Goal: Task Accomplishment & Management: Manage account settings

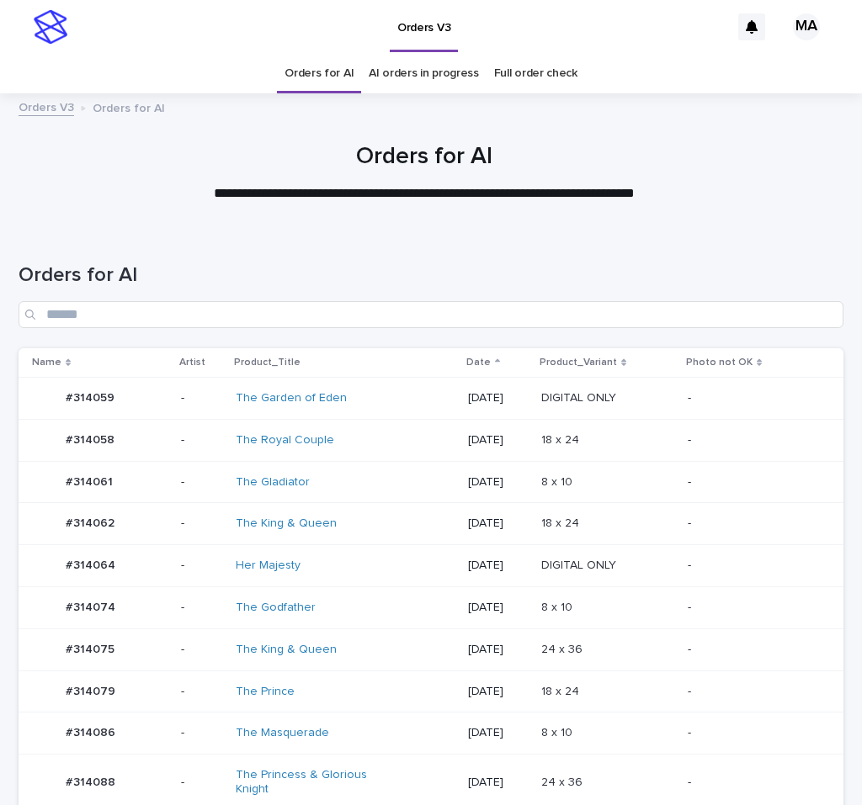
click at [618, 462] on td "8 x 10 8 x 10" at bounding box center [607, 482] width 146 height 42
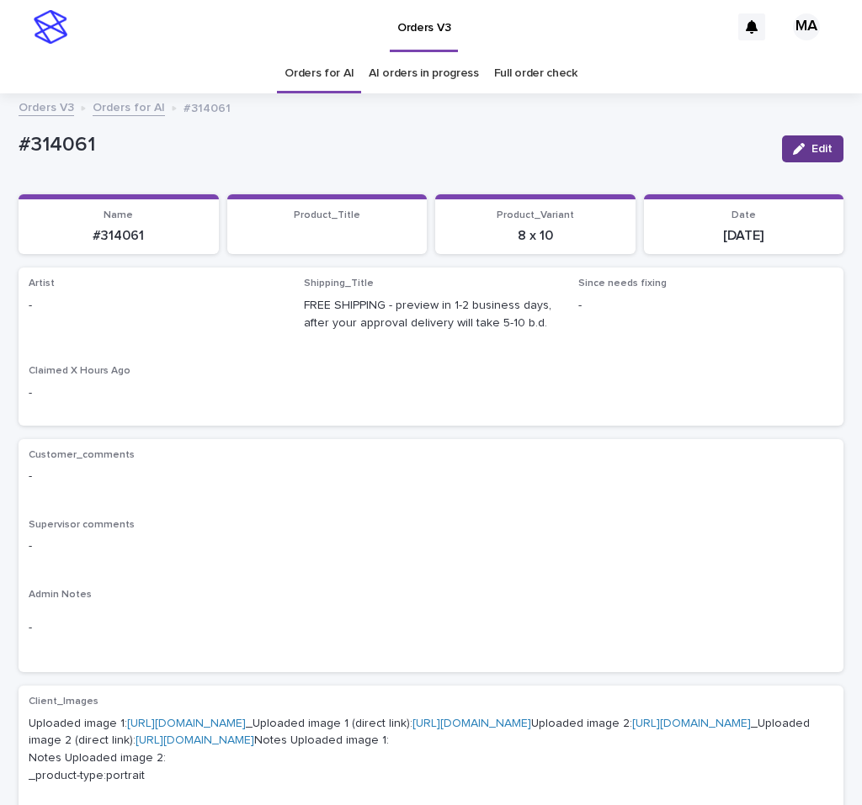
click at [803, 142] on button "Edit" at bounding box center [812, 148] width 61 height 27
click at [102, 315] on div "Select..." at bounding box center [128, 314] width 199 height 28
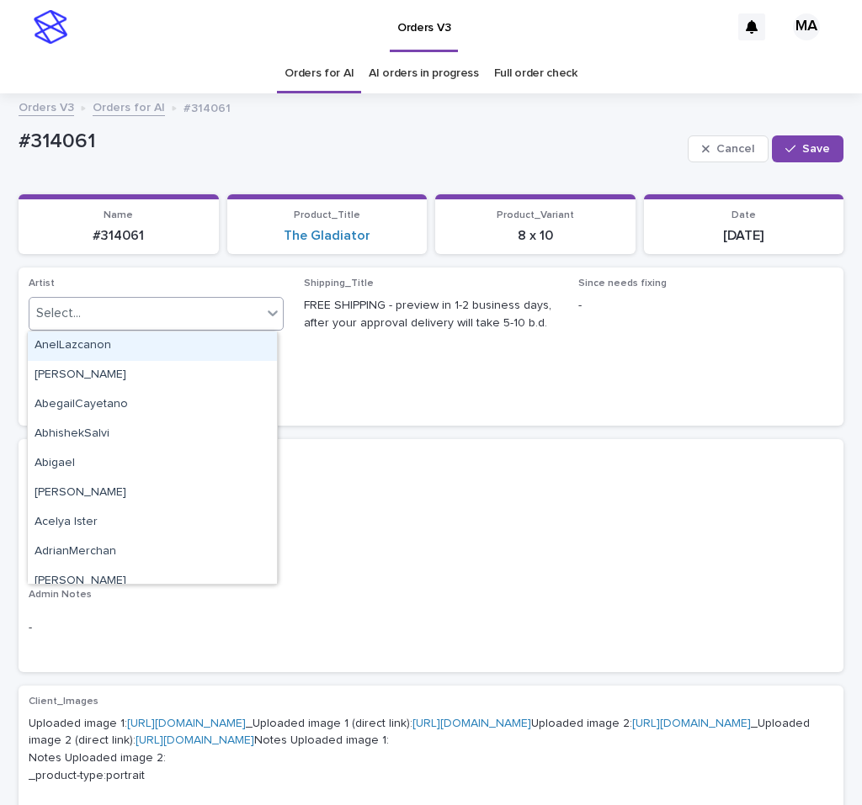
paste input "**********"
type input "**********"
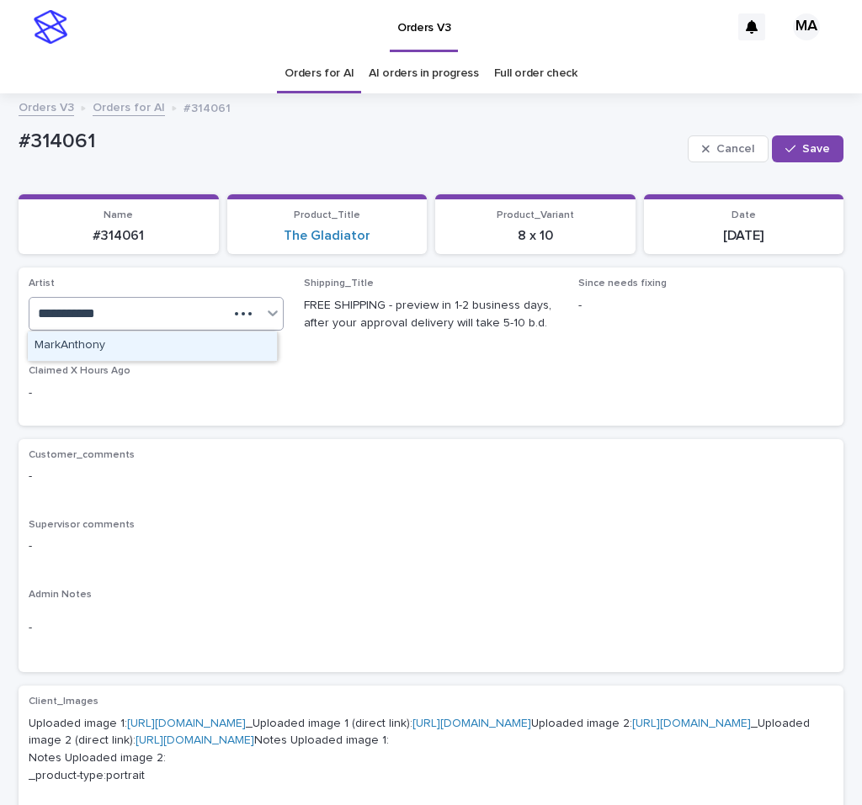
click at [103, 339] on div "MarkAnthony" at bounding box center [152, 345] width 249 height 29
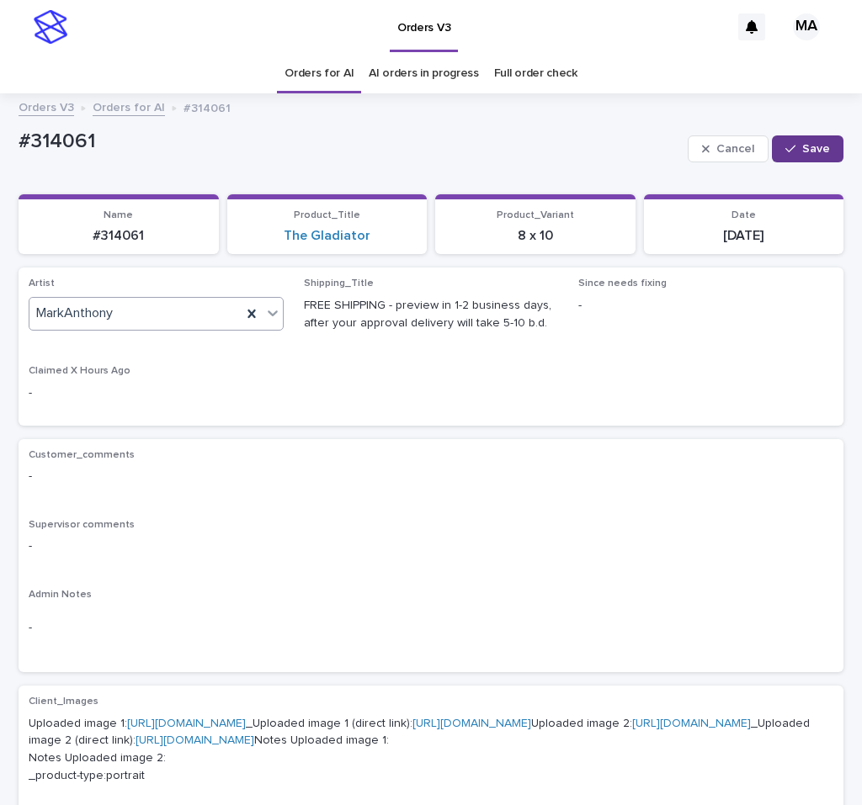
click at [774, 147] on button "Save" at bounding box center [807, 148] width 72 height 27
click at [525, 337] on div "Shipping_Title FREE SHIPPING - preview in 1-2 business days, after your approva…" at bounding box center [431, 311] width 255 height 67
click at [511, 34] on div "Orders V3" at bounding box center [403, 27] width 654 height 54
drag, startPoint x: 112, startPoint y: 151, endPoint x: -24, endPoint y: 151, distance: 136.3
click at [19, 151] on div "#314061" at bounding box center [394, 144] width 750 height 28
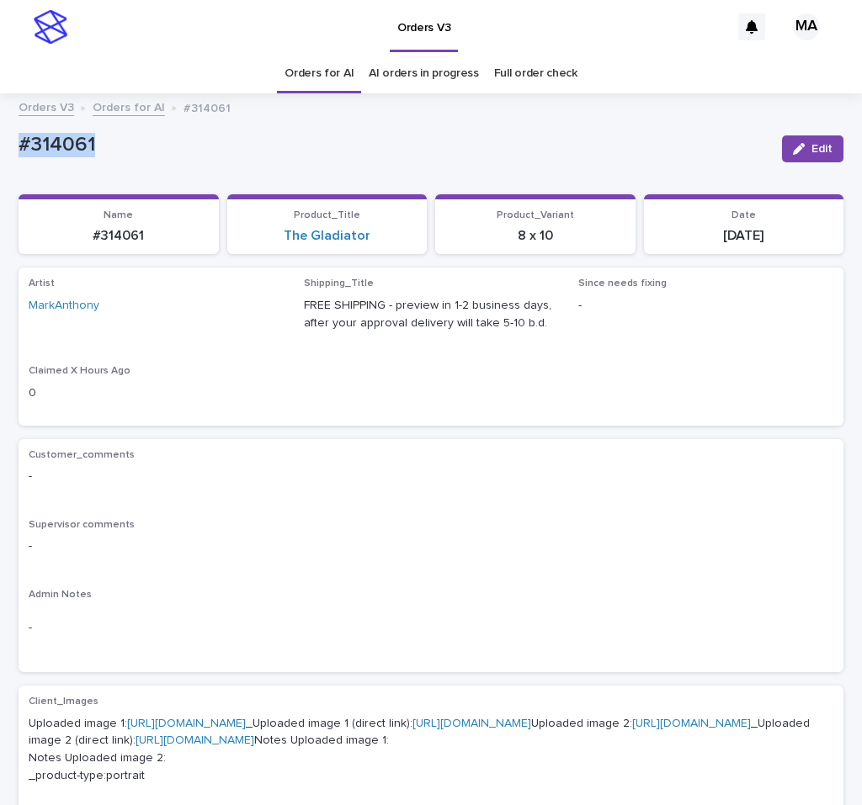
copy p "#314061"
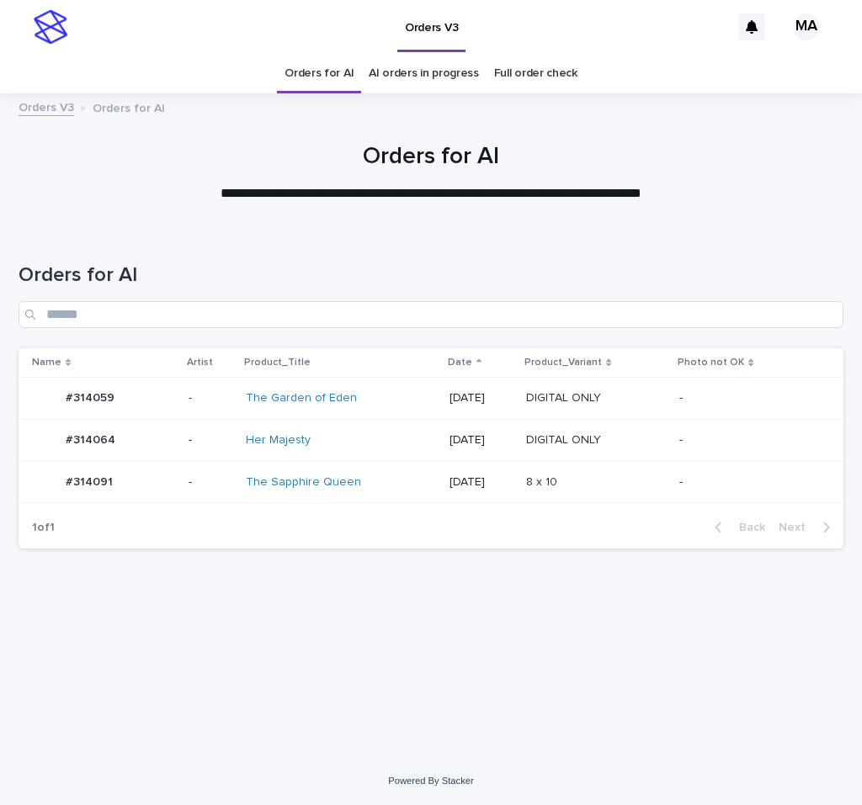
click at [685, 439] on td "-" at bounding box center [757, 440] width 171 height 42
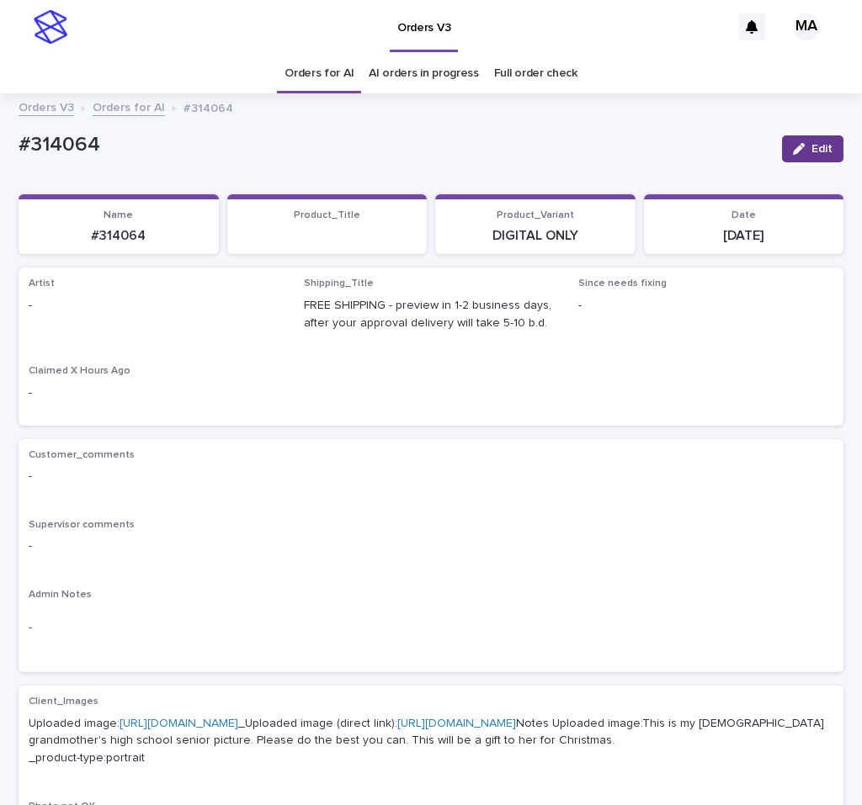
click at [782, 135] on button "Edit" at bounding box center [812, 148] width 61 height 27
click at [151, 314] on div "Select..." at bounding box center [128, 314] width 199 height 28
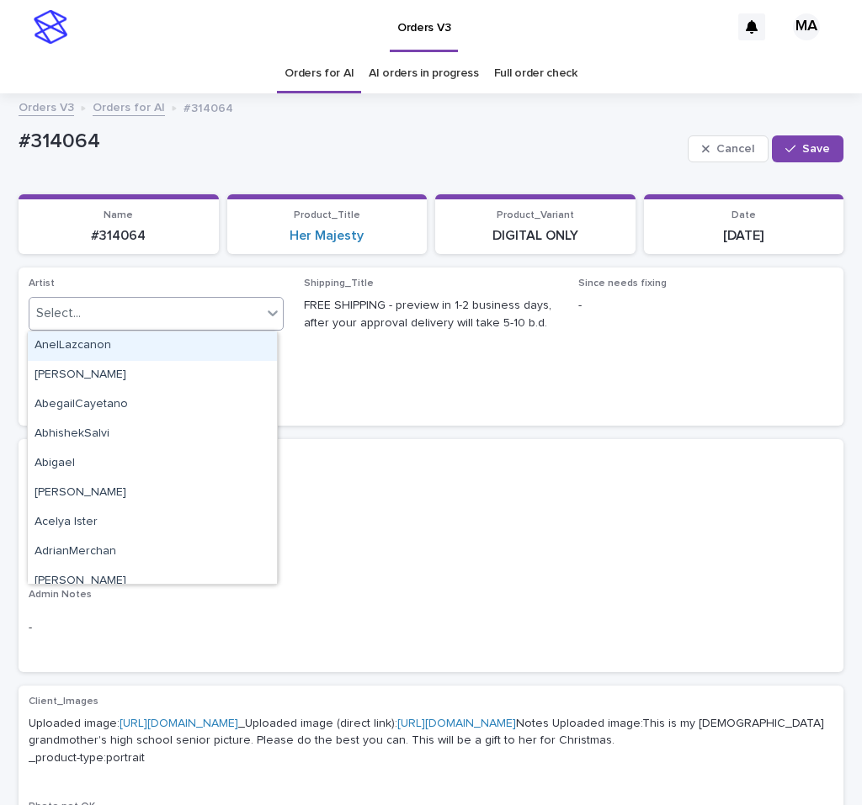
paste input "**********"
type input "**********"
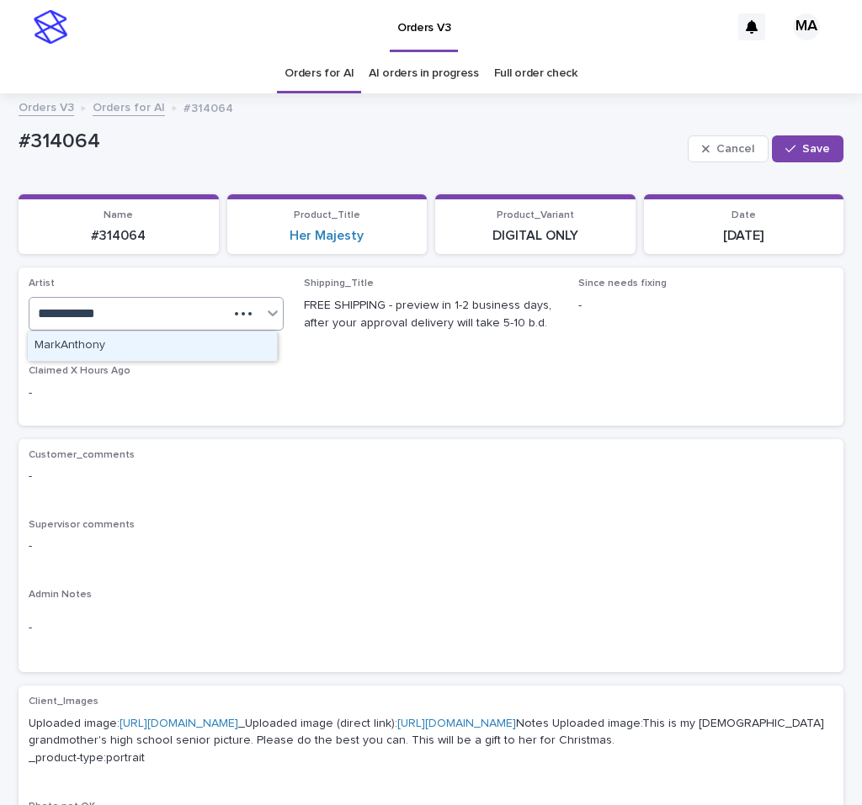
click at [162, 344] on div "MarkAnthony" at bounding box center [152, 345] width 249 height 29
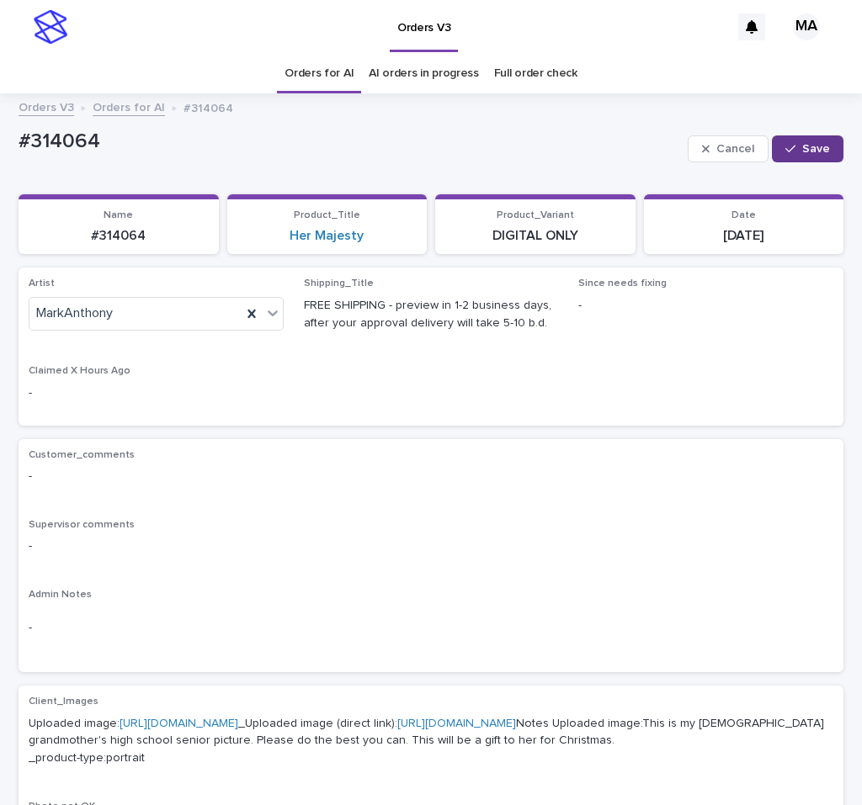
click at [822, 150] on button "Save" at bounding box center [807, 148] width 72 height 27
click at [524, 376] on div "Artist RodolfoLucero Shipping_Title FREE SHIPPING - preview in 1-2 business day…" at bounding box center [431, 346] width 804 height 137
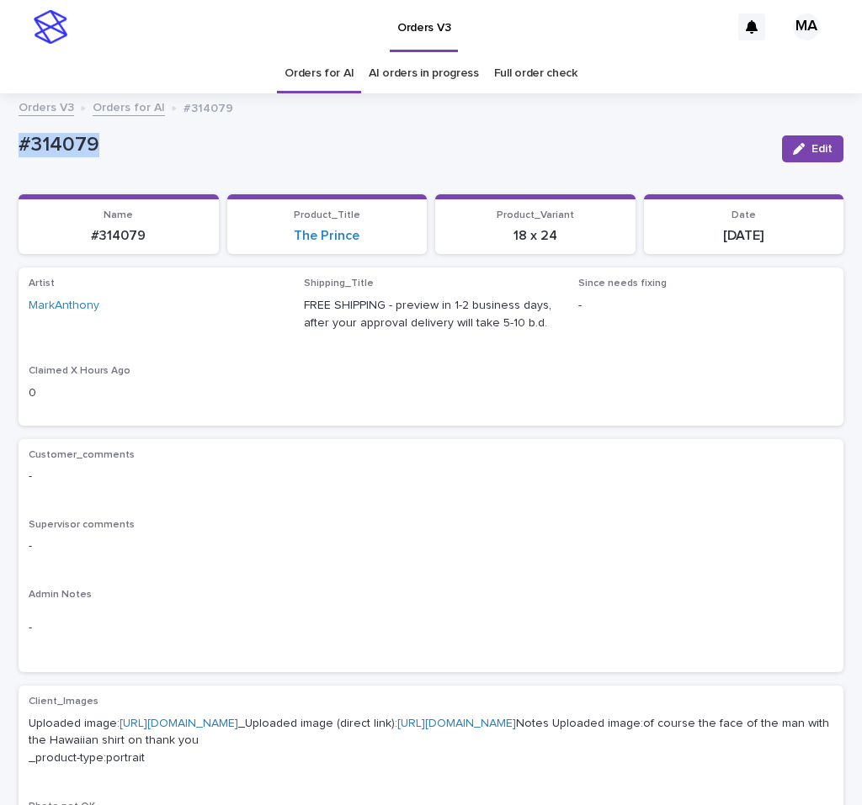
drag, startPoint x: 113, startPoint y: 152, endPoint x: -2, endPoint y: 152, distance: 114.4
click at [19, 152] on div "#314079" at bounding box center [394, 144] width 750 height 28
copy p "#314079"
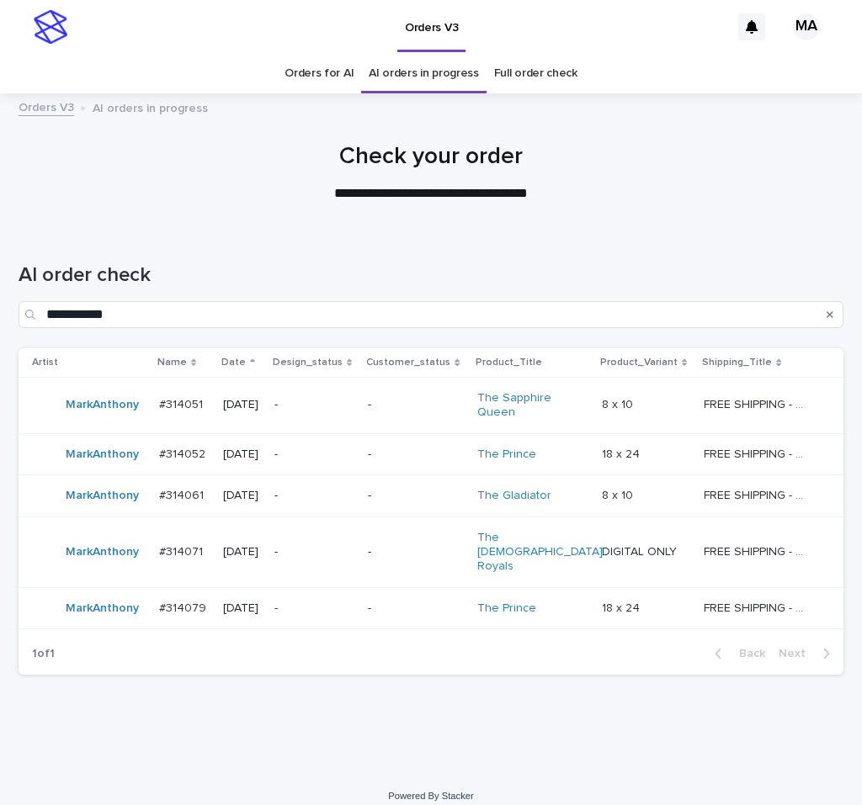
drag, startPoint x: 549, startPoint y: 22, endPoint x: 588, endPoint y: 22, distance: 38.7
click at [588, 22] on div "Orders V3" at bounding box center [403, 27] width 654 height 54
click at [358, 713] on div "**********" at bounding box center [430, 480] width 841 height 501
click at [414, 413] on div "-" at bounding box center [416, 405] width 96 height 28
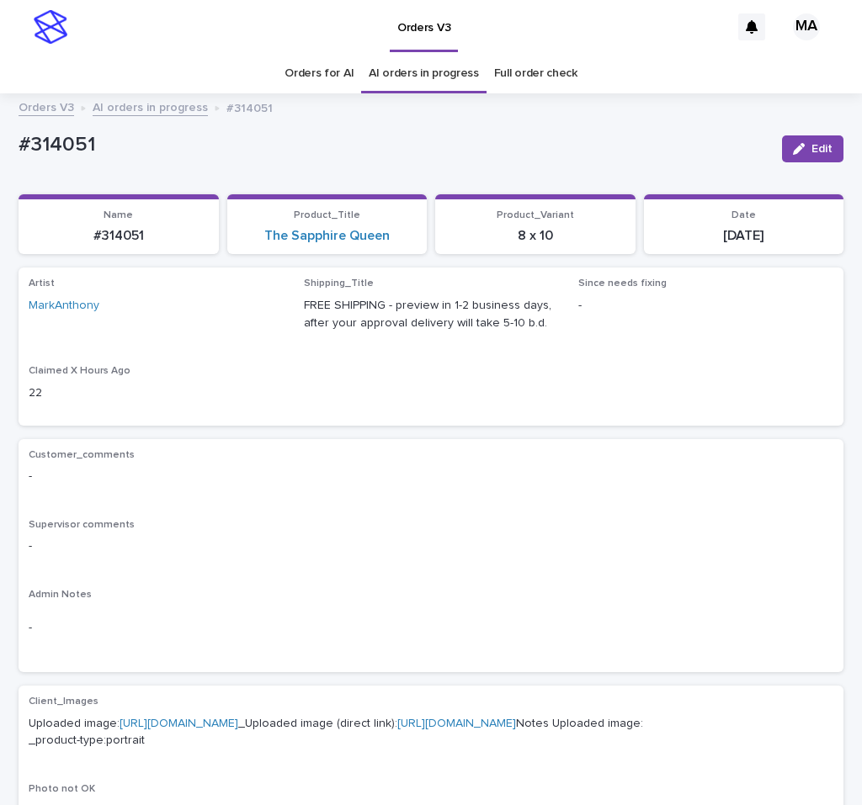
click at [386, 470] on p "-" at bounding box center [431, 477] width 804 height 18
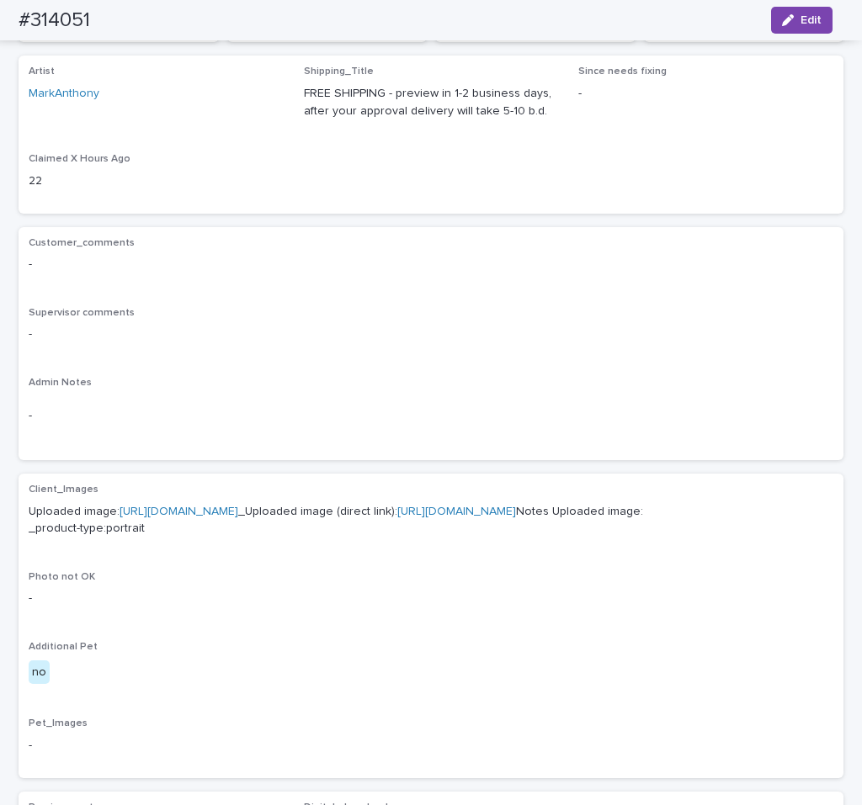
click at [238, 508] on link "https://cdn.shopify.com-uploadkit.app/s/files/1/0033/4807/0511/files/download.h…" at bounding box center [178, 512] width 119 height 12
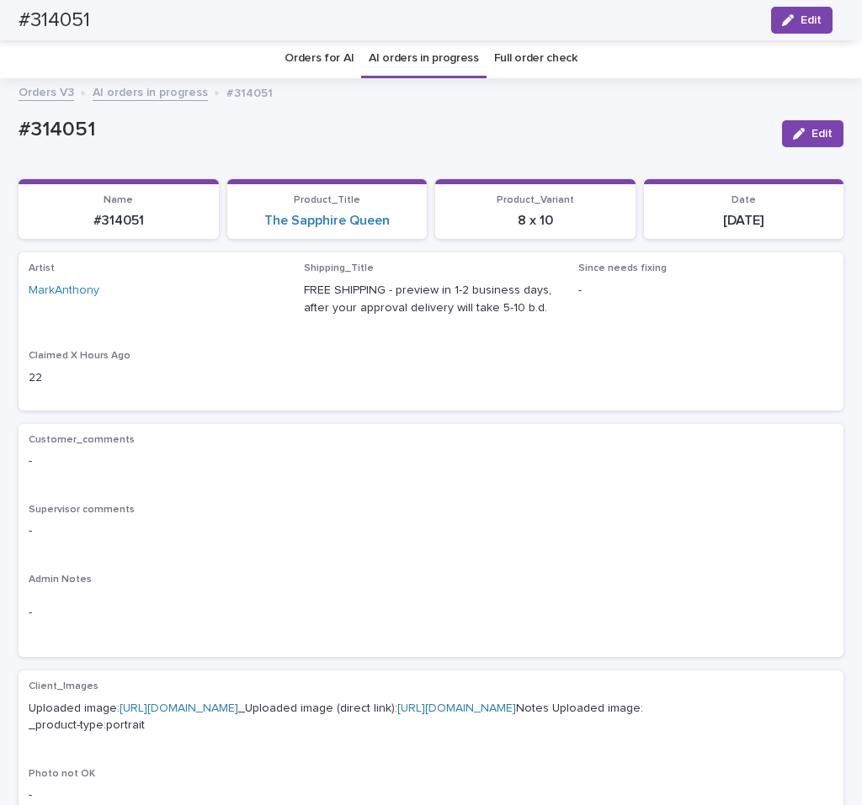
scroll to position [0, 0]
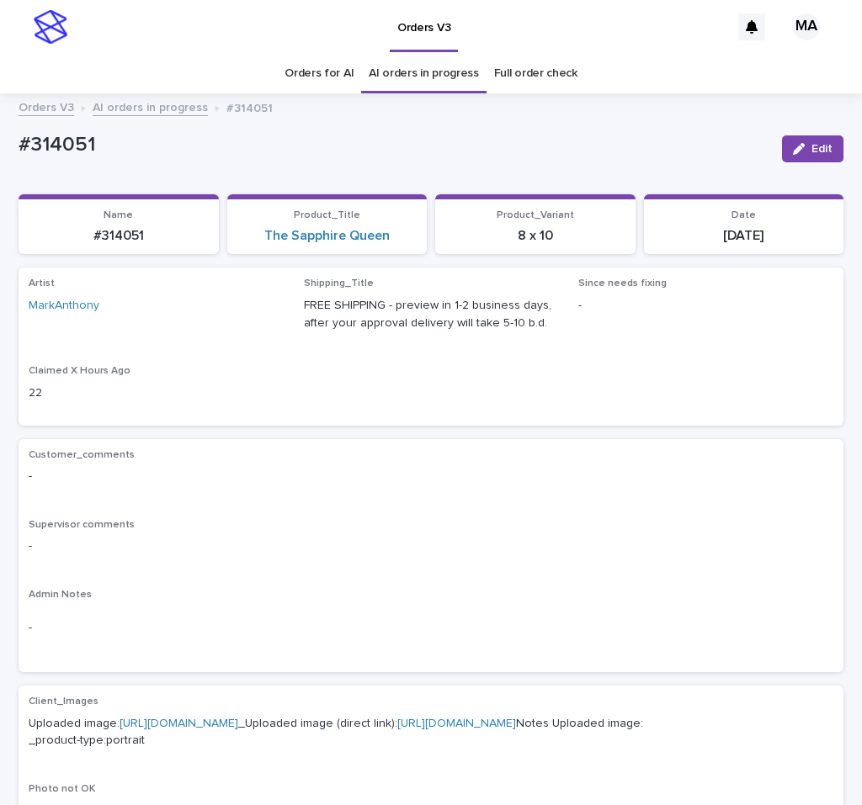
click at [161, 113] on link "AI orders in progress" at bounding box center [150, 106] width 115 height 19
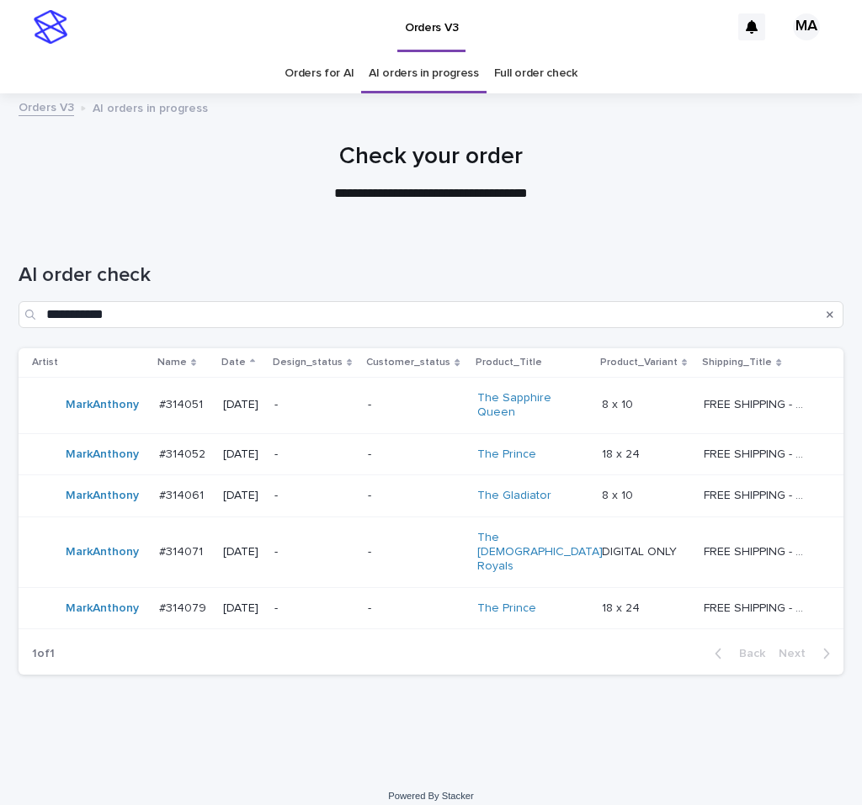
click at [685, 237] on div "**********" at bounding box center [431, 289] width 824 height 119
click at [398, 466] on div "-" at bounding box center [416, 455] width 96 height 28
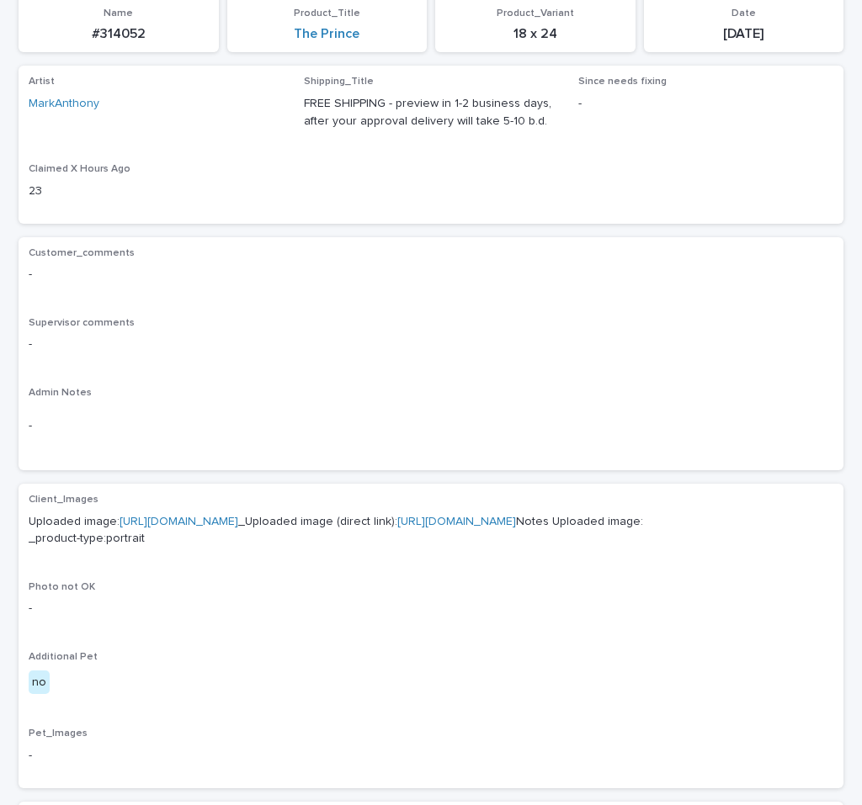
scroll to position [212, 0]
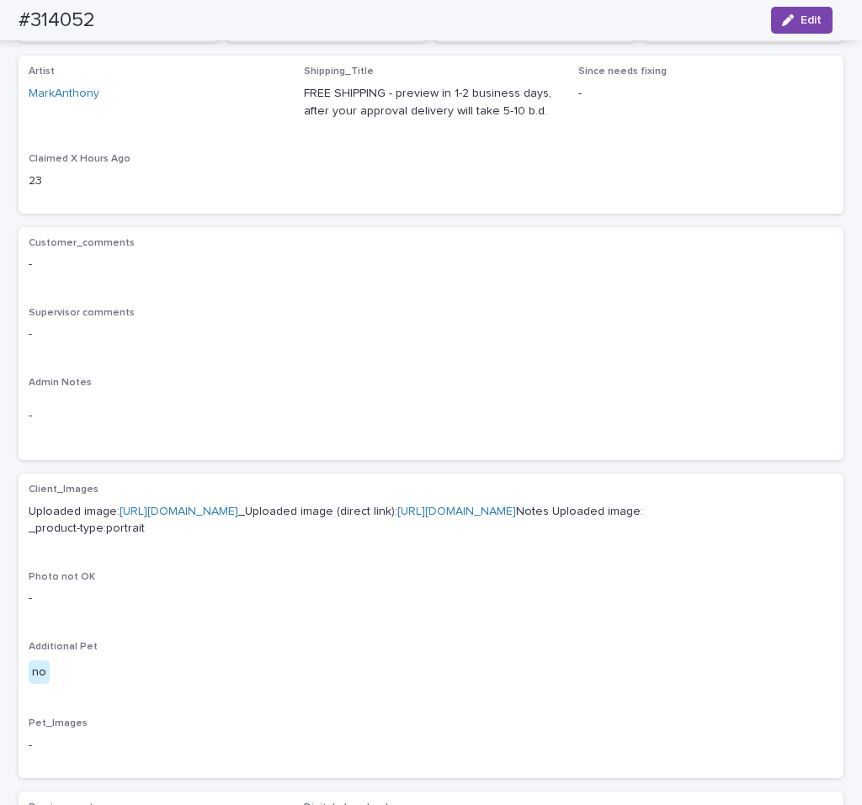
click at [183, 506] on link "https://cdn.shopify.com-uploadkit.app/s/files/1/0033/4807/0511/files/download.h…" at bounding box center [178, 512] width 119 height 12
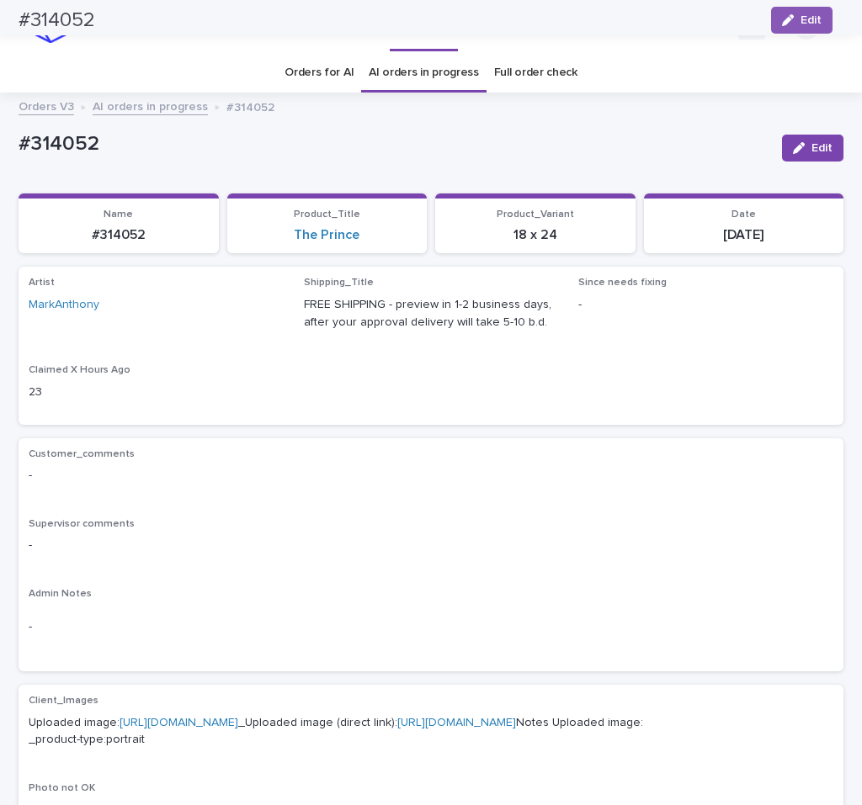
scroll to position [0, 0]
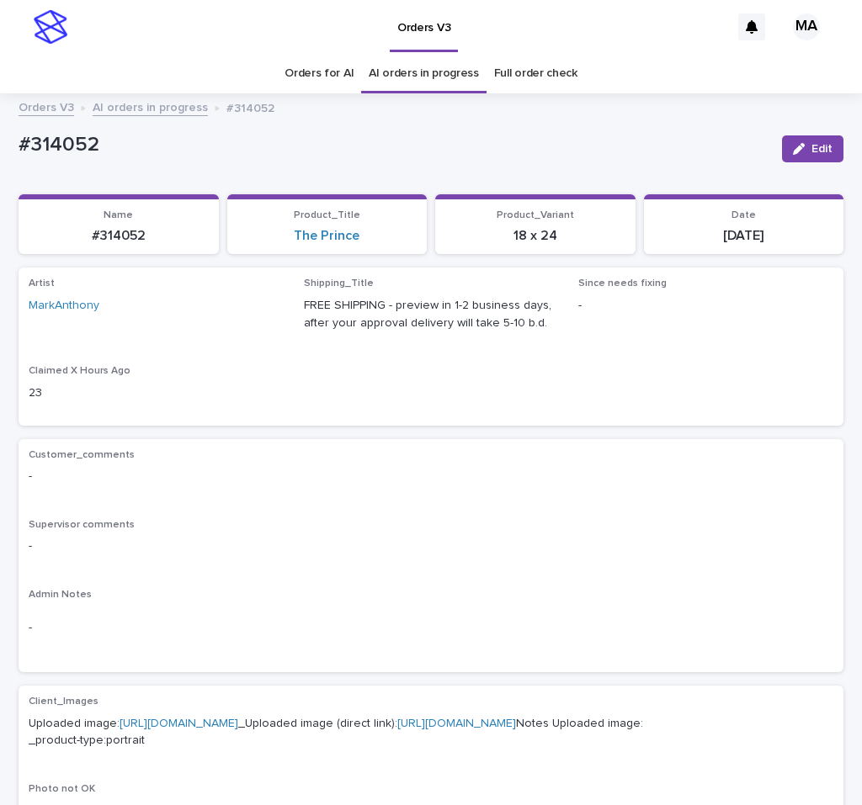
click at [128, 101] on link "AI orders in progress" at bounding box center [150, 106] width 115 height 19
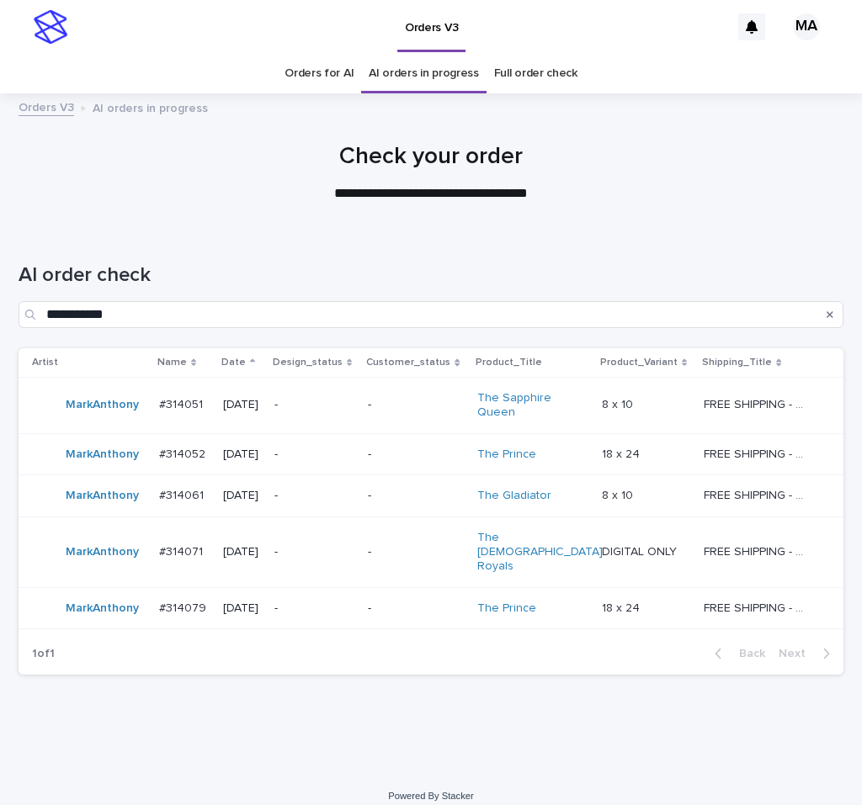
click at [315, 494] on p "-" at bounding box center [314, 496] width 81 height 14
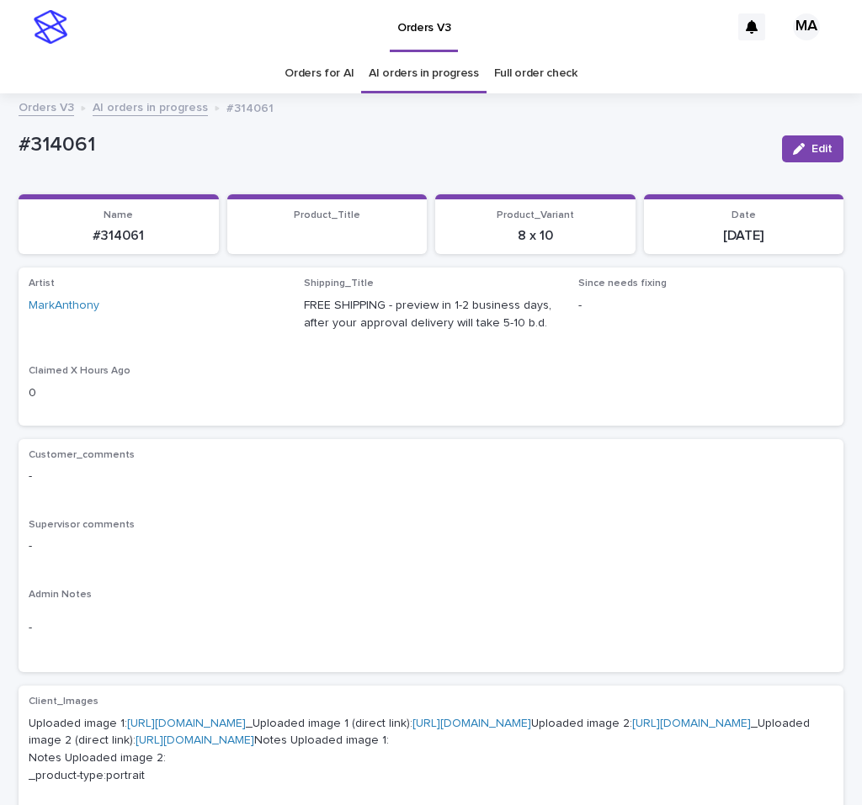
scroll to position [353, 0]
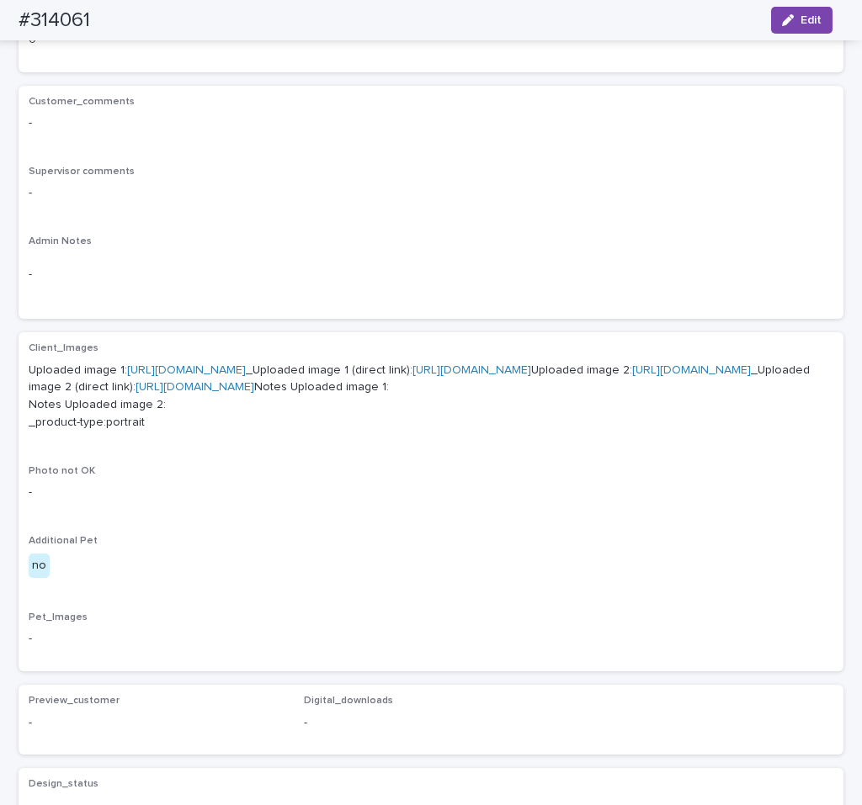
click at [246, 375] on link "https://cdn.shopify.com-uploadkit.app/s/files/1/0033/4807/0511/files/download.h…" at bounding box center [186, 370] width 119 height 12
click at [632, 376] on link "https://cdn.shopify.com-uploadkit.app/s/files/1/0033/4807/0511/files/download.h…" at bounding box center [691, 370] width 119 height 12
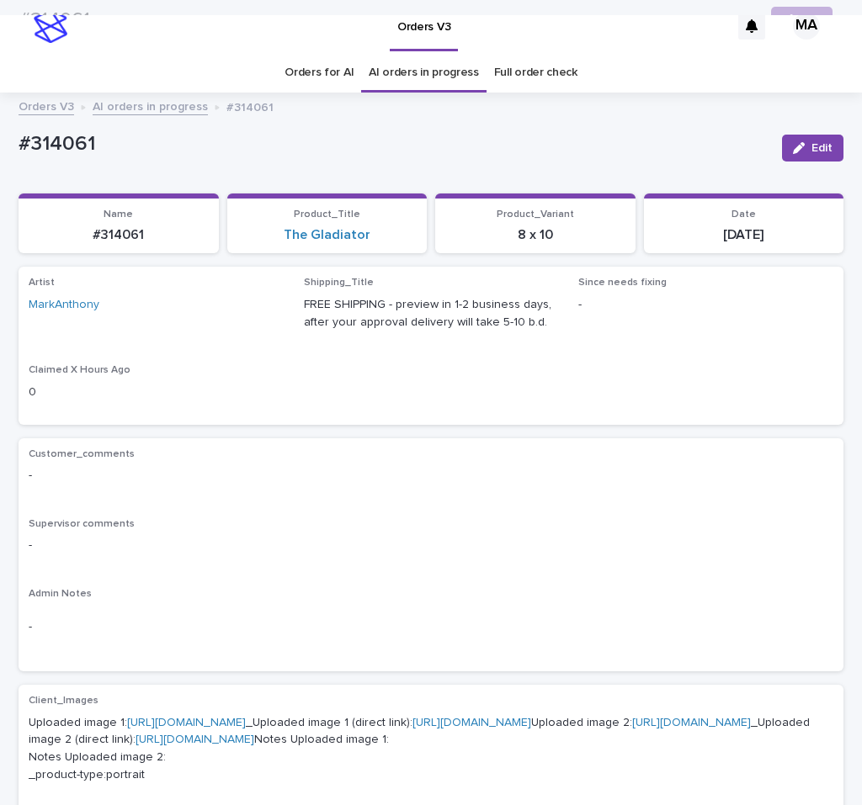
scroll to position [0, 0]
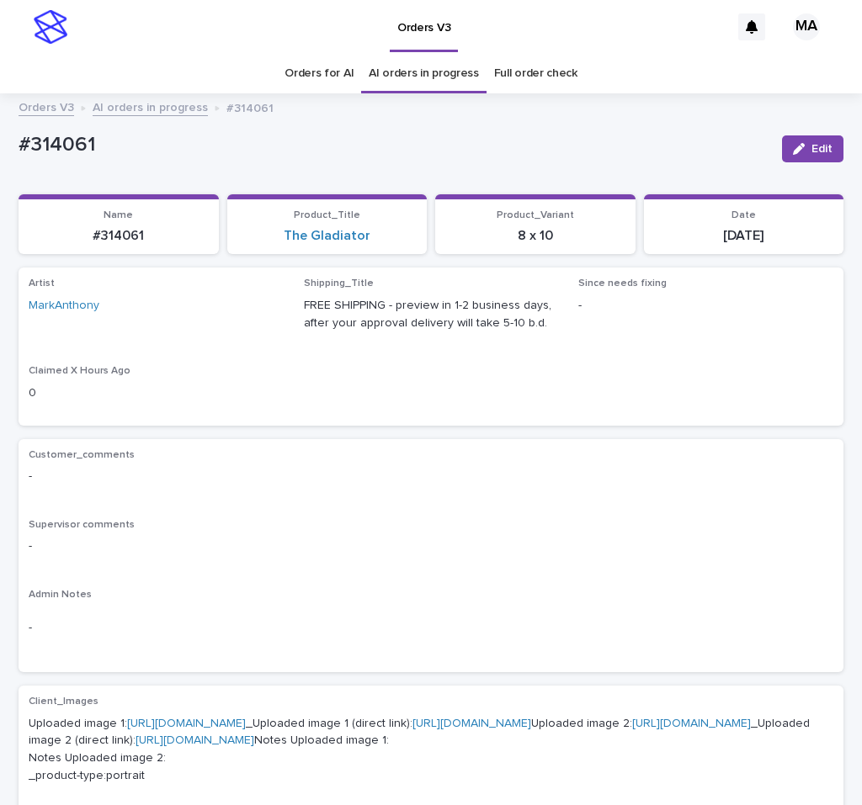
click at [172, 108] on link "AI orders in progress" at bounding box center [150, 106] width 115 height 19
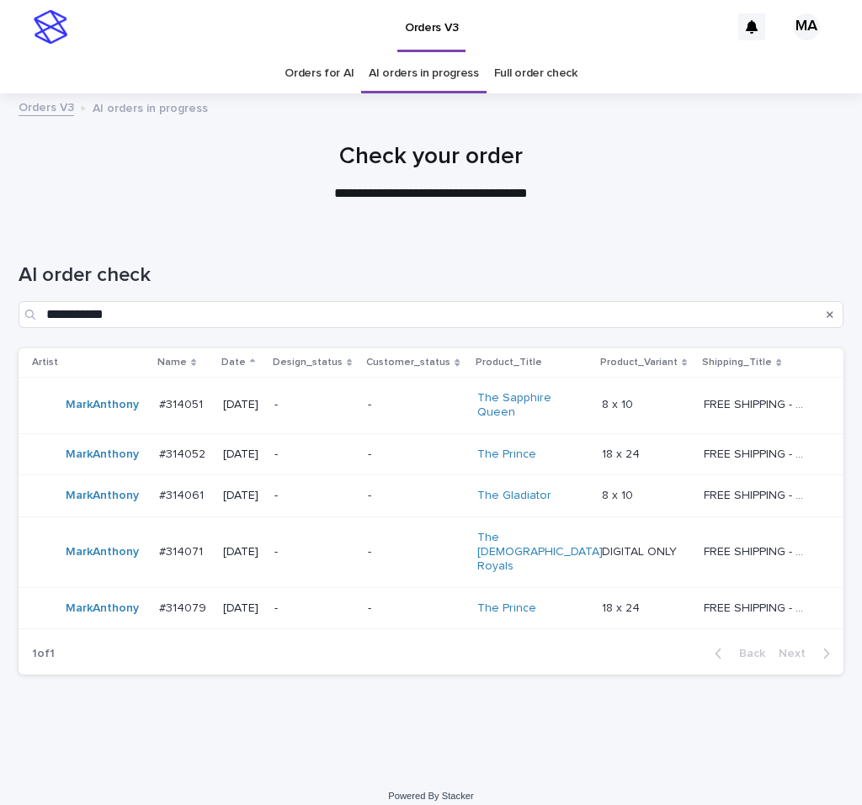
click at [444, 548] on div "-" at bounding box center [416, 552] width 96 height 28
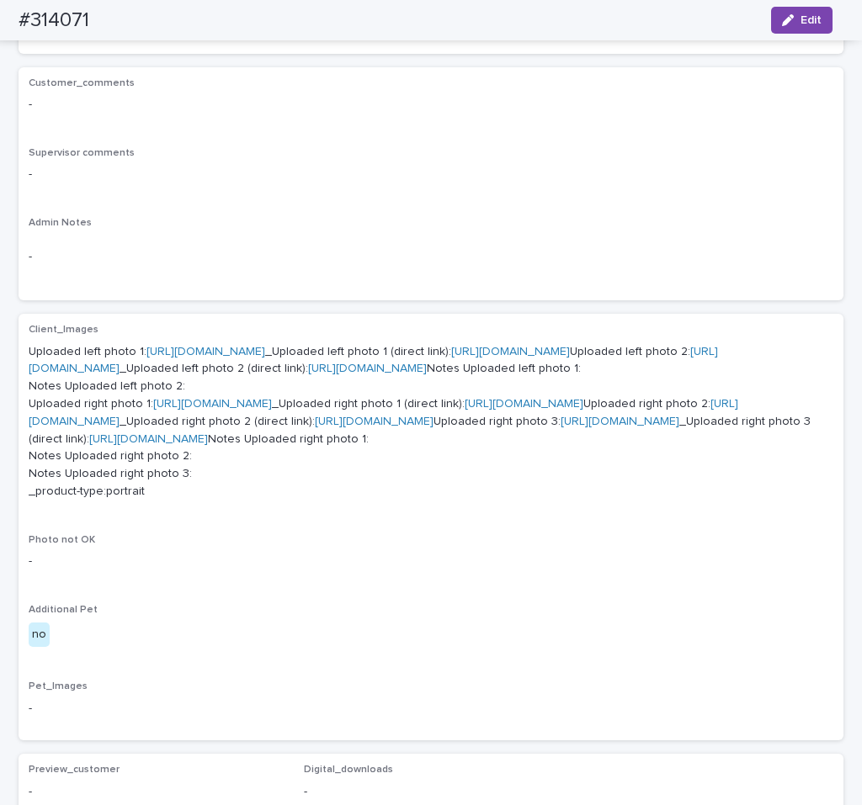
scroll to position [353, 0]
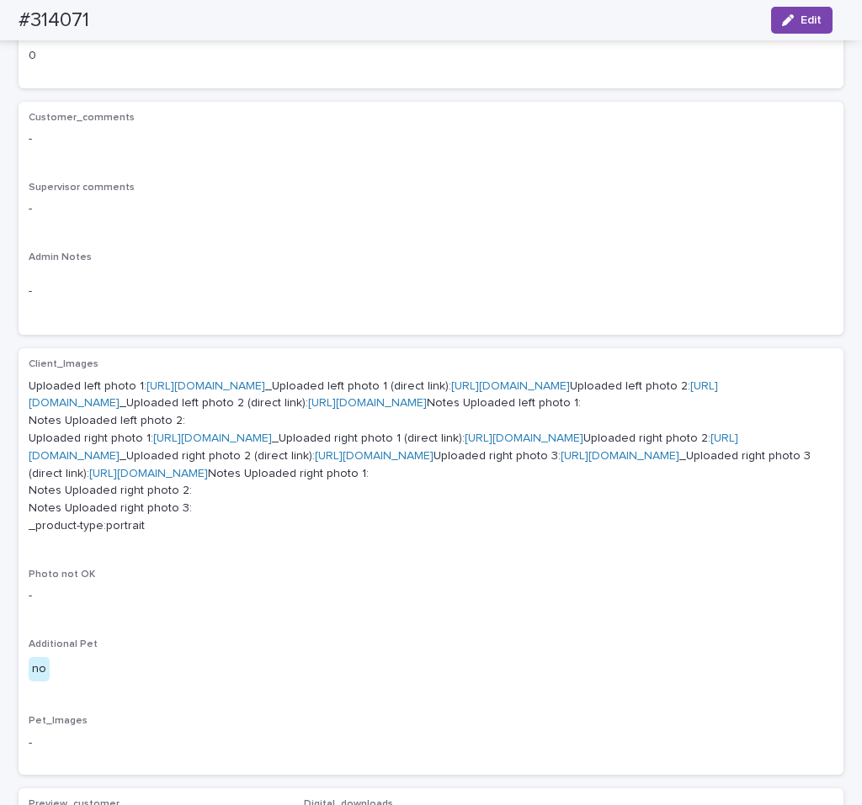
click at [265, 380] on link "https://cdn.shopify.com-uploadkit.app/s/files/1/0033/4807/0511/files/download.h…" at bounding box center [205, 386] width 119 height 12
click at [216, 410] on link "https://cdn.shopify.com-uploadkit.app/s/files/1/0033/4807/0511/files/download.h…" at bounding box center [373, 394] width 689 height 29
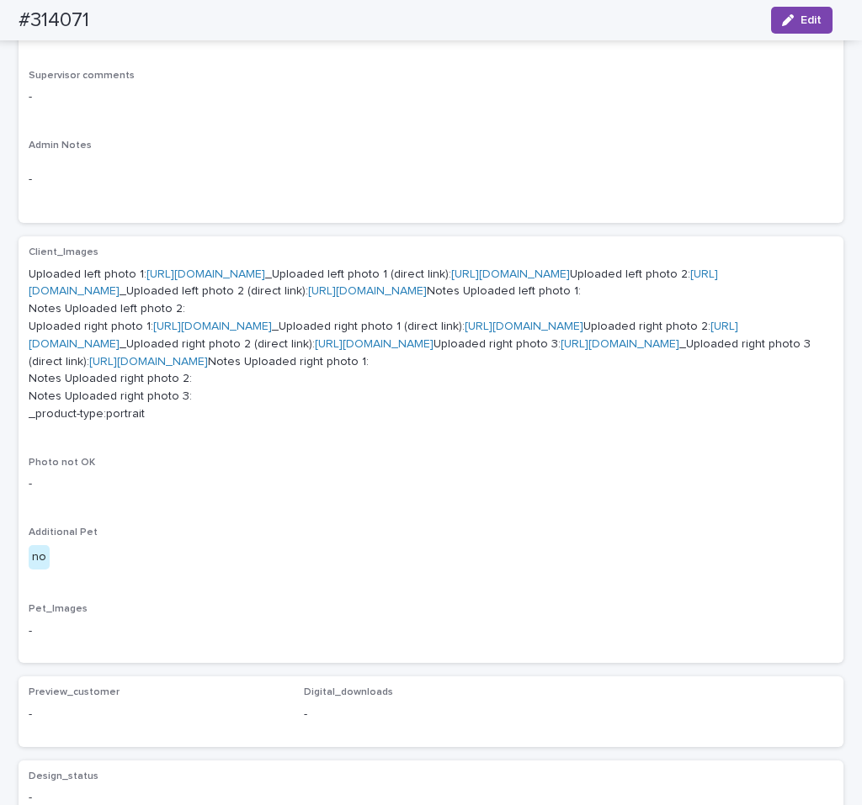
scroll to position [495, 0]
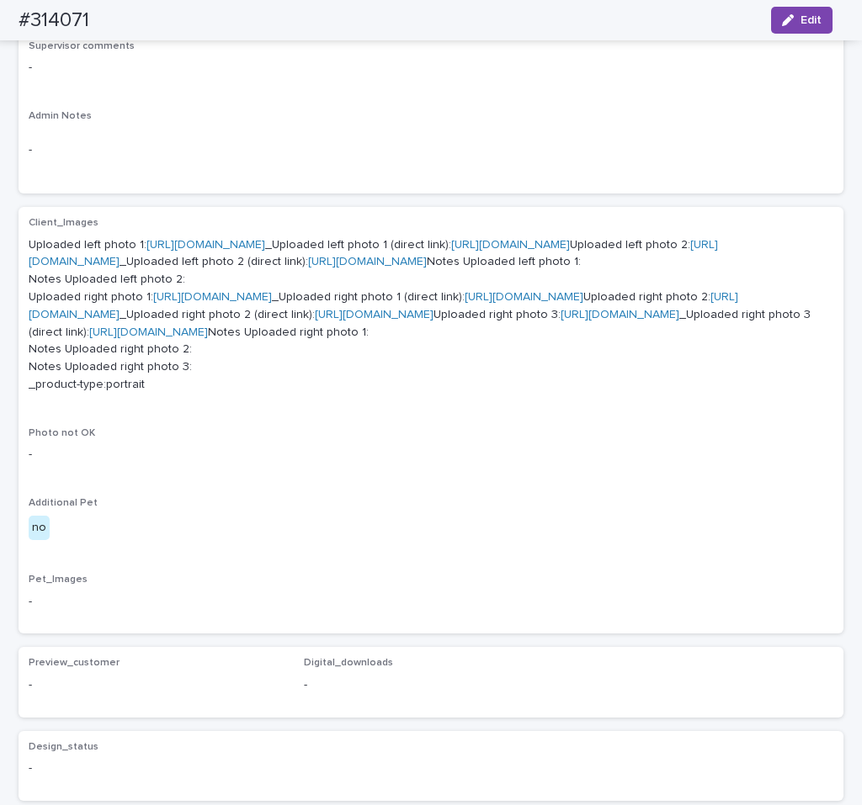
click at [464, 303] on link "https://files.getuploadkit.com/e11cfb23-3d37-4f5e-b252-d52a065c0f83/6c66992a-eb…" at bounding box center [523, 297] width 119 height 12
click at [186, 321] on link "https://cdn.shopify.com-uploadkit.app/s/files/1/0033/4807/0511/files/download.h…" at bounding box center [383, 305] width 709 height 29
click at [560, 321] on link "https://cdn.shopify.com-uploadkit.app/s/files/1/0033/4807/0511/files/download.h…" at bounding box center [619, 315] width 119 height 12
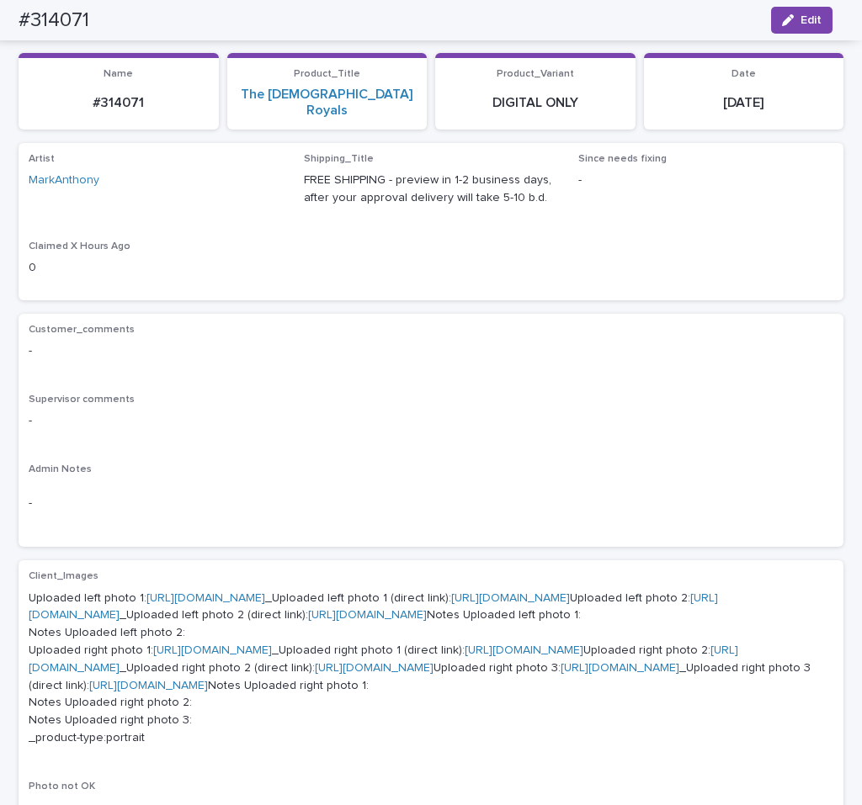
scroll to position [0, 0]
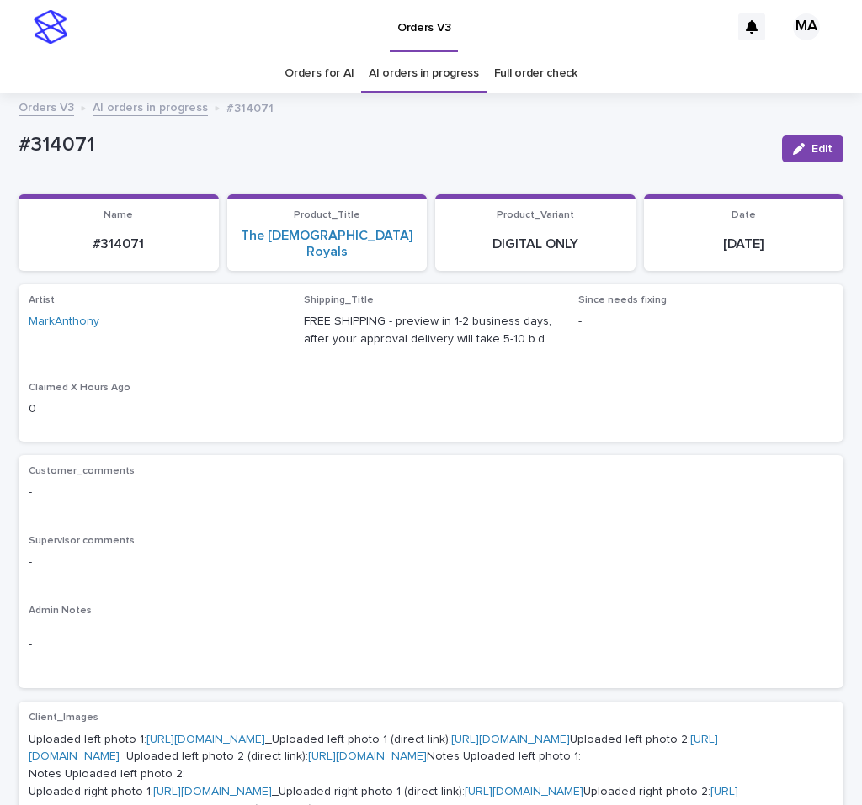
click at [151, 109] on link "AI orders in progress" at bounding box center [150, 106] width 115 height 19
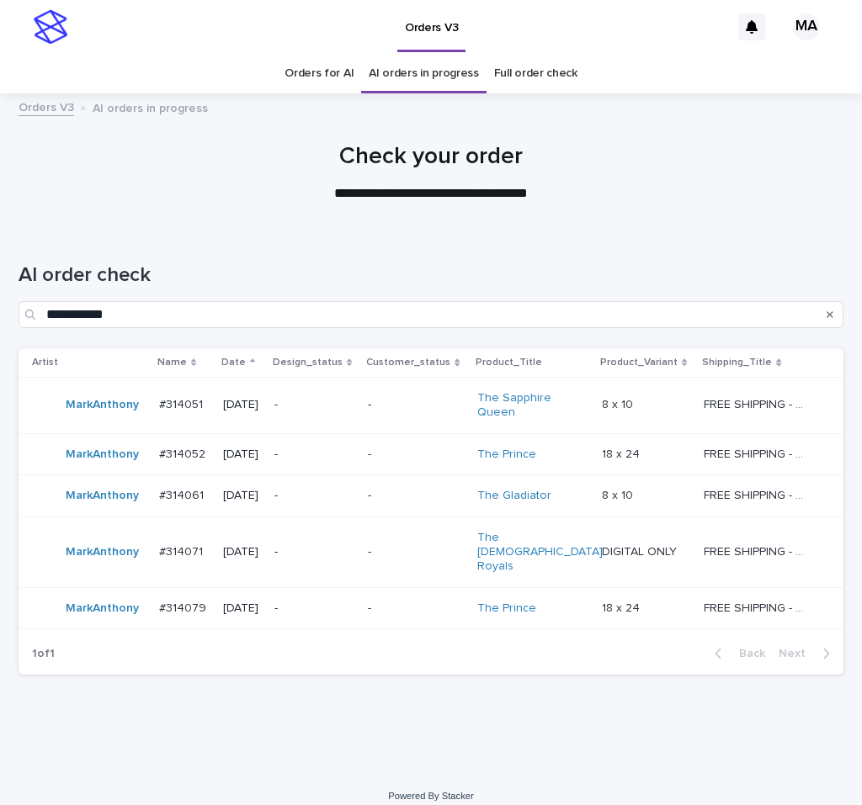
click at [355, 602] on p "-" at bounding box center [314, 609] width 81 height 14
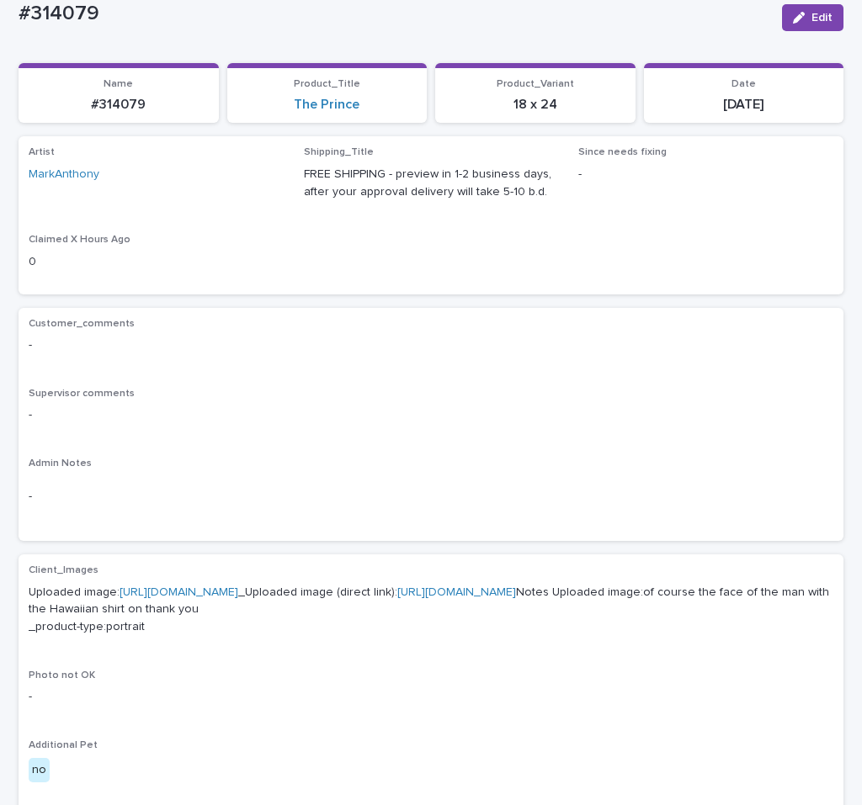
scroll to position [141, 0]
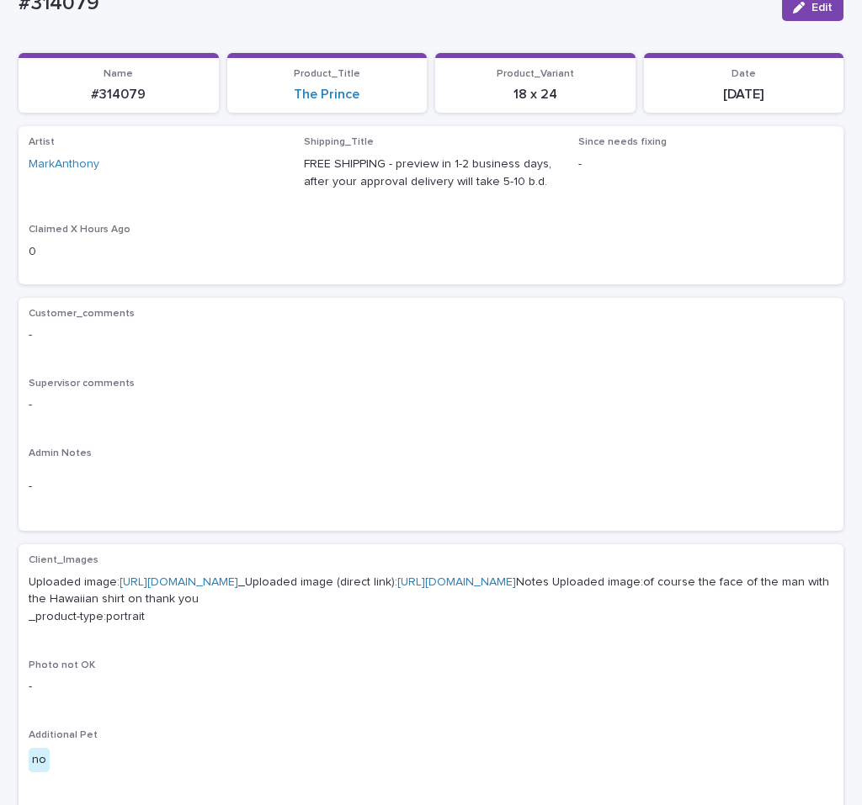
click at [180, 581] on link "https://cdn.shopify.com-uploadkit.app/s/files/1/0033/4807/0511/files/download.h…" at bounding box center [178, 582] width 119 height 12
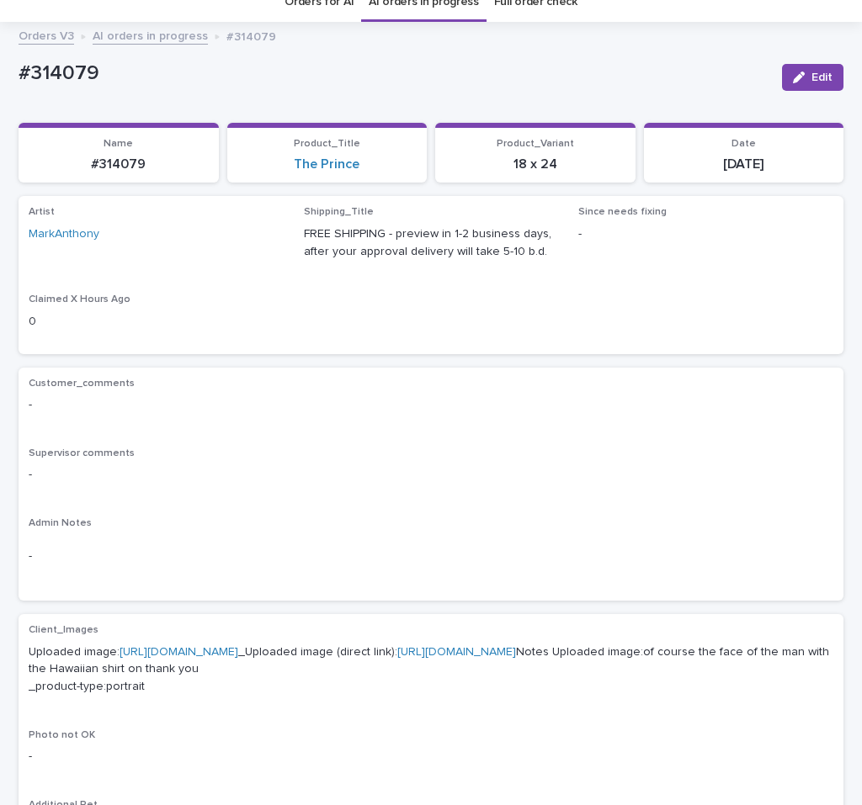
scroll to position [0, 0]
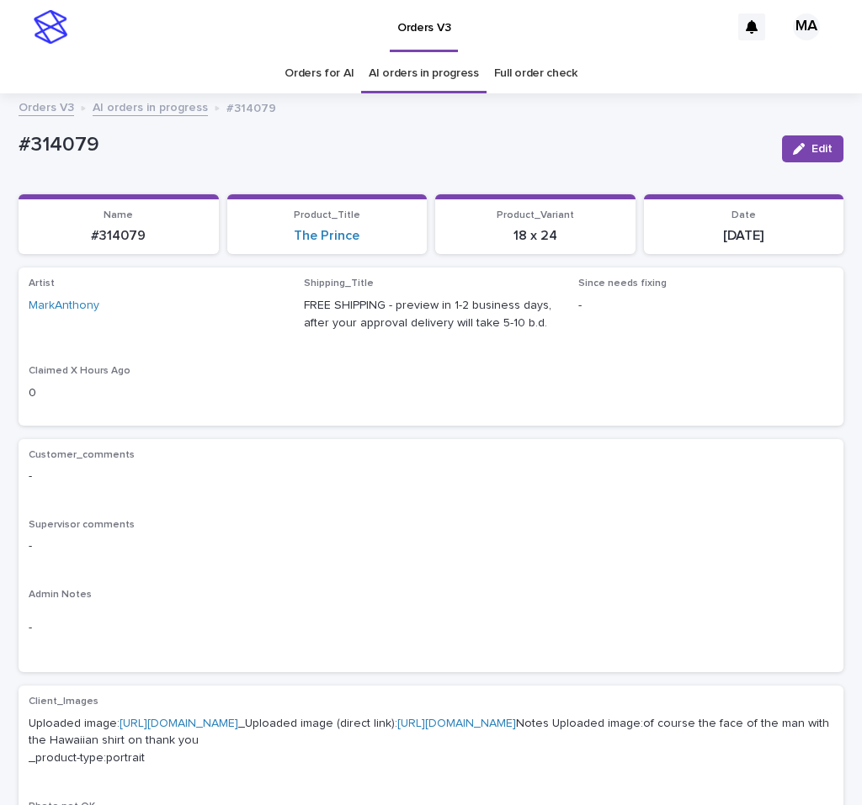
click at [168, 114] on link "AI orders in progress" at bounding box center [150, 106] width 115 height 19
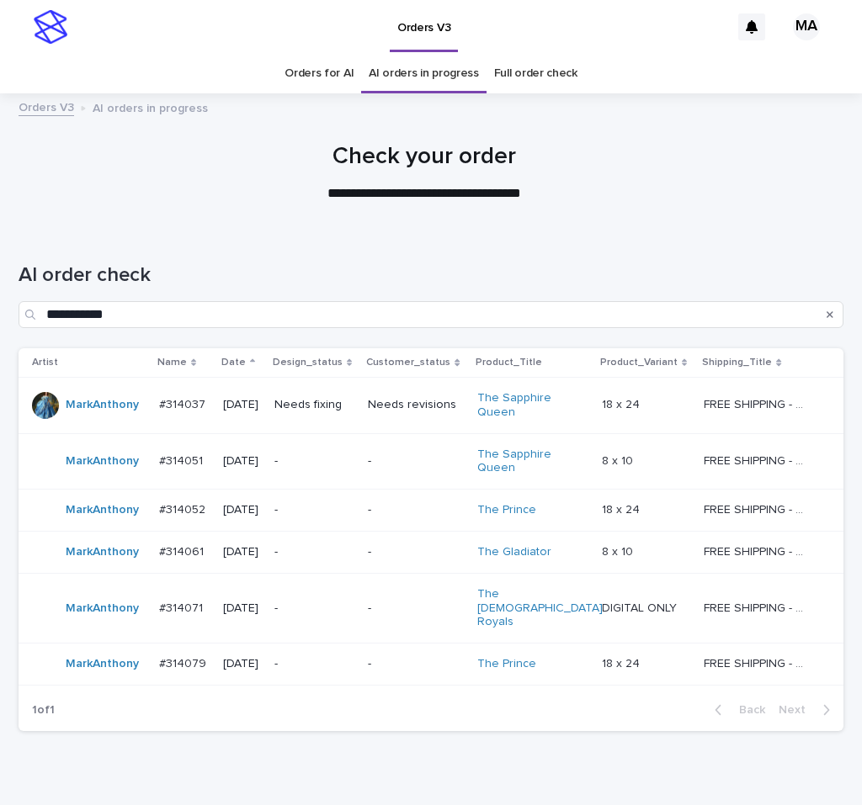
click at [591, 411] on td "The Sapphire Queen" at bounding box center [532, 405] width 125 height 56
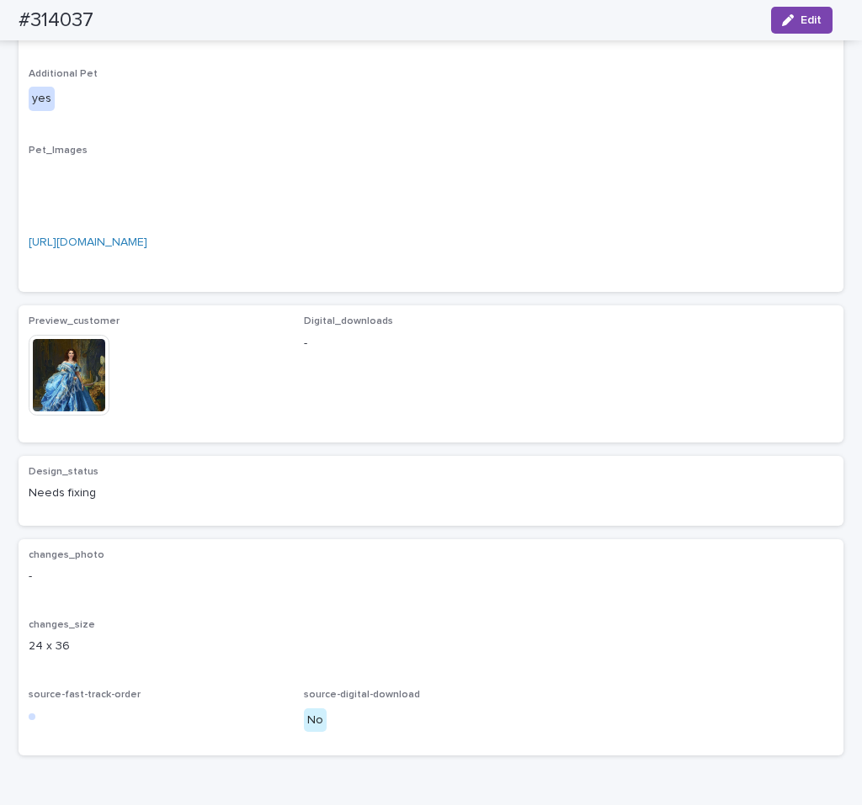
scroll to position [848, 0]
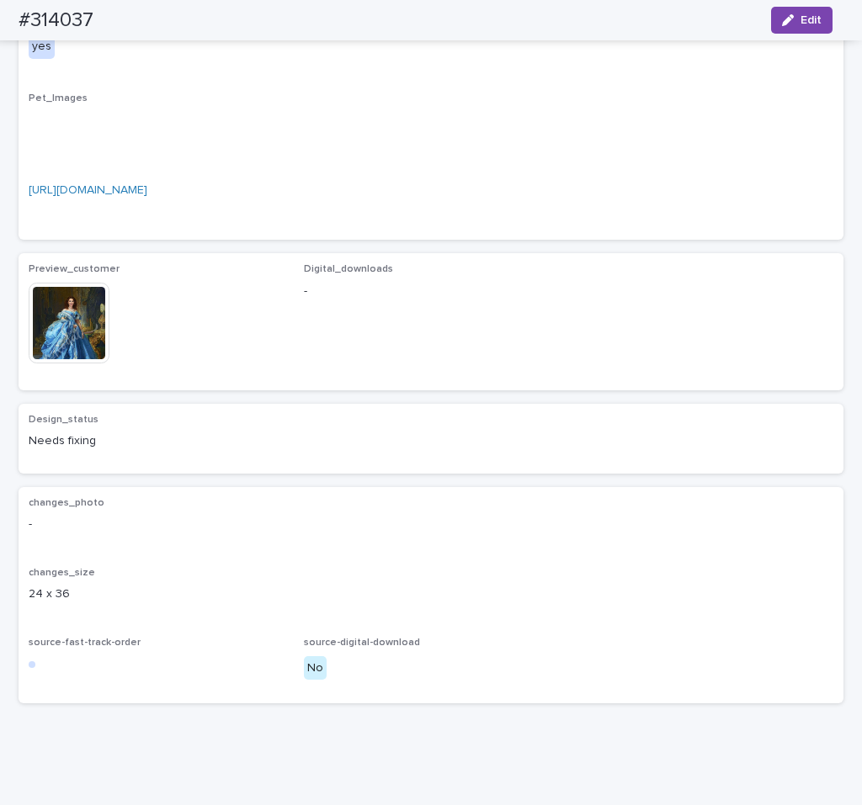
click at [91, 363] on img at bounding box center [69, 323] width 81 height 81
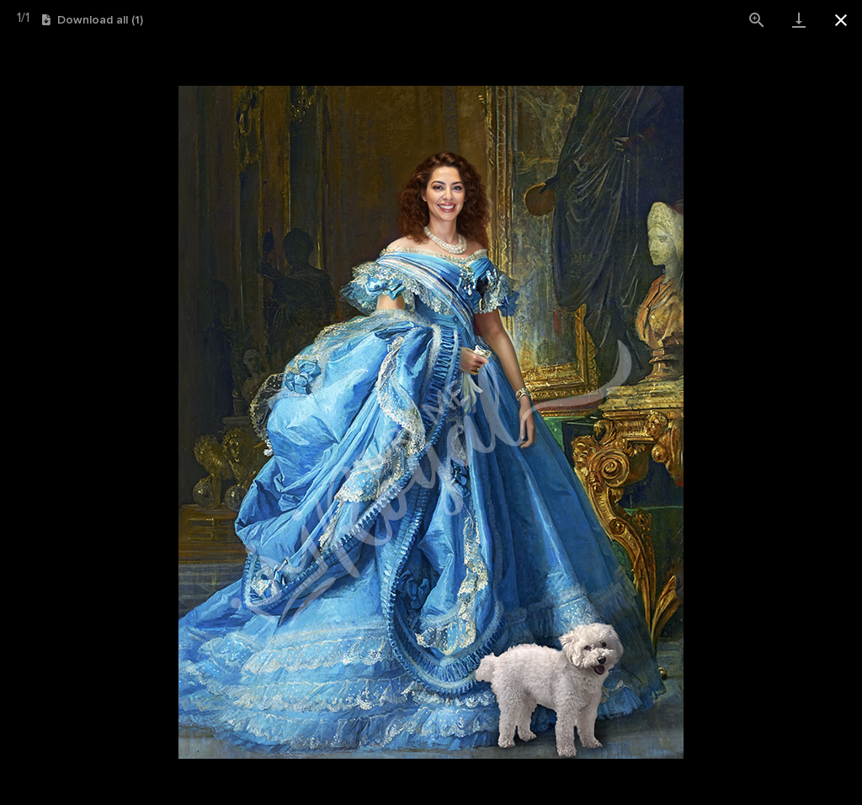
click at [840, 20] on button "Close gallery" at bounding box center [840, 20] width 42 height 40
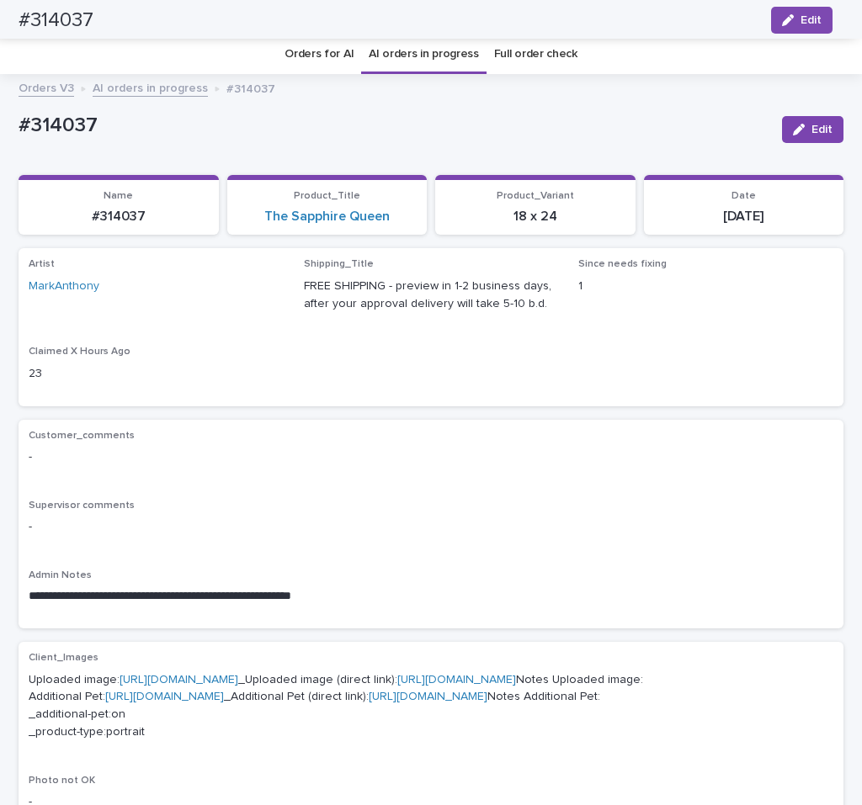
scroll to position [0, 0]
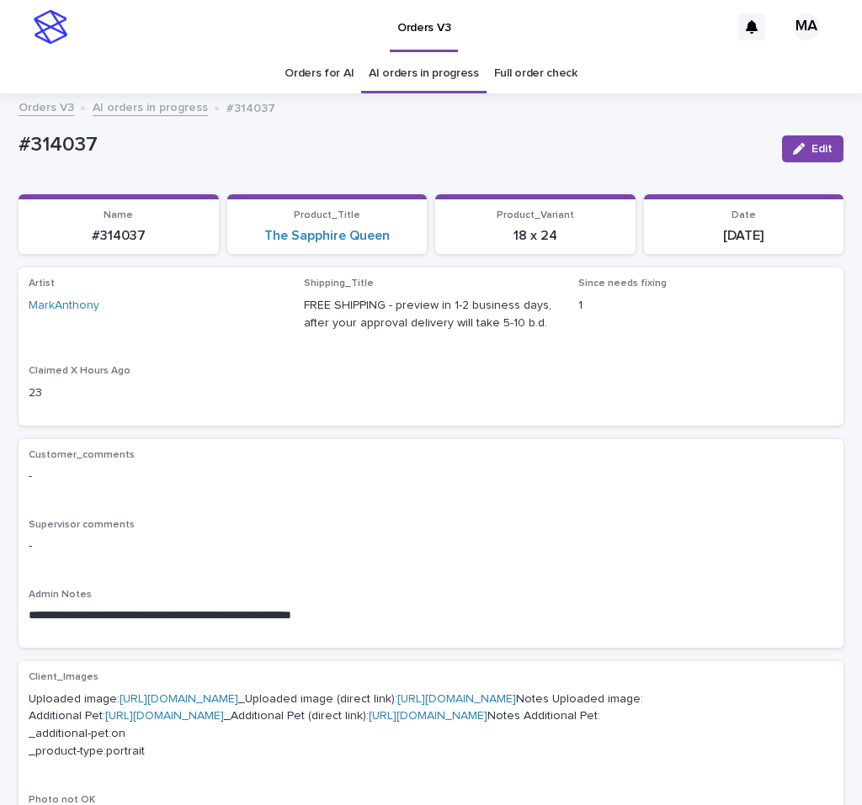
click at [141, 113] on link "AI orders in progress" at bounding box center [150, 106] width 115 height 19
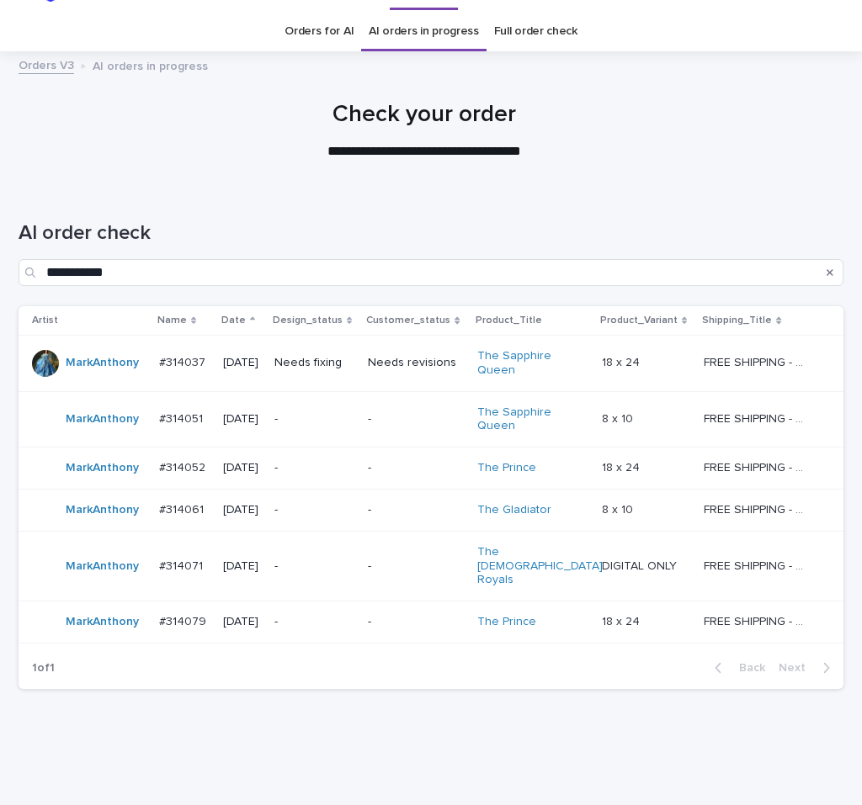
scroll to position [43, 0]
click at [434, 413] on p "-" at bounding box center [416, 418] width 96 height 14
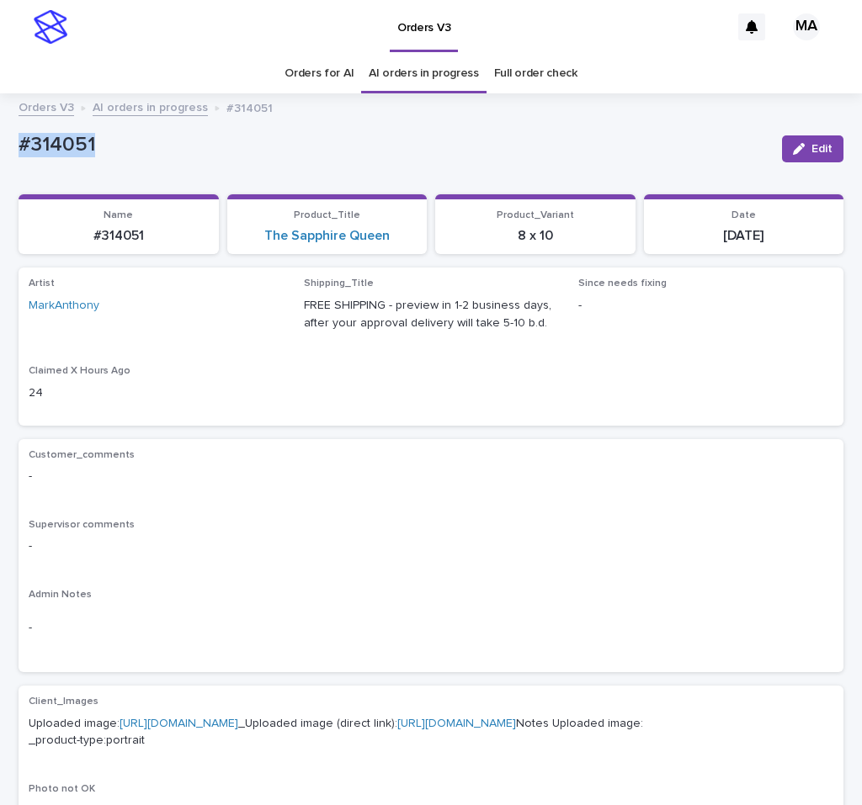
drag, startPoint x: 150, startPoint y: 146, endPoint x: -6, endPoint y: 146, distance: 155.6
click at [19, 146] on div "#314051" at bounding box center [394, 144] width 750 height 28
copy p "#314051"
click at [811, 145] on span "Edit" at bounding box center [821, 149] width 21 height 12
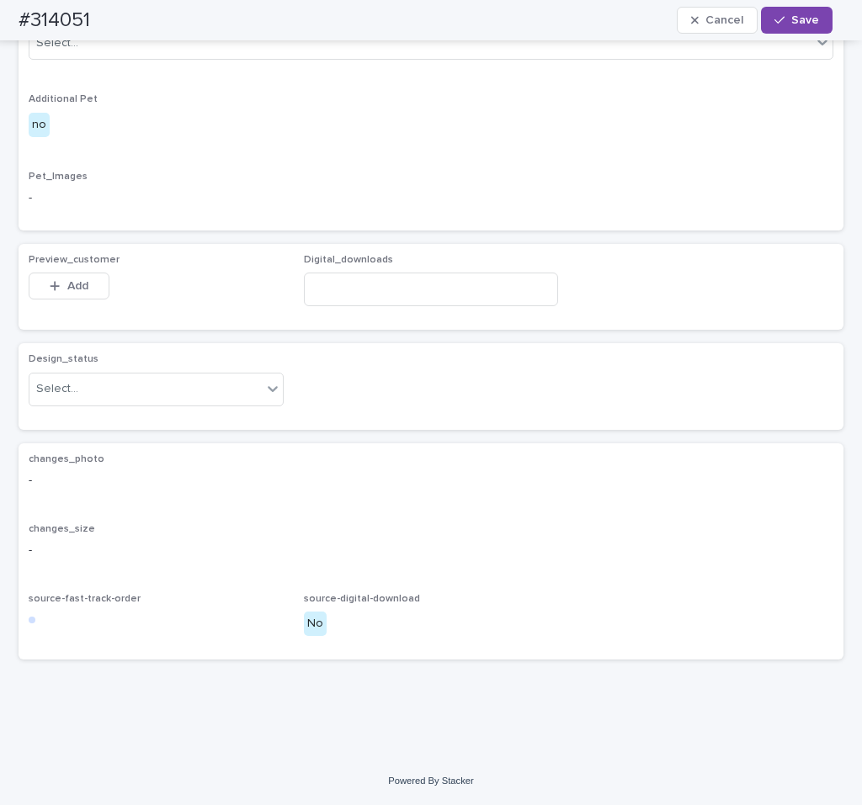
scroll to position [777, 0]
click at [200, 403] on div "Select..." at bounding box center [145, 389] width 232 height 28
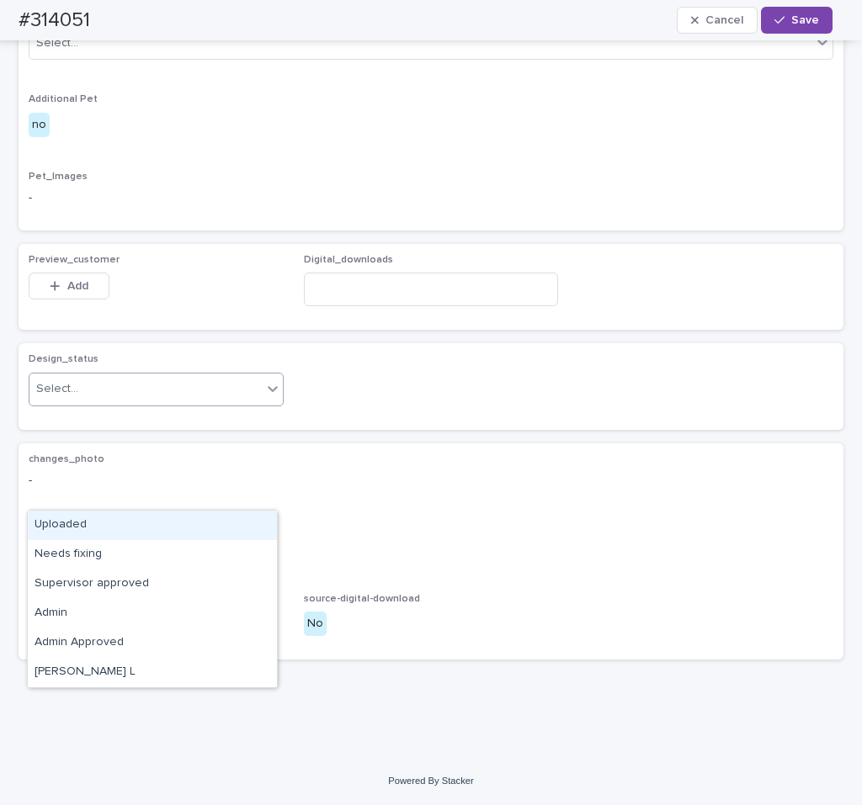
click at [109, 515] on div "Uploaded" at bounding box center [152, 525] width 249 height 29
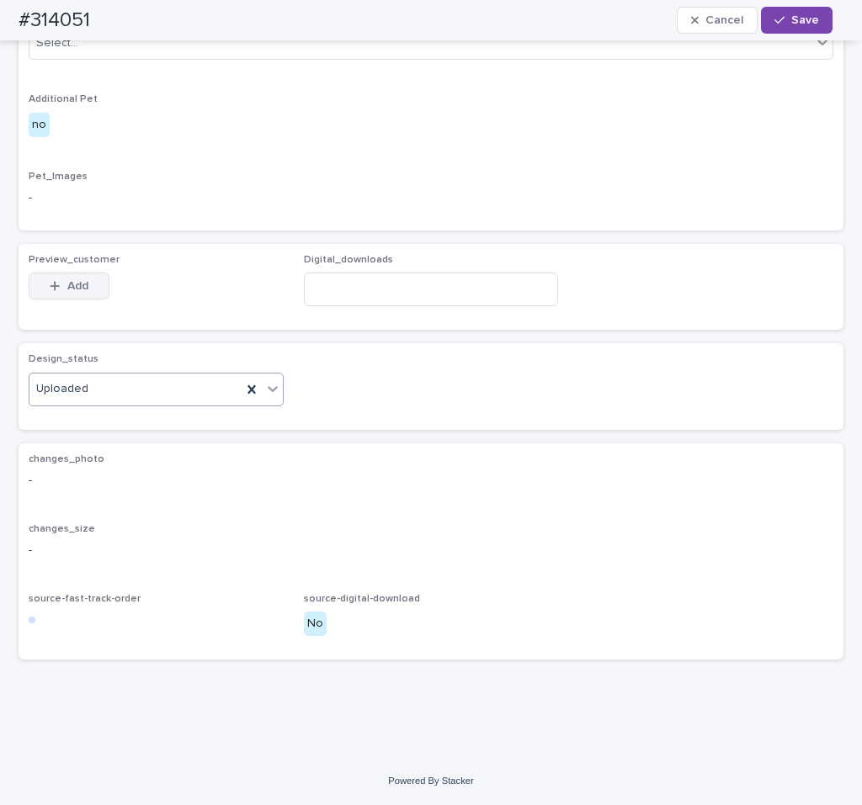
click at [82, 292] on span "Add" at bounding box center [77, 286] width 21 height 12
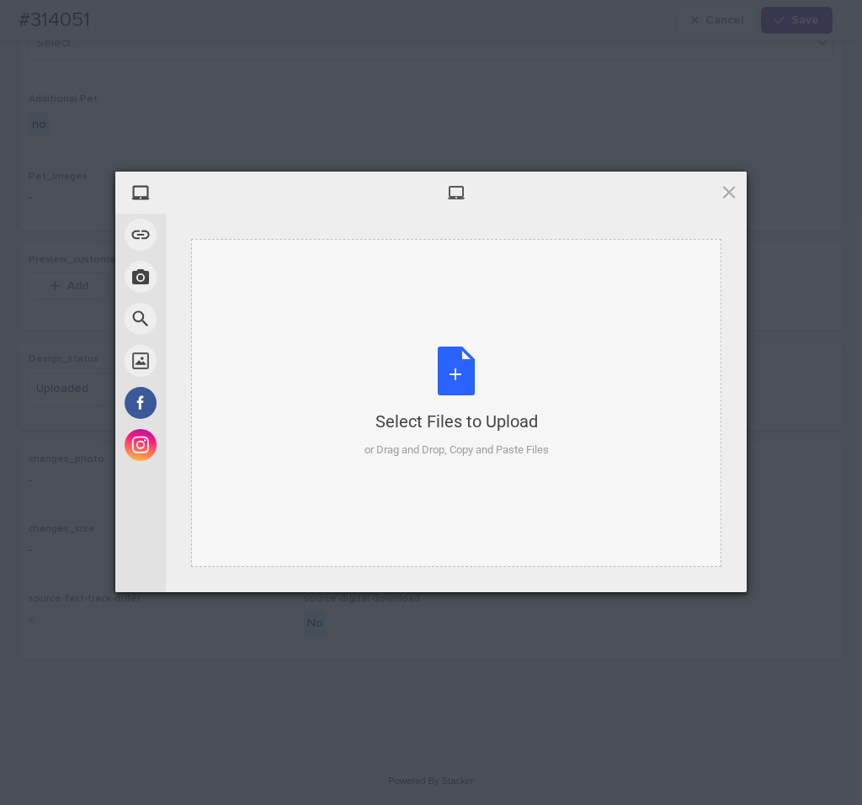
click at [457, 350] on div "Select Files to Upload or Drag and Drop, Copy and Paste Files" at bounding box center [456, 403] width 184 height 112
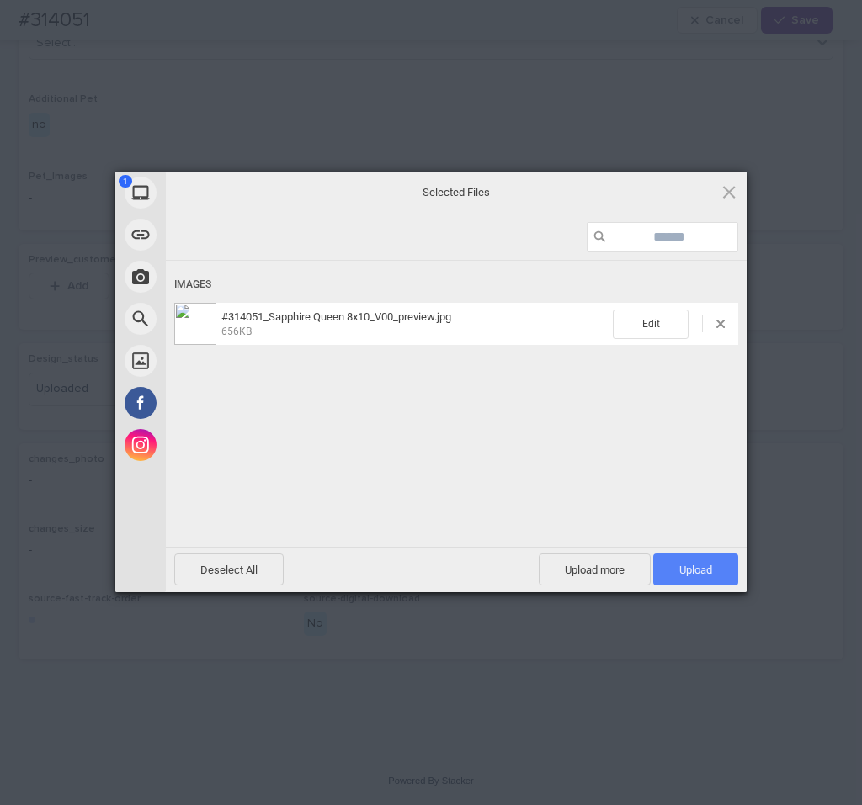
click at [678, 563] on span "Upload 1" at bounding box center [695, 570] width 85 height 32
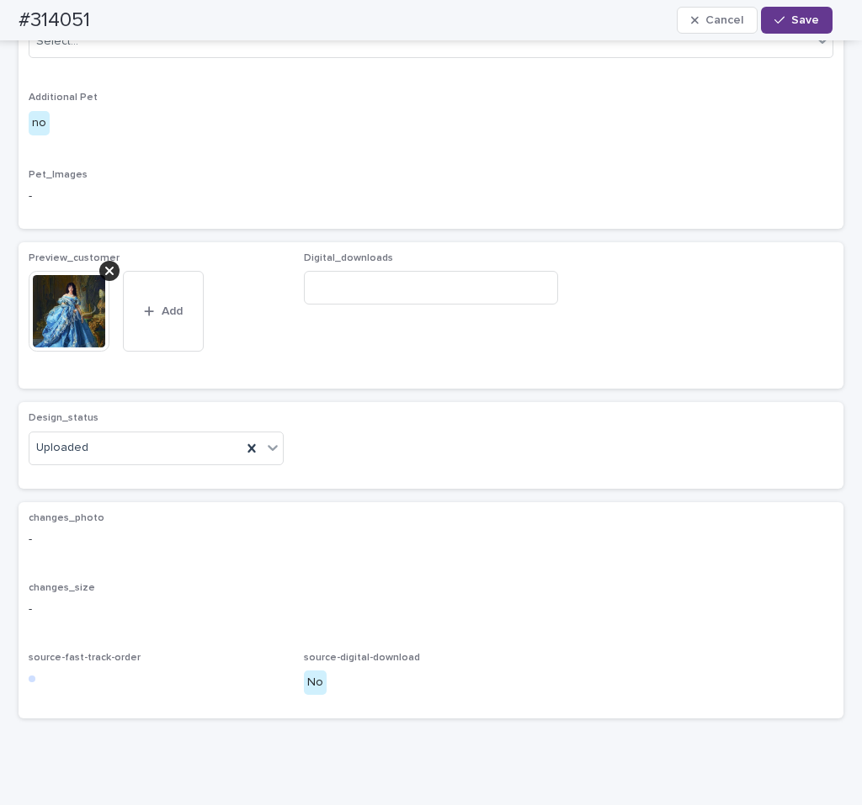
click at [787, 23] on div "button" at bounding box center [782, 20] width 17 height 12
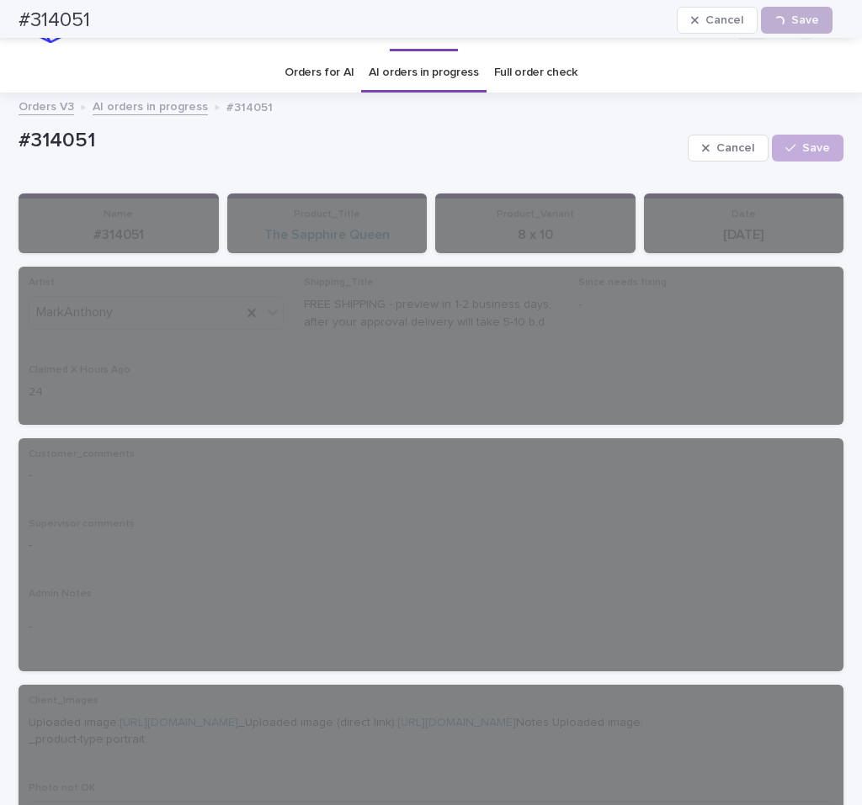
scroll to position [0, 0]
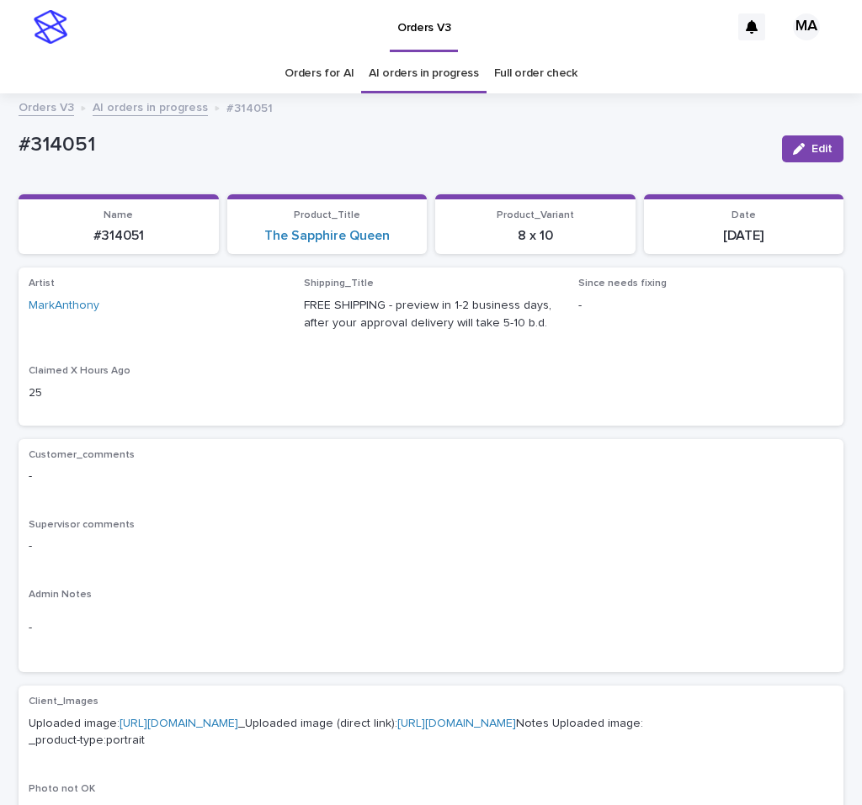
click at [146, 109] on link "AI orders in progress" at bounding box center [150, 106] width 115 height 19
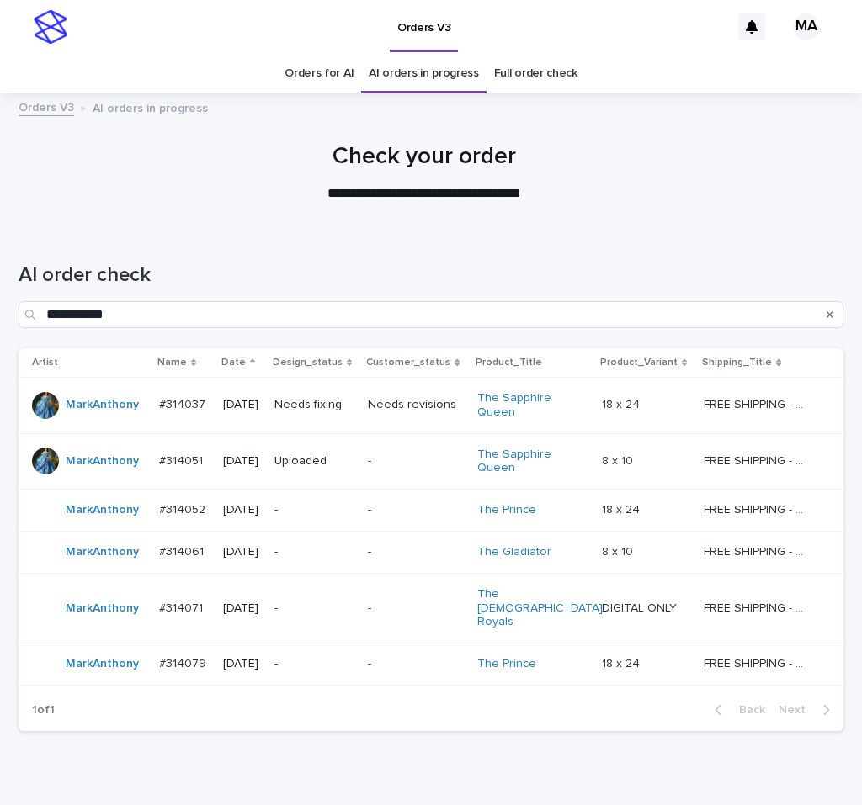
click at [423, 496] on td "-" at bounding box center [415, 511] width 109 height 42
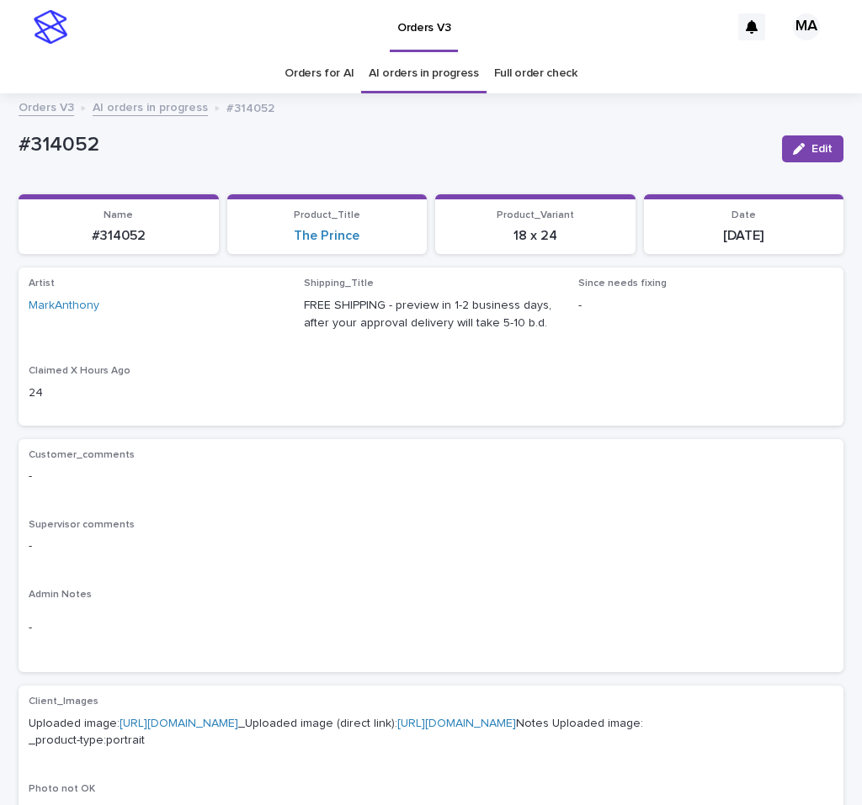
scroll to position [283, 0]
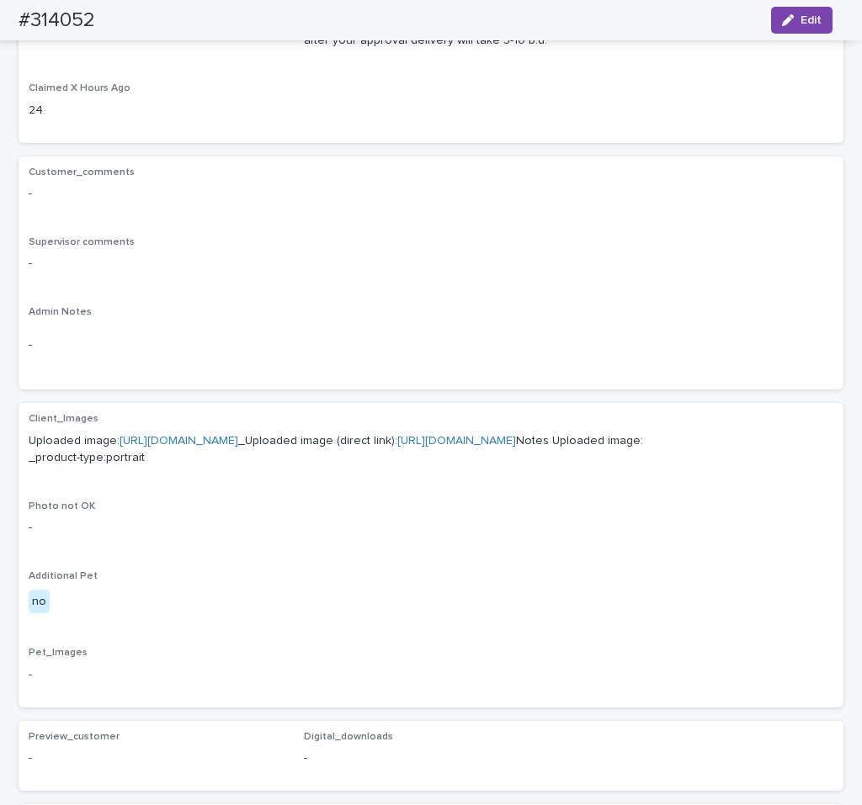
click at [238, 437] on link "https://cdn.shopify.com-uploadkit.app/s/files/1/0033/4807/0511/files/download.h…" at bounding box center [178, 441] width 119 height 12
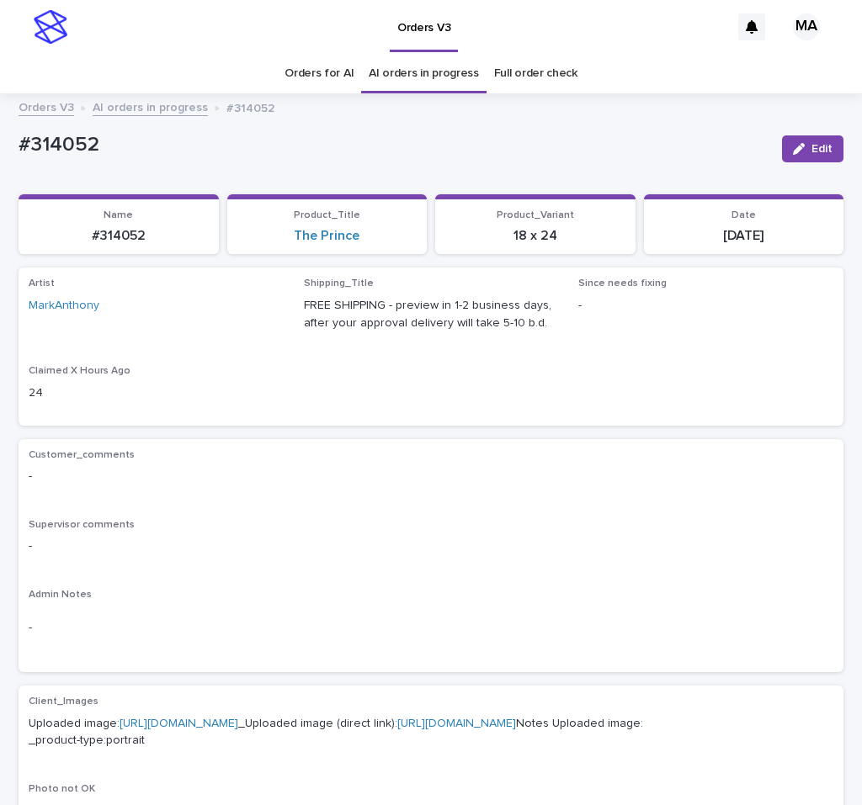
click at [267, 15] on div "Orders V3" at bounding box center [403, 27] width 654 height 54
drag, startPoint x: 64, startPoint y: 146, endPoint x: 6, endPoint y: 146, distance: 58.1
click at [19, 146] on div "#314052" at bounding box center [394, 144] width 750 height 28
copy p "#314052"
click at [396, 427] on div "Loading... Saving… Artist MarkAnthony Shipping_Title FREE SHIPPING - preview in…" at bounding box center [431, 353] width 824 height 171
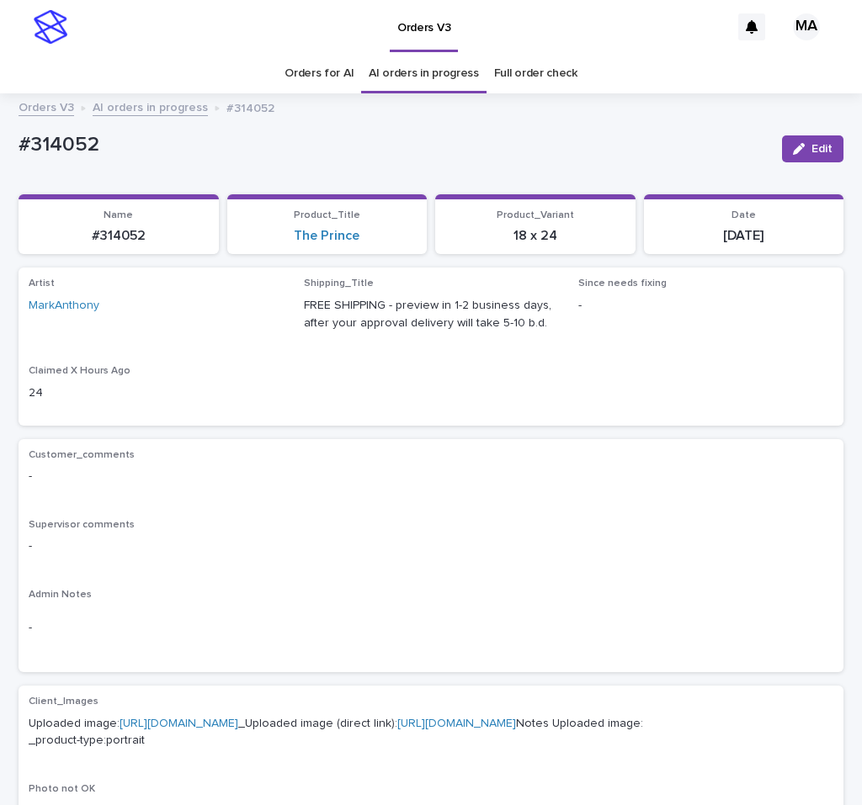
click at [276, 532] on div "Supervisor comments -" at bounding box center [431, 544] width 804 height 50
click at [19, 146] on div "#314052" at bounding box center [394, 144] width 750 height 28
copy p "#314052"
click at [811, 144] on span "Edit" at bounding box center [821, 149] width 21 height 12
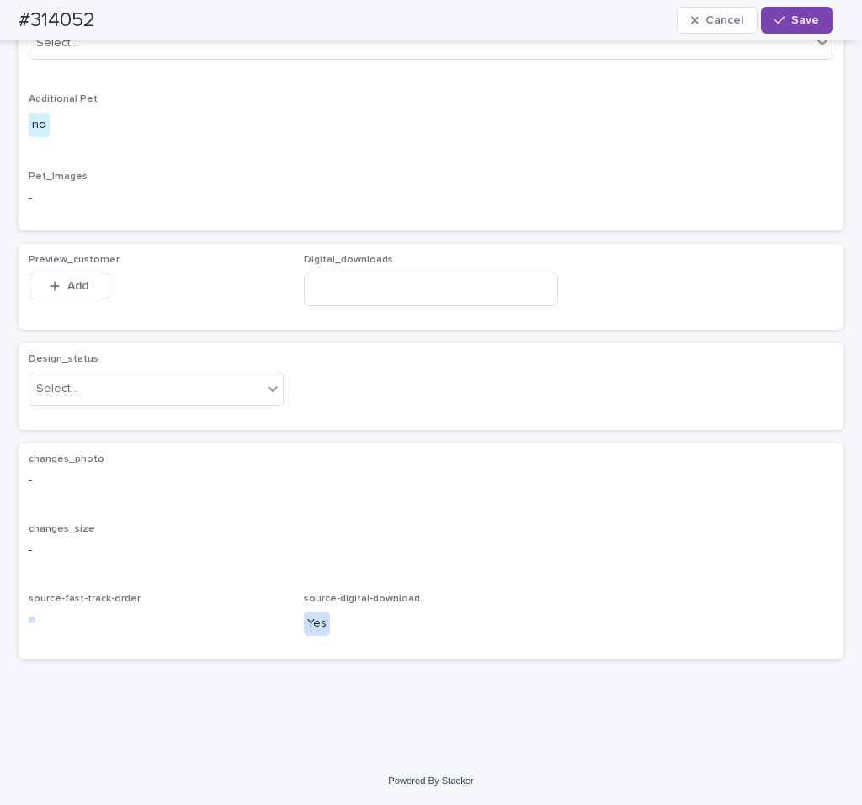
scroll to position [881, 0]
click at [194, 383] on div "Select..." at bounding box center [145, 389] width 232 height 28
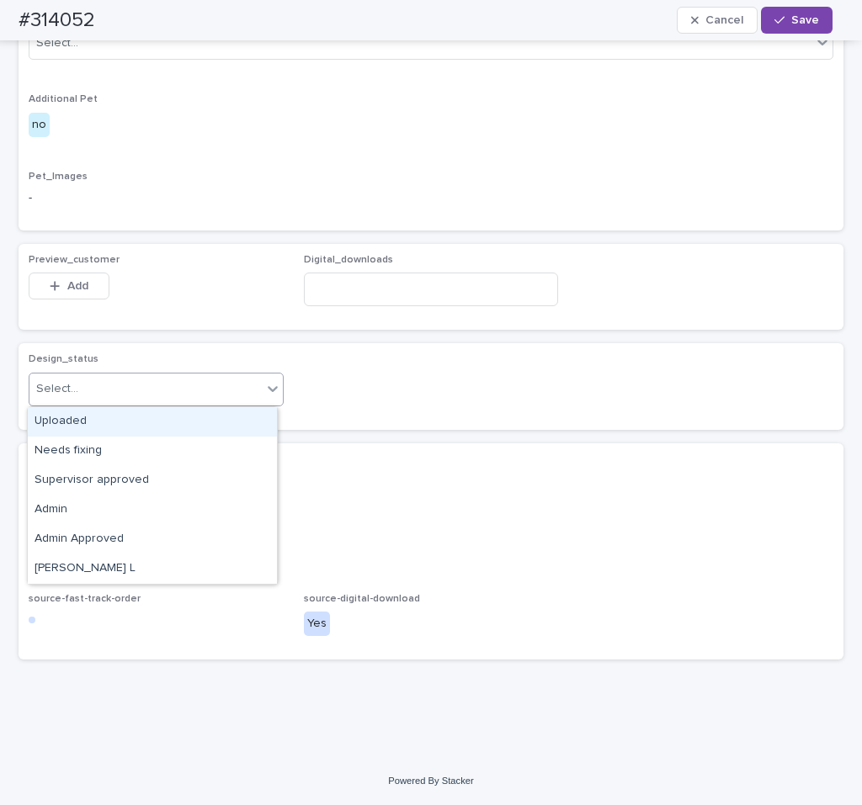
click at [123, 419] on div "Uploaded" at bounding box center [152, 421] width 249 height 29
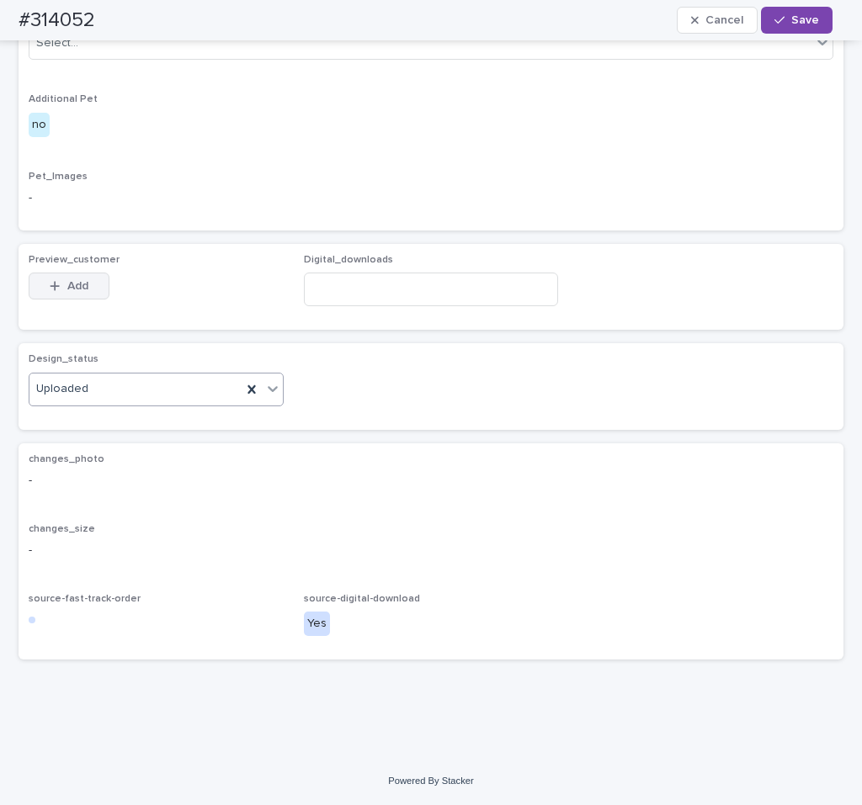
click at [59, 289] on div "button" at bounding box center [58, 286] width 17 height 12
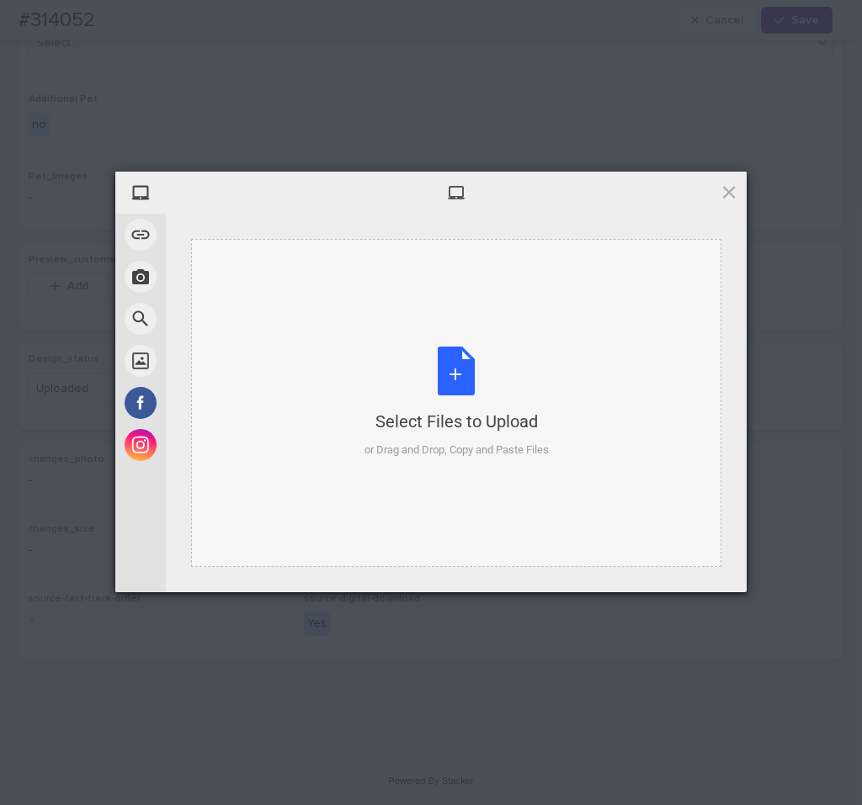
click at [456, 357] on div "Select Files to Upload or Drag and Drop, Copy and Paste Files" at bounding box center [456, 403] width 184 height 112
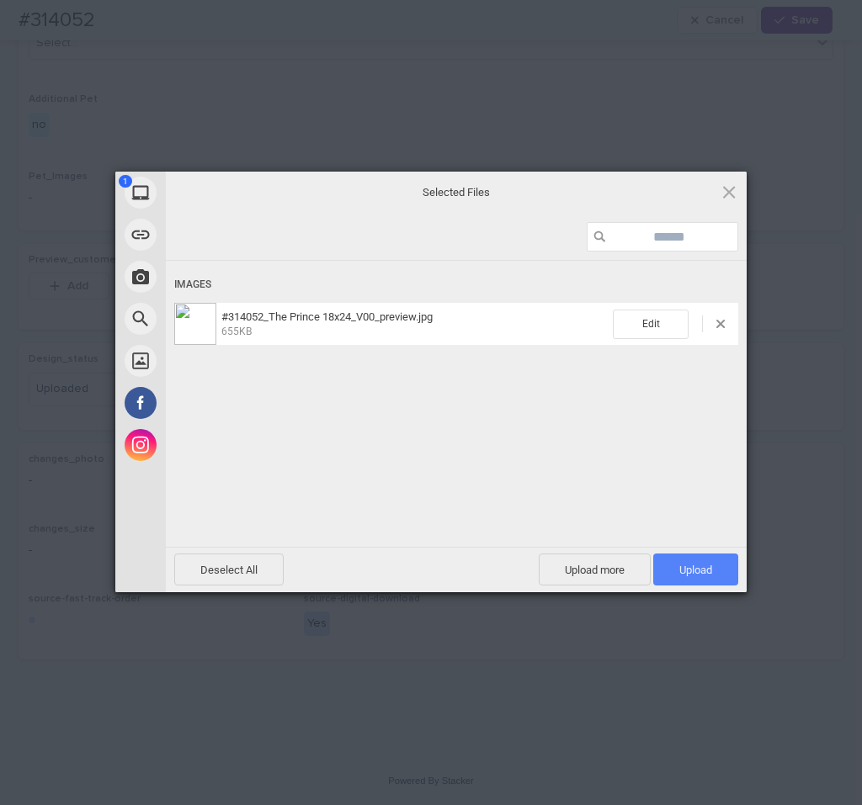
click at [724, 571] on span "Upload 1" at bounding box center [695, 570] width 85 height 32
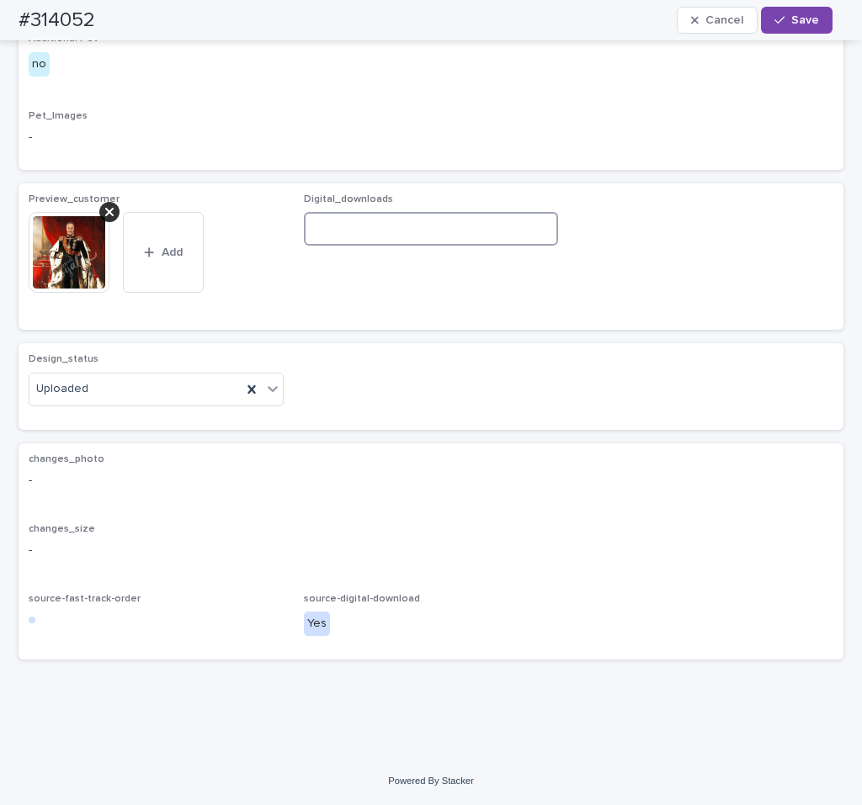
click at [477, 246] on input at bounding box center [431, 229] width 255 height 34
paste input "**********"
type input "**********"
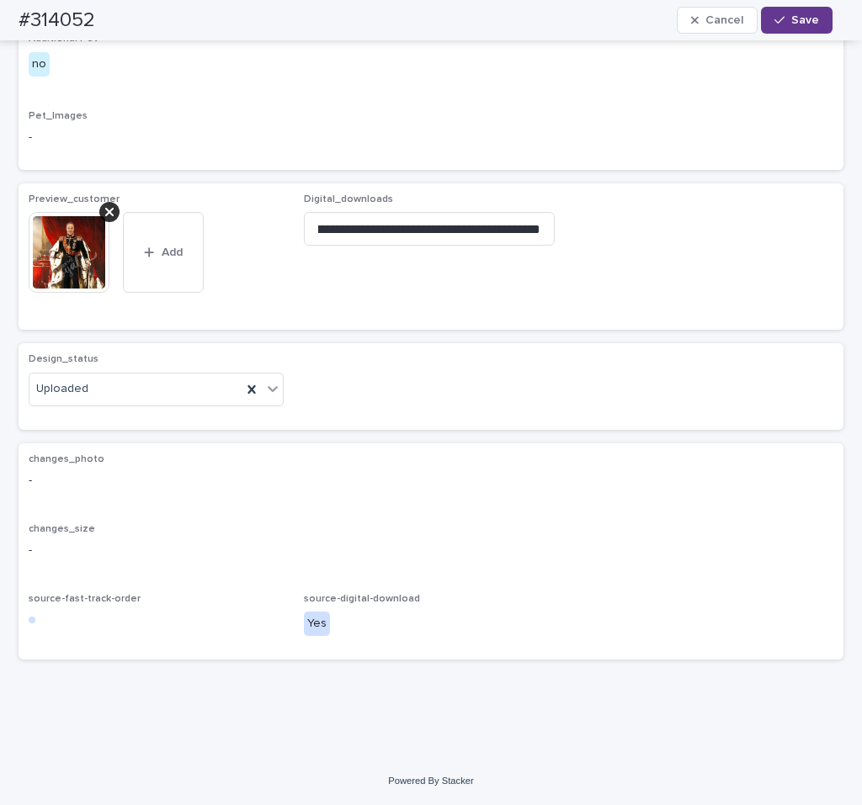
click at [809, 20] on span "Save" at bounding box center [805, 20] width 28 height 12
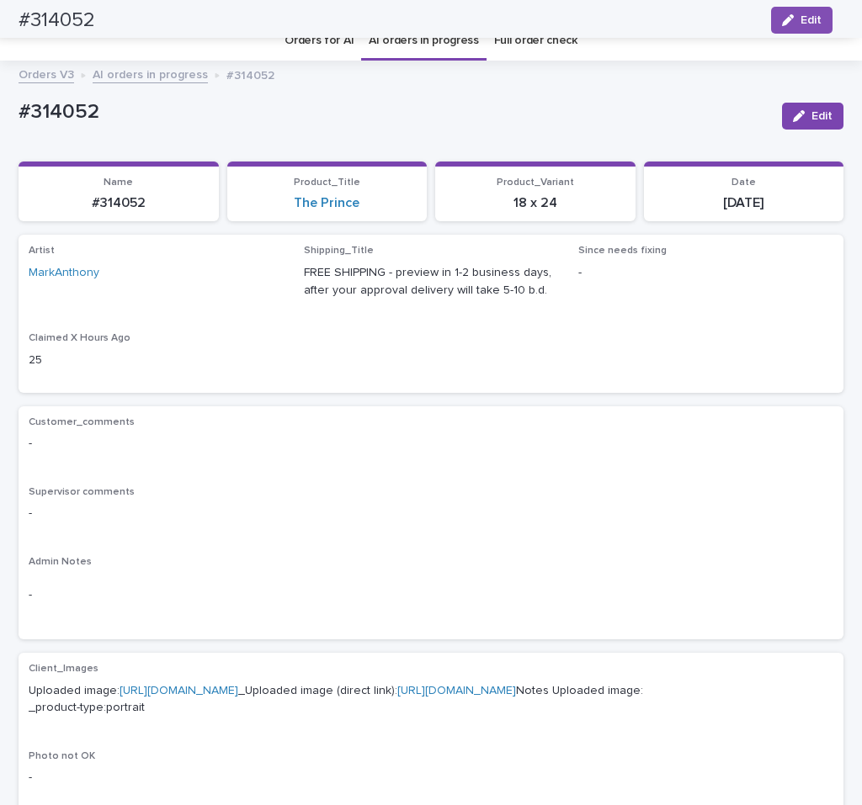
scroll to position [0, 0]
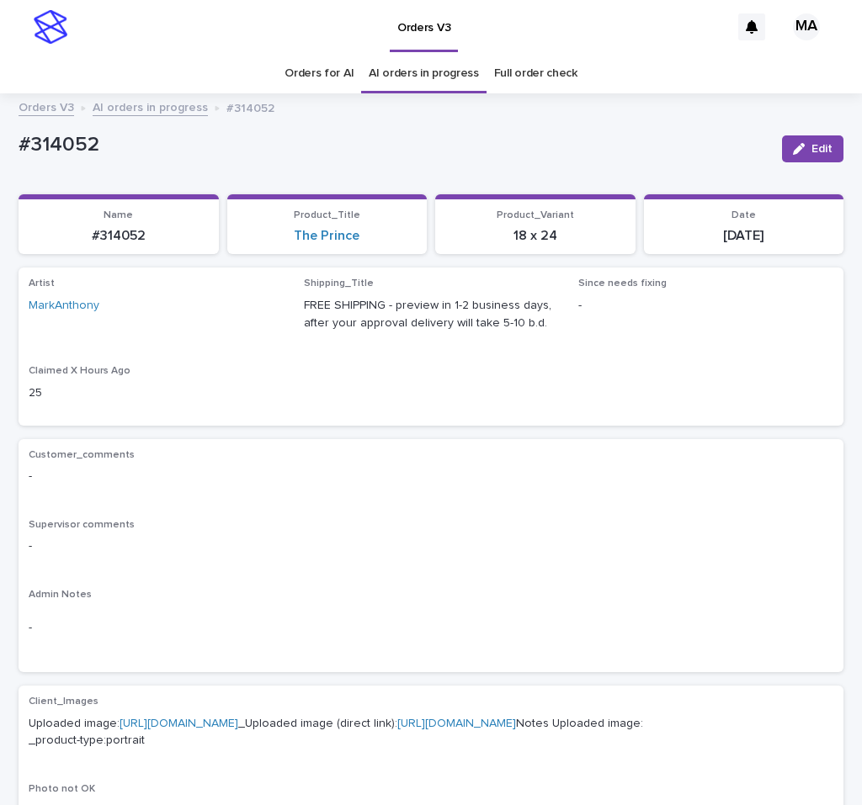
click at [155, 115] on link "AI orders in progress" at bounding box center [150, 106] width 115 height 19
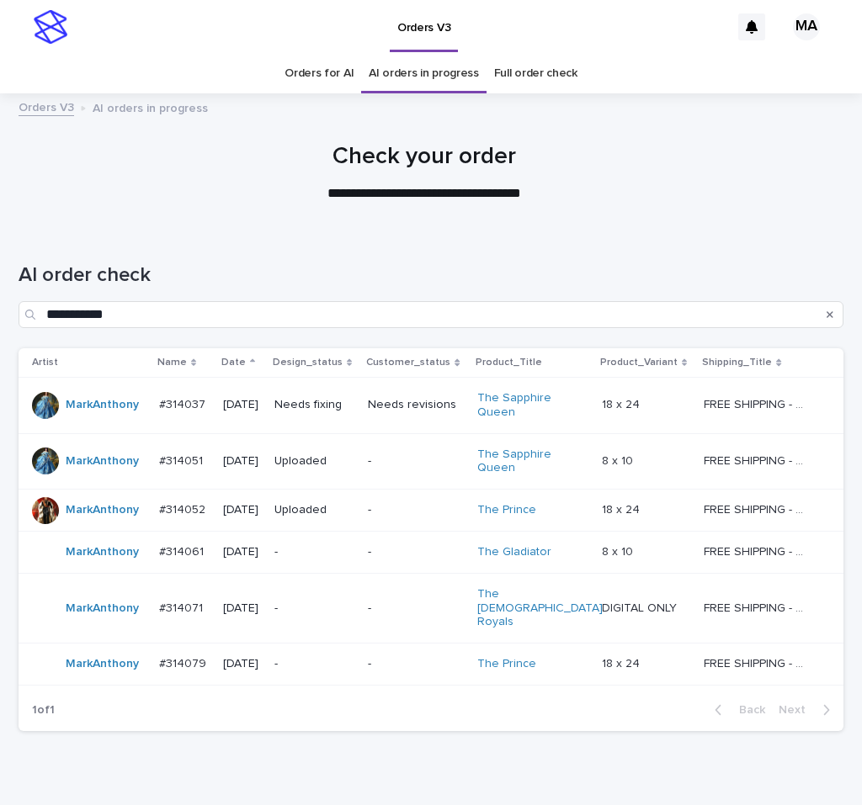
click at [586, 407] on td "The Sapphire Queen" at bounding box center [532, 405] width 125 height 56
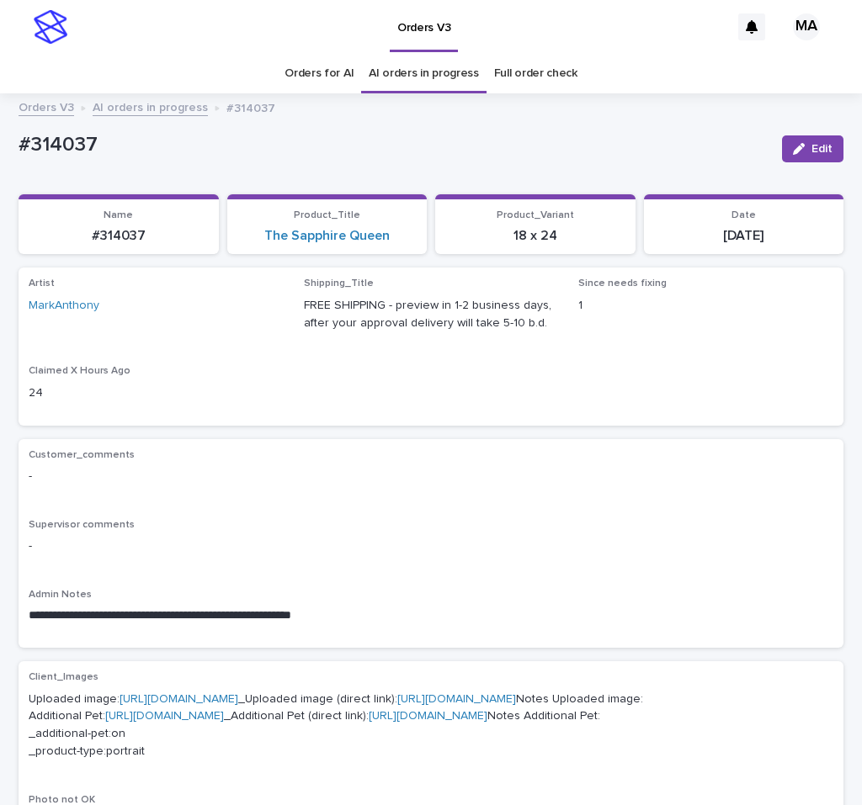
click at [445, 496] on div "Customer_comments -" at bounding box center [431, 474] width 804 height 50
drag, startPoint x: 130, startPoint y: 156, endPoint x: 66, endPoint y: 175, distance: 66.8
click at [19, 157] on div "#314037" at bounding box center [394, 144] width 750 height 28
copy p "#314037"
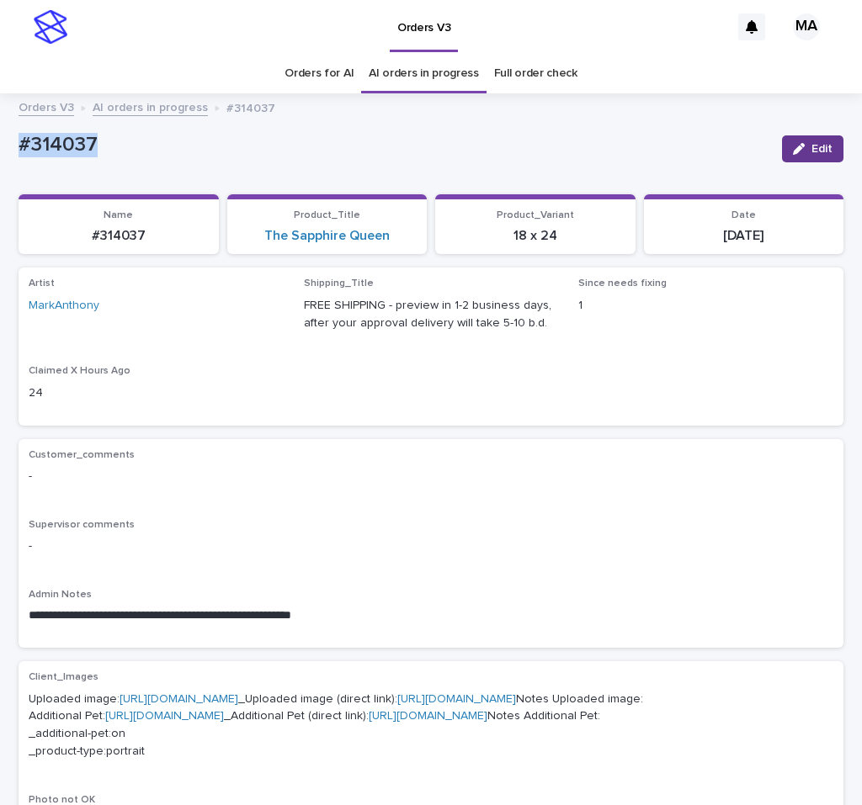
click at [793, 148] on icon "button" at bounding box center [799, 149] width 12 height 12
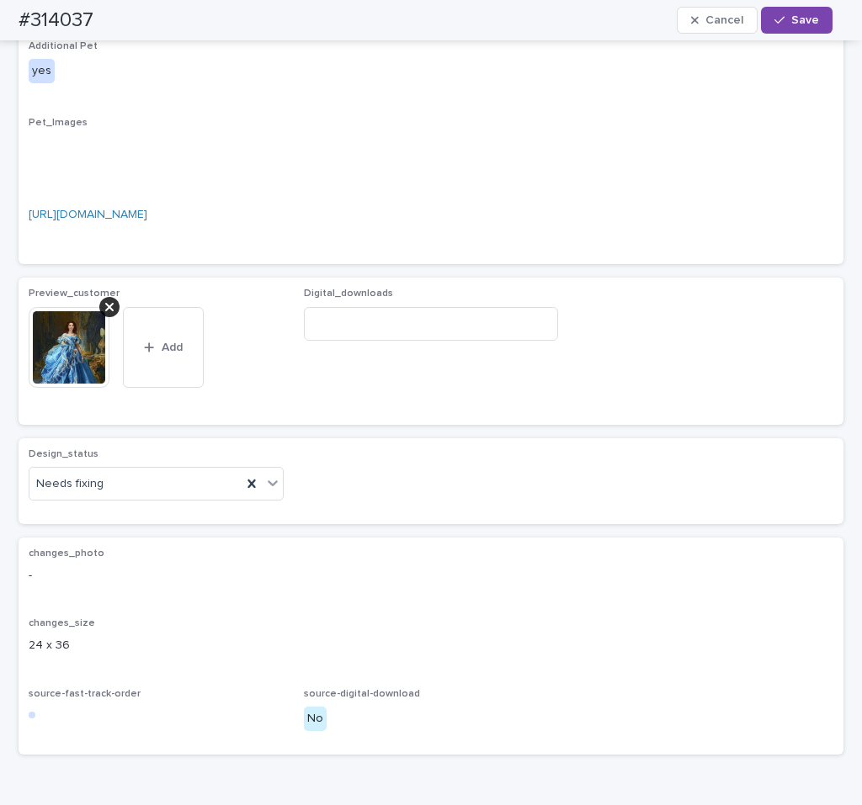
scroll to position [848, 0]
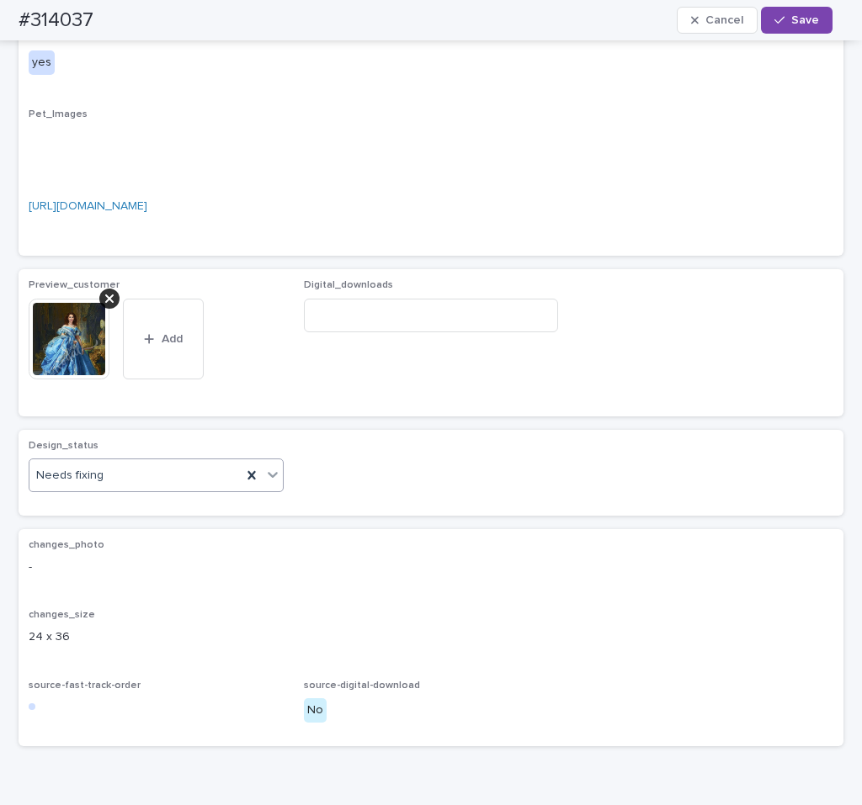
click at [264, 483] on icon at bounding box center [272, 474] width 17 height 17
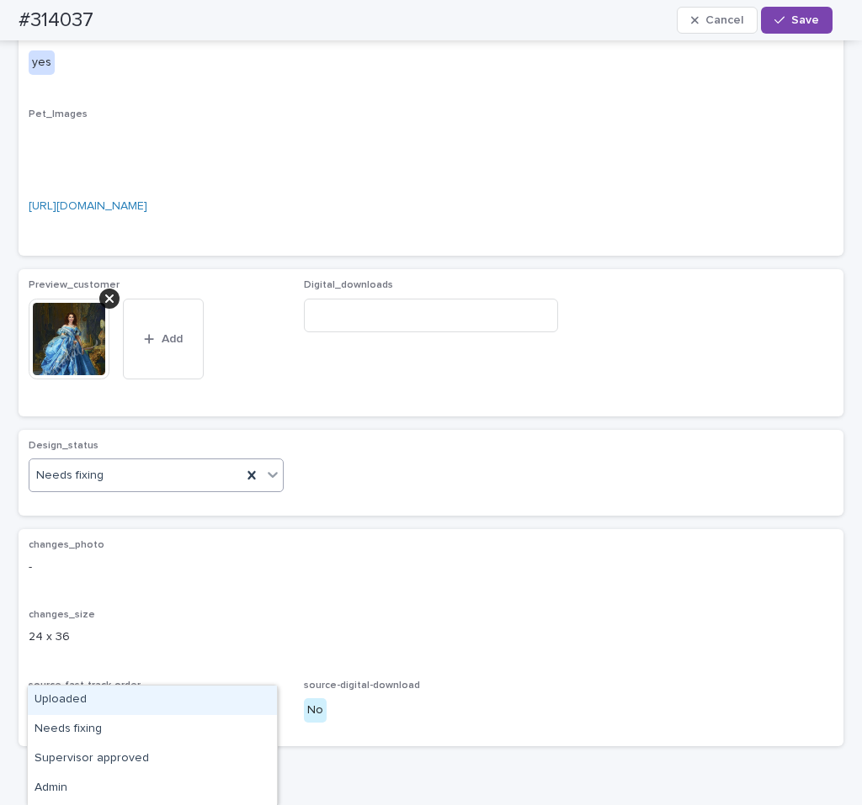
click at [112, 690] on div "Uploaded" at bounding box center [152, 700] width 249 height 29
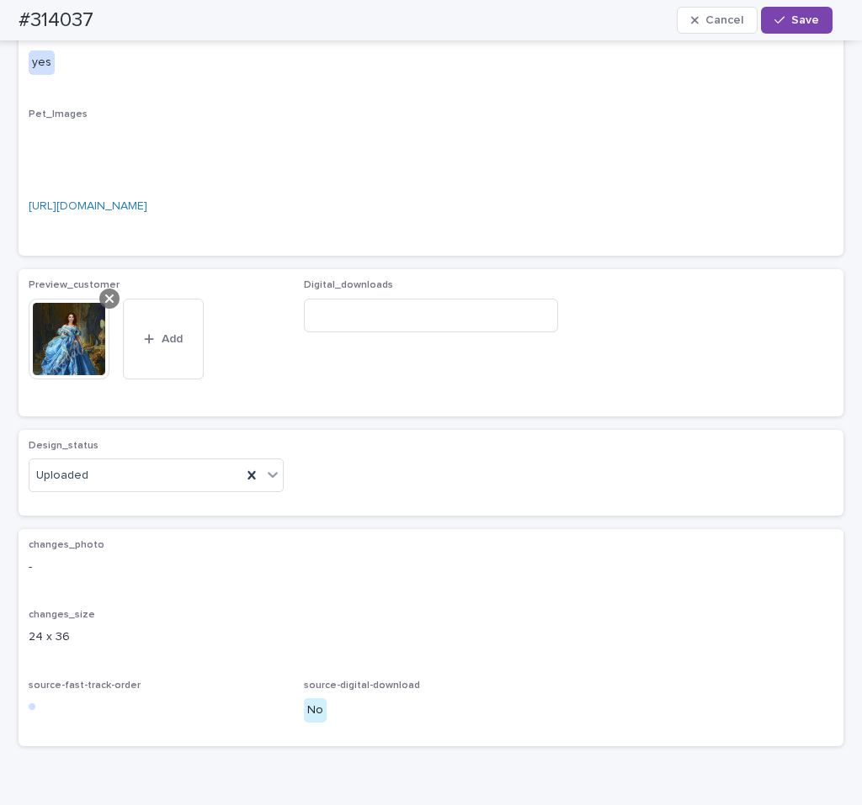
click at [105, 305] on icon at bounding box center [109, 298] width 8 height 13
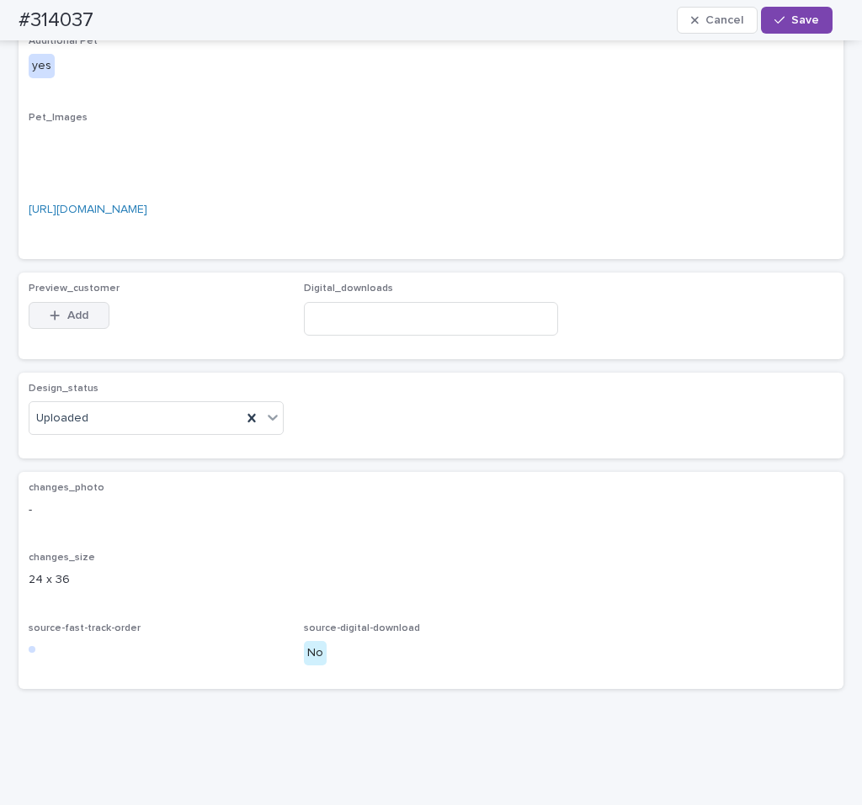
scroll to position [818, 0]
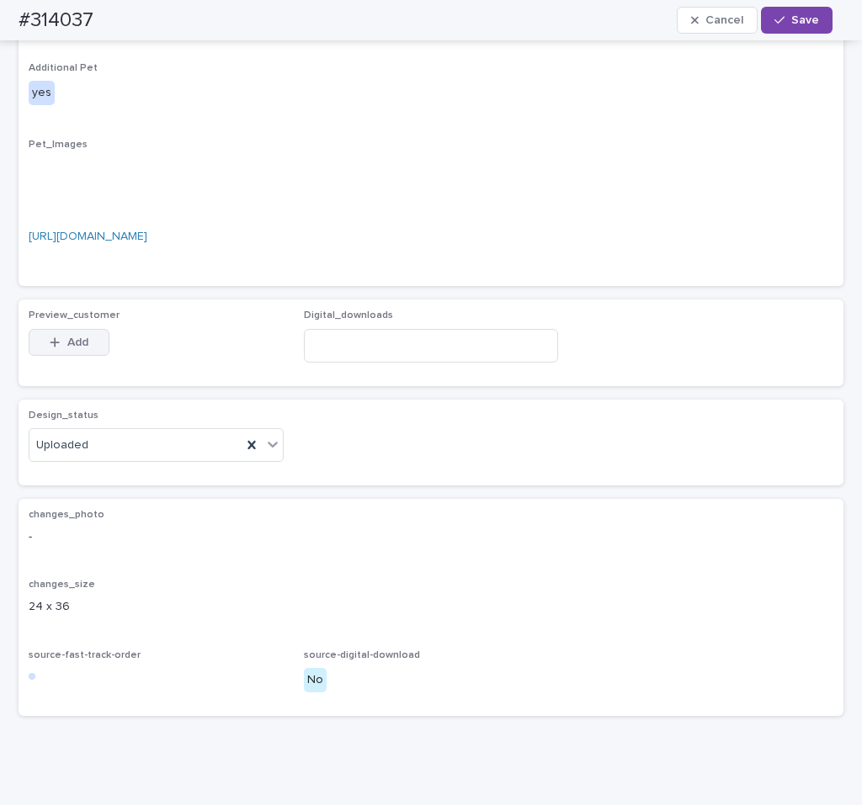
click at [86, 348] on span "Add" at bounding box center [77, 343] width 21 height 12
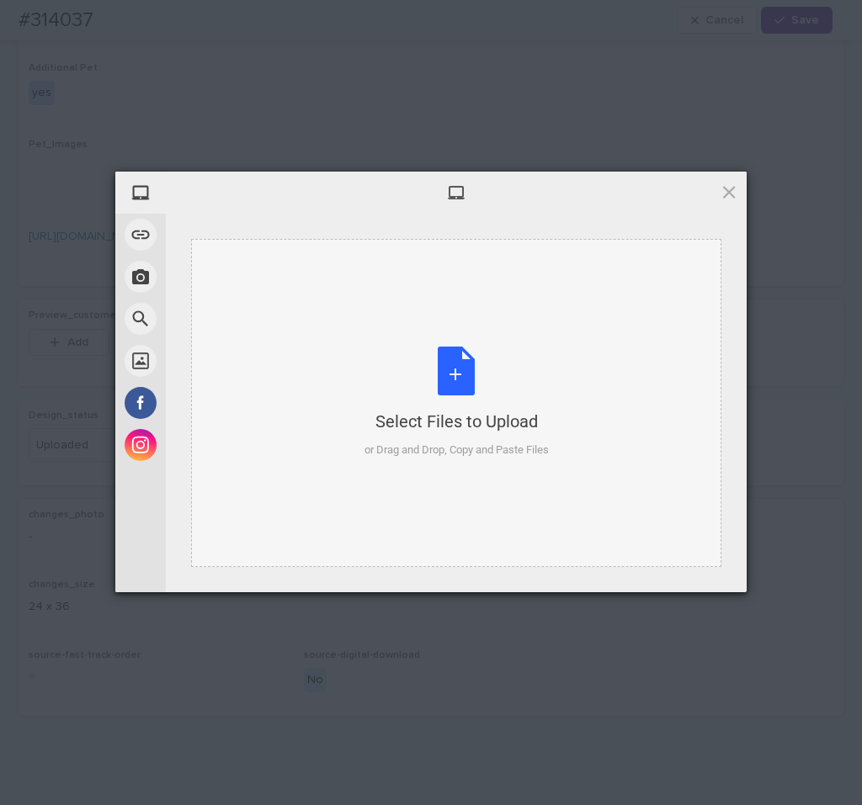
click at [453, 388] on div "Select Files to Upload or Drag and Drop, Copy and Paste Files" at bounding box center [456, 403] width 184 height 112
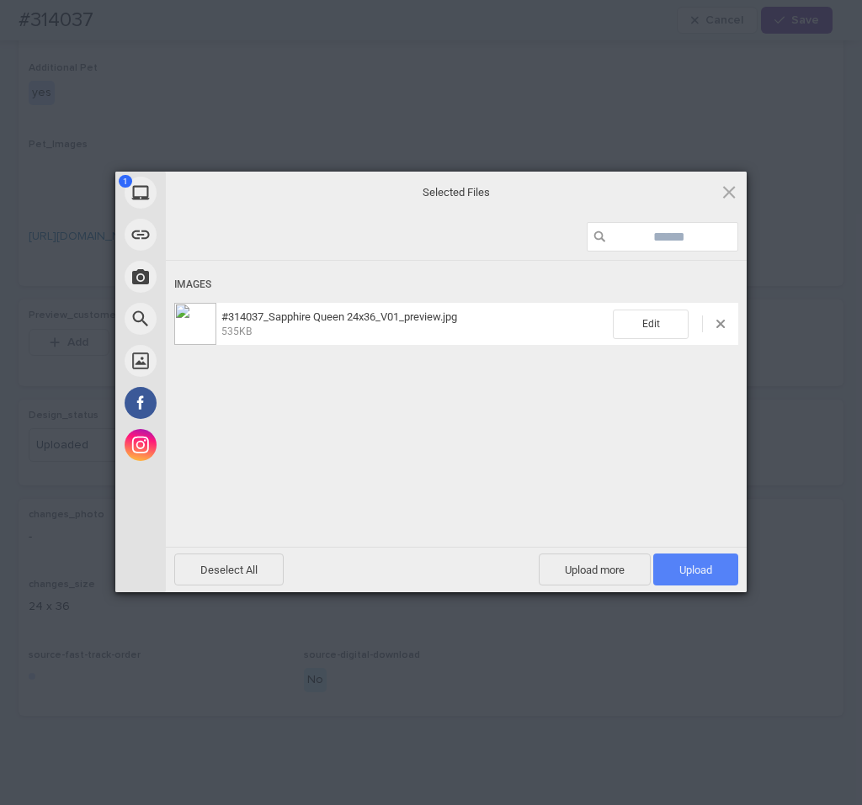
click at [708, 559] on span "Upload 1" at bounding box center [695, 570] width 85 height 32
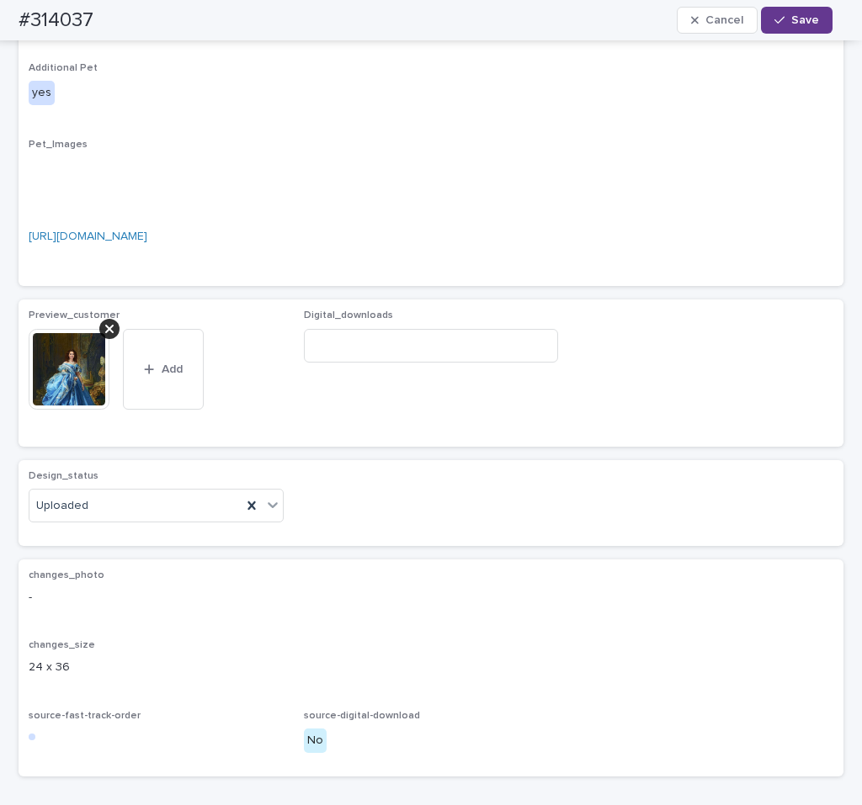
click at [812, 21] on span "Save" at bounding box center [805, 20] width 28 height 12
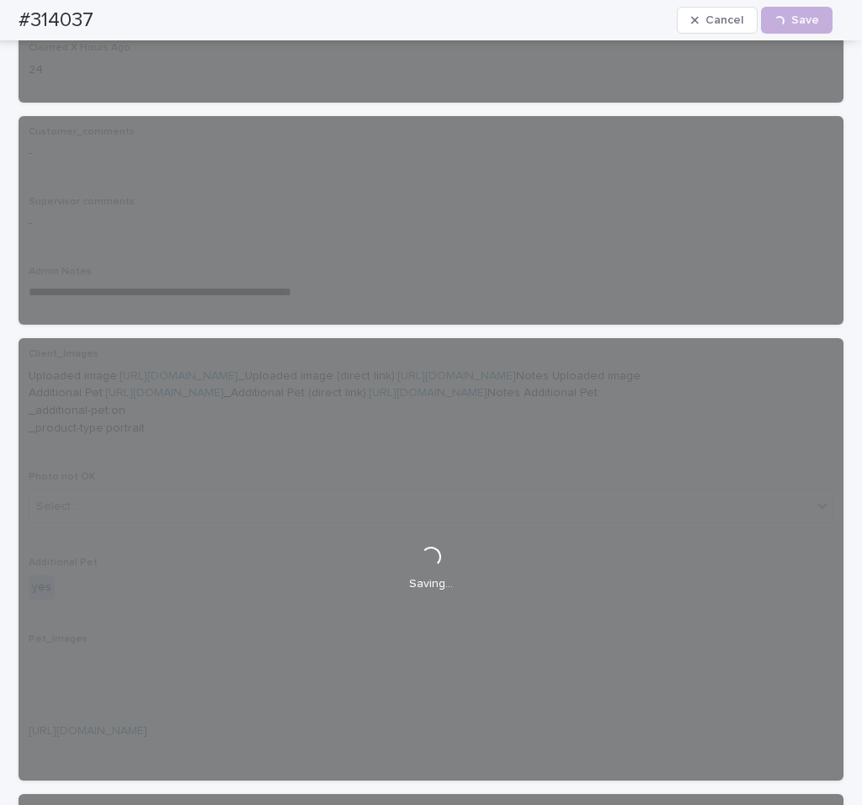
scroll to position [0, 0]
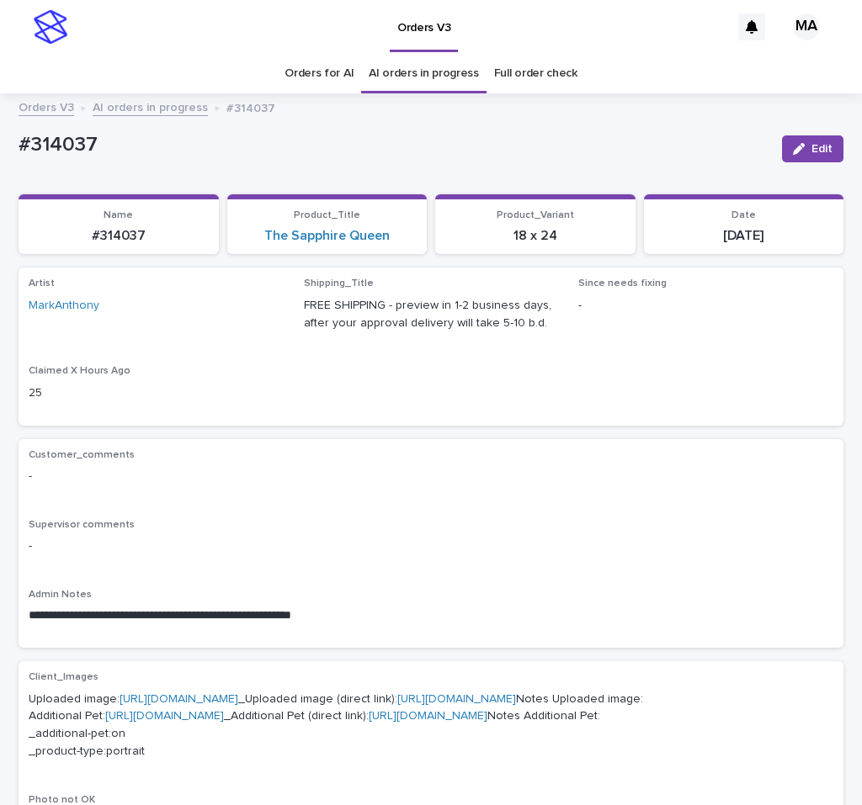
click at [151, 115] on link "AI orders in progress" at bounding box center [150, 106] width 115 height 19
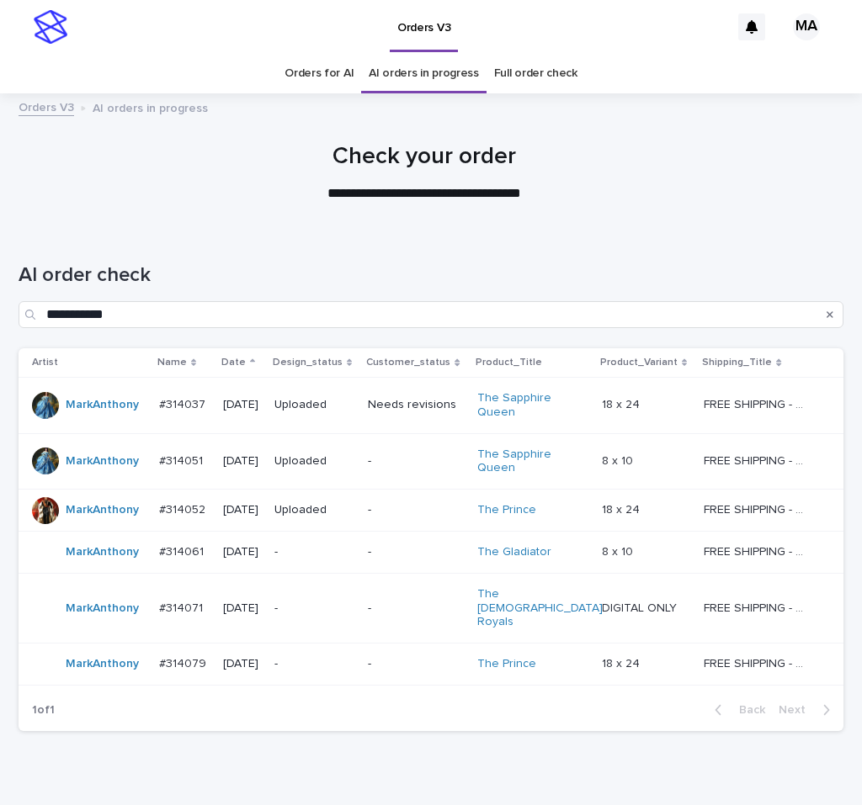
click at [443, 522] on div "-" at bounding box center [416, 510] width 96 height 28
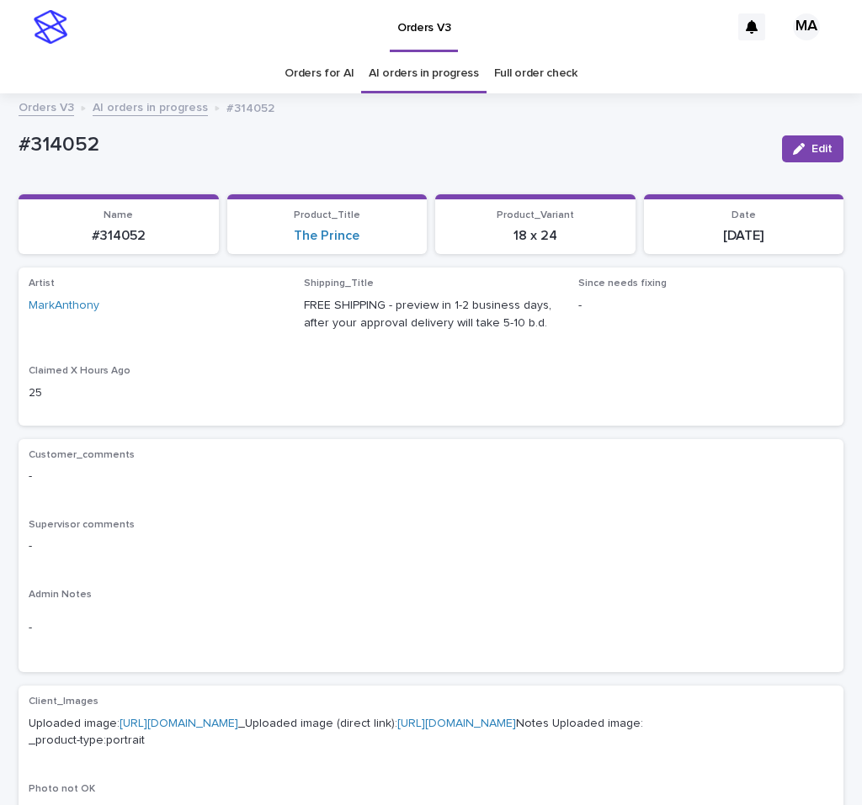
click at [143, 106] on link "AI orders in progress" at bounding box center [150, 106] width 115 height 19
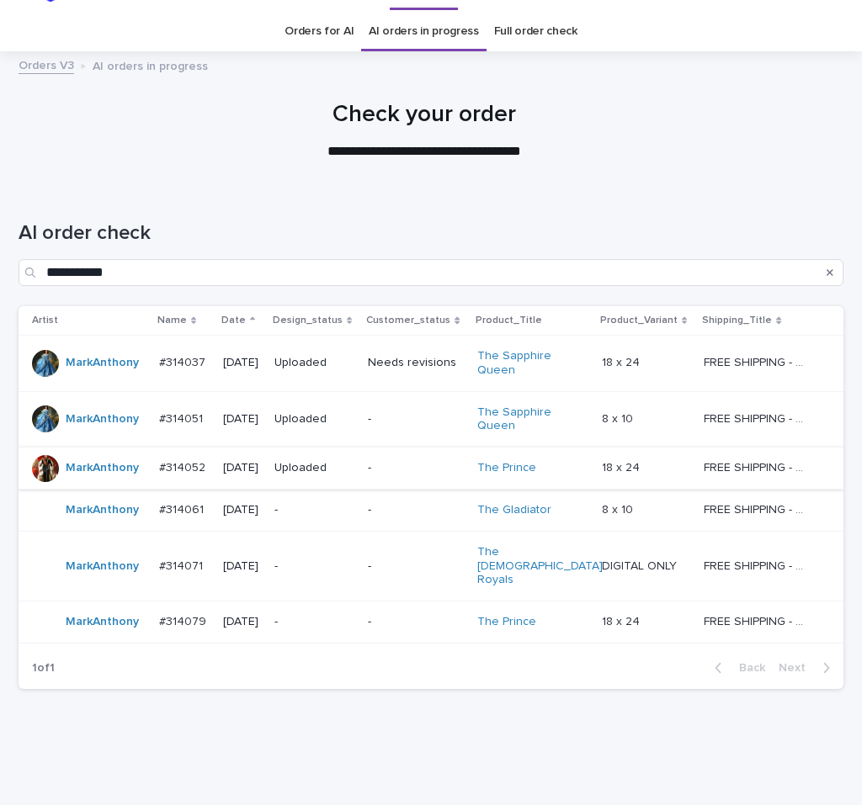
scroll to position [43, 0]
click at [378, 512] on td "-" at bounding box center [415, 509] width 109 height 42
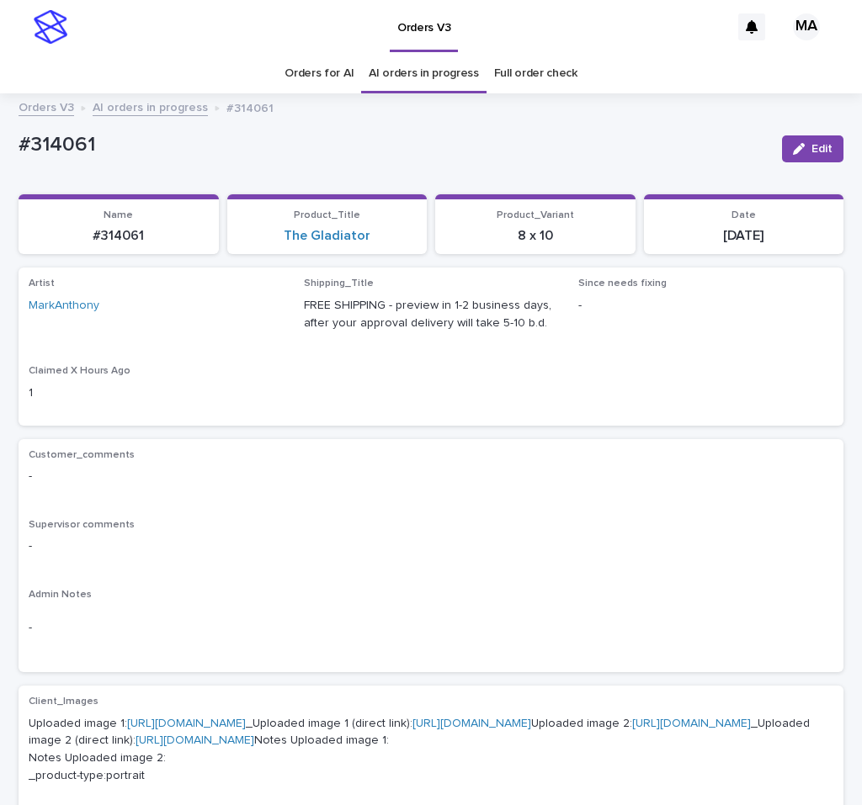
click at [395, 464] on div "-" at bounding box center [431, 474] width 804 height 21
click at [215, 500] on div "Customer_comments - Supervisor comments - Admin Notes -" at bounding box center [431, 556] width 804 height 214
click at [357, 495] on div "Customer_comments -" at bounding box center [431, 474] width 804 height 50
drag, startPoint x: 132, startPoint y: 131, endPoint x: -6, endPoint y: 135, distance: 138.0
click at [19, 135] on div "#314061" at bounding box center [394, 144] width 750 height 28
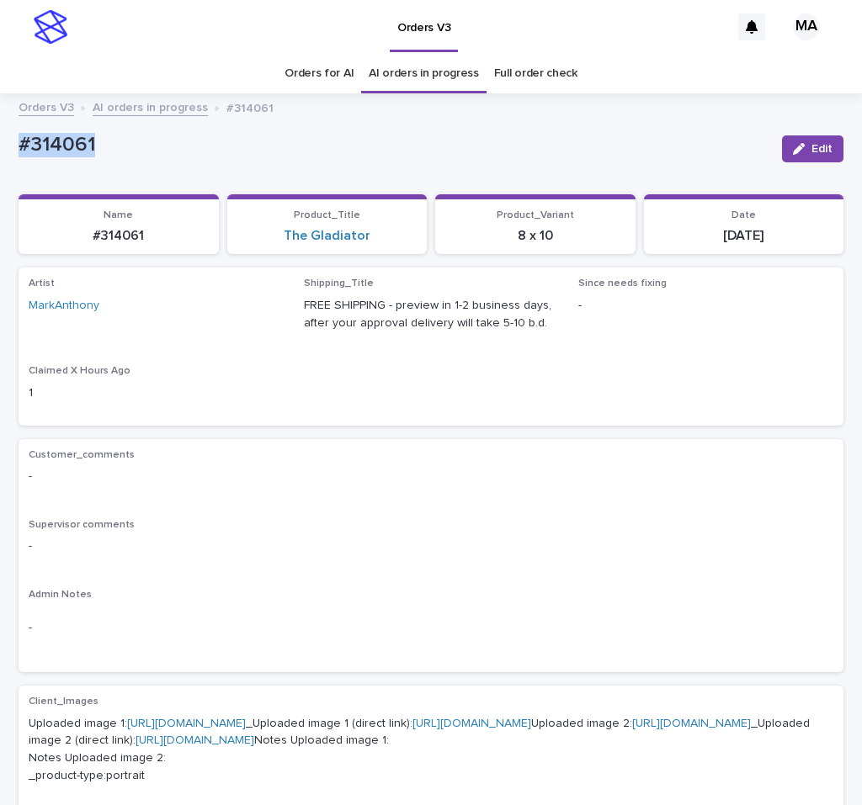
copy p "#314061"
click at [361, 479] on p "-" at bounding box center [431, 477] width 804 height 18
drag, startPoint x: 77, startPoint y: 142, endPoint x: -6, endPoint y: 142, distance: 82.4
click at [19, 142] on div "#314061" at bounding box center [394, 144] width 750 height 28
copy p "#314061"
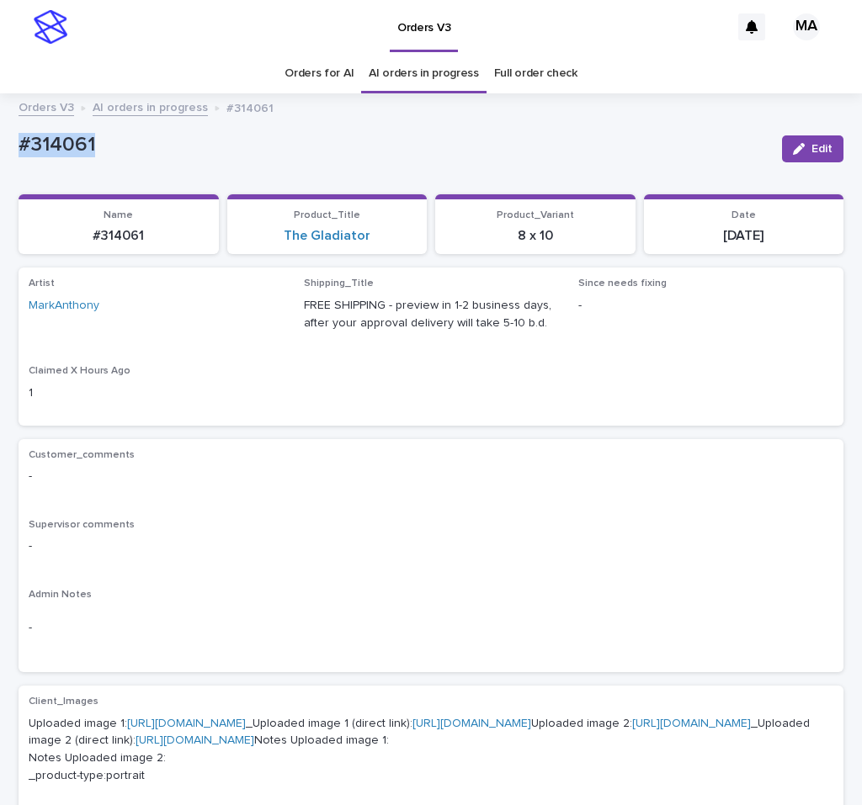
copy p "#314061"
click at [811, 149] on span "Edit" at bounding box center [821, 149] width 21 height 12
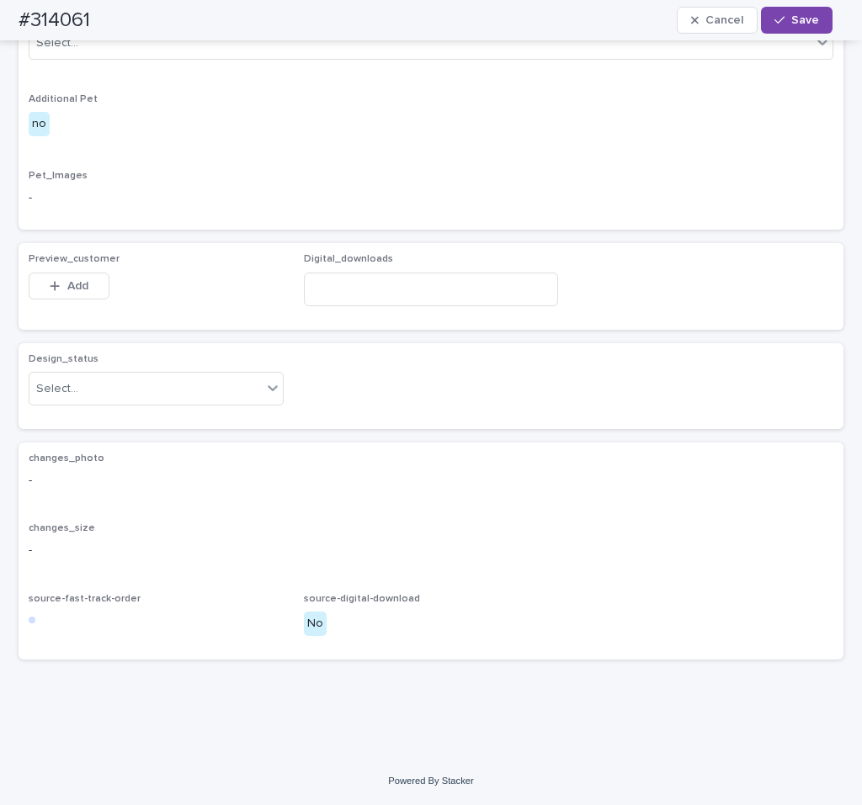
scroll to position [848, 0]
click at [155, 403] on div "Select..." at bounding box center [145, 389] width 232 height 28
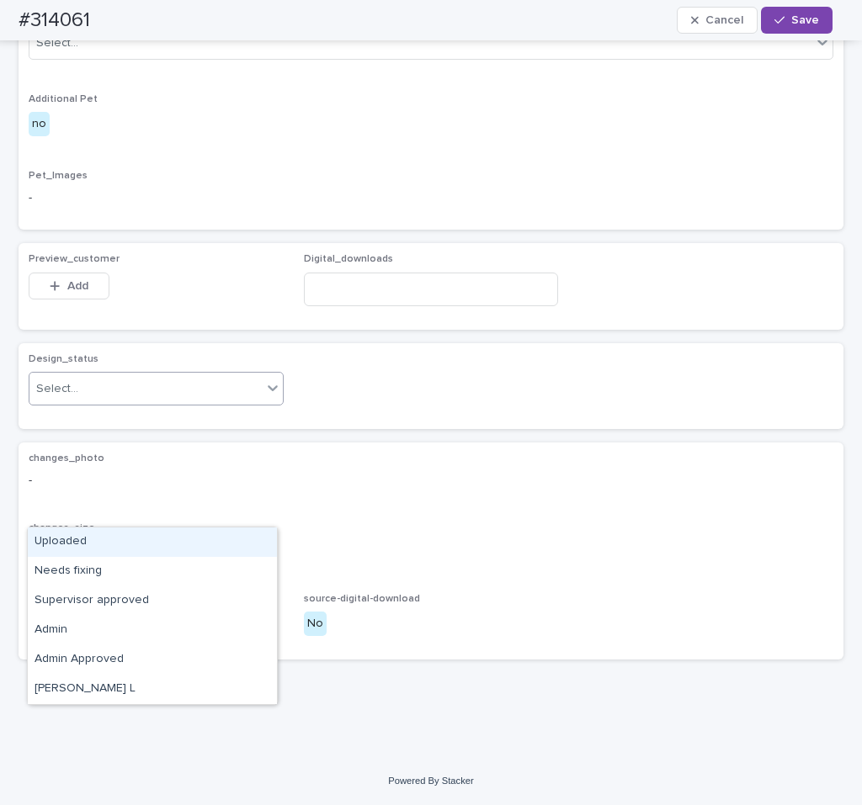
click at [125, 533] on div "Uploaded" at bounding box center [152, 542] width 249 height 29
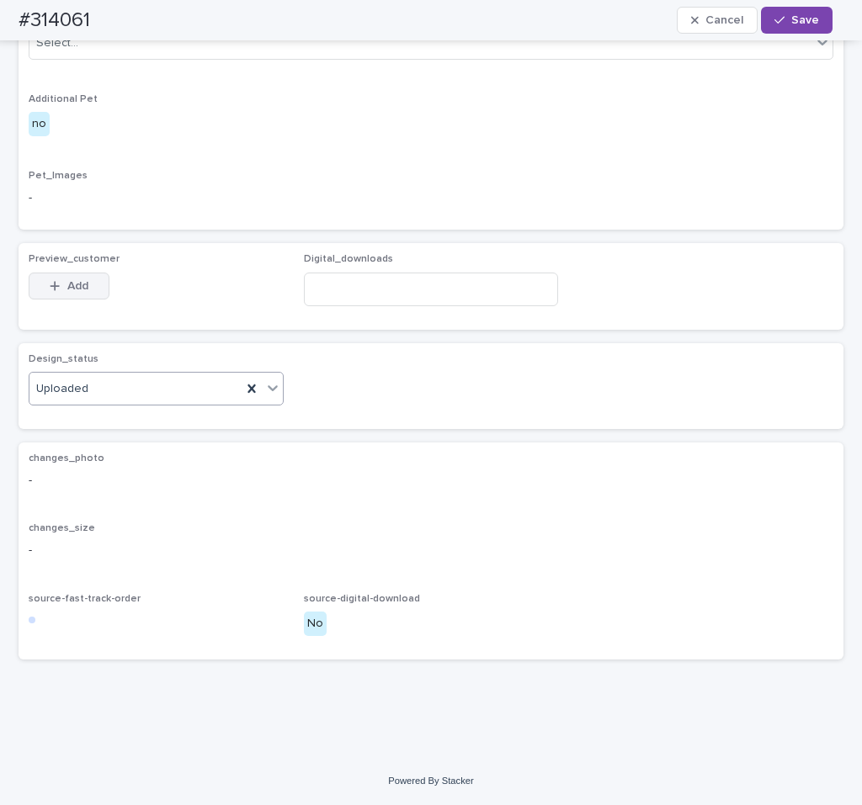
click at [80, 292] on span "Add" at bounding box center [77, 286] width 21 height 12
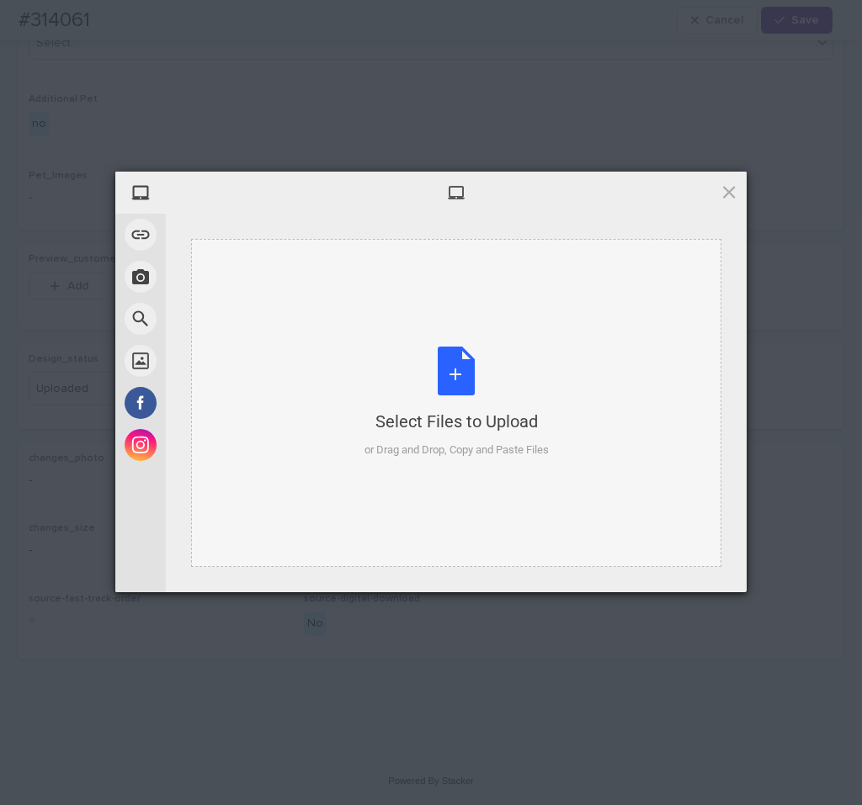
click at [432, 370] on div "Select Files to Upload or Drag and Drop, Copy and Paste Files" at bounding box center [456, 403] width 184 height 112
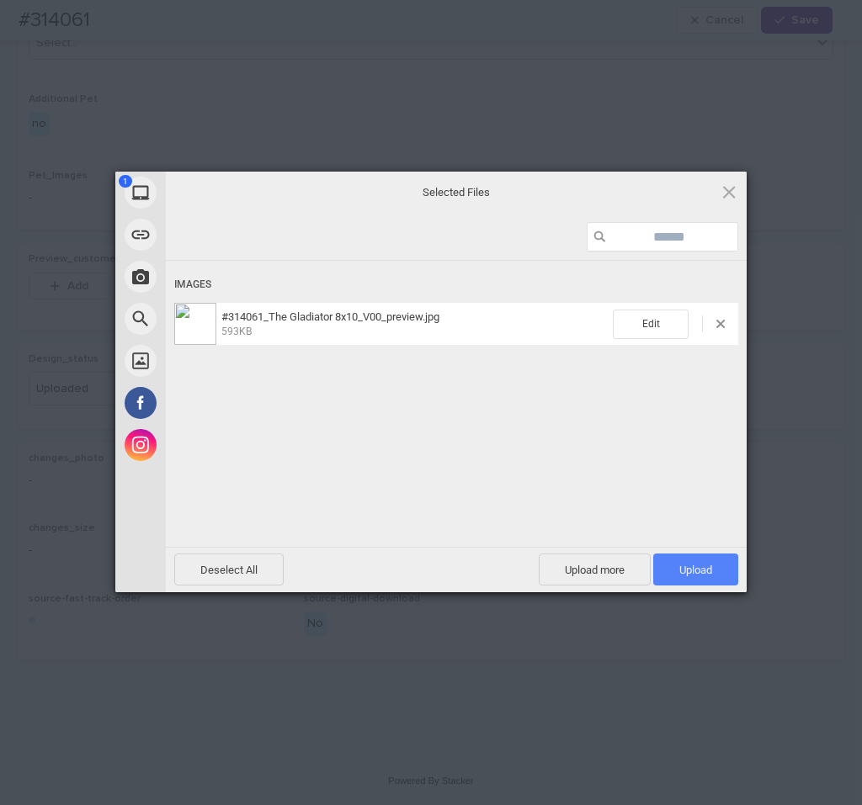
click at [708, 561] on span "Upload 1" at bounding box center [695, 570] width 85 height 32
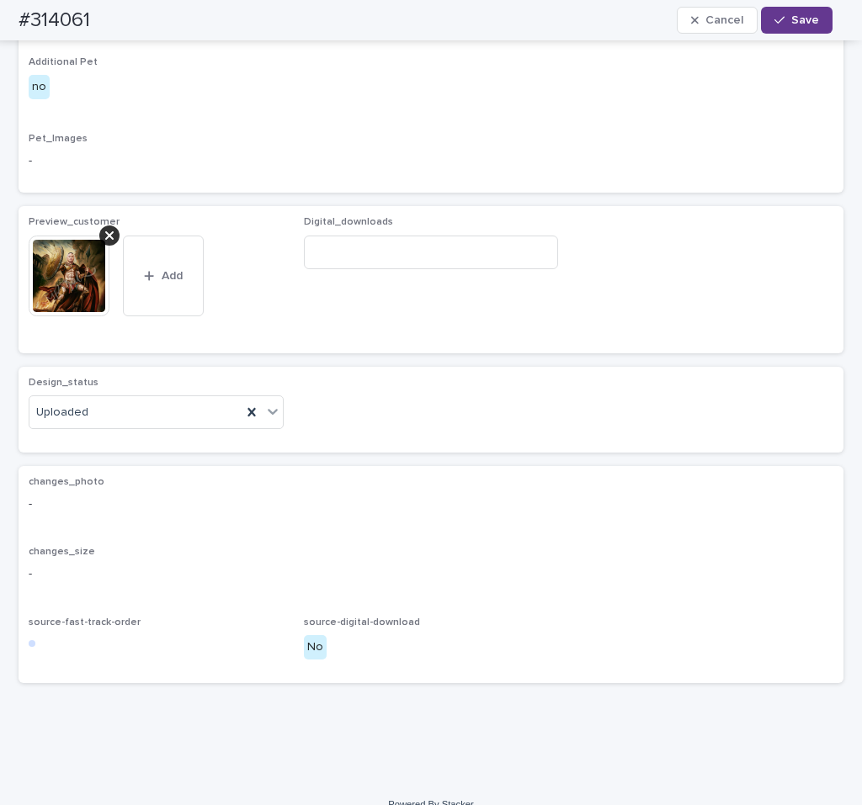
click at [819, 30] on button "Save" at bounding box center [797, 20] width 72 height 27
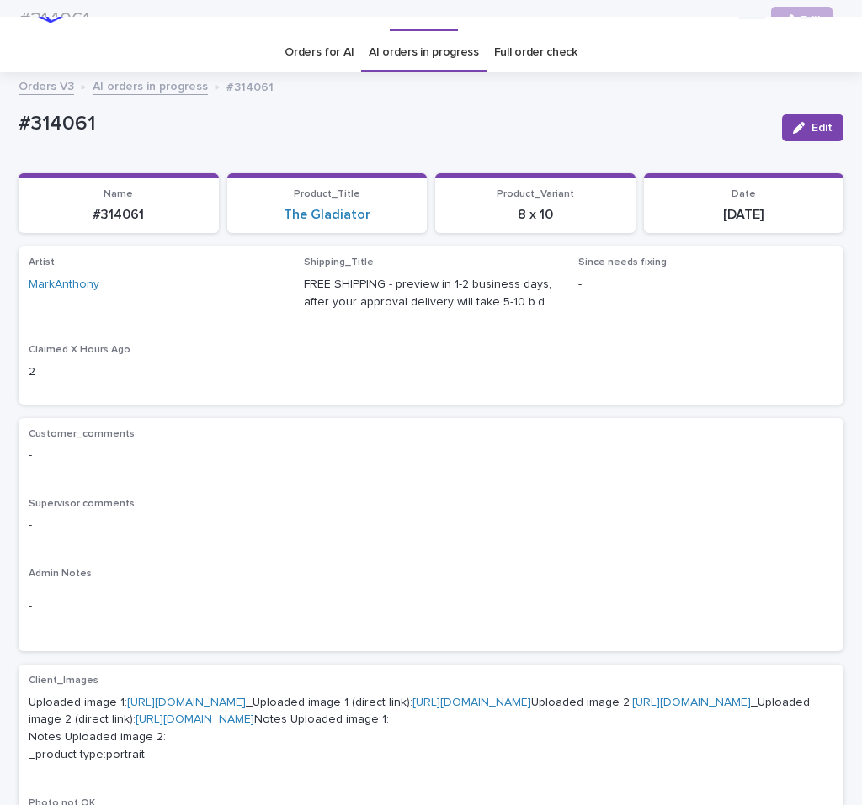
scroll to position [0, 0]
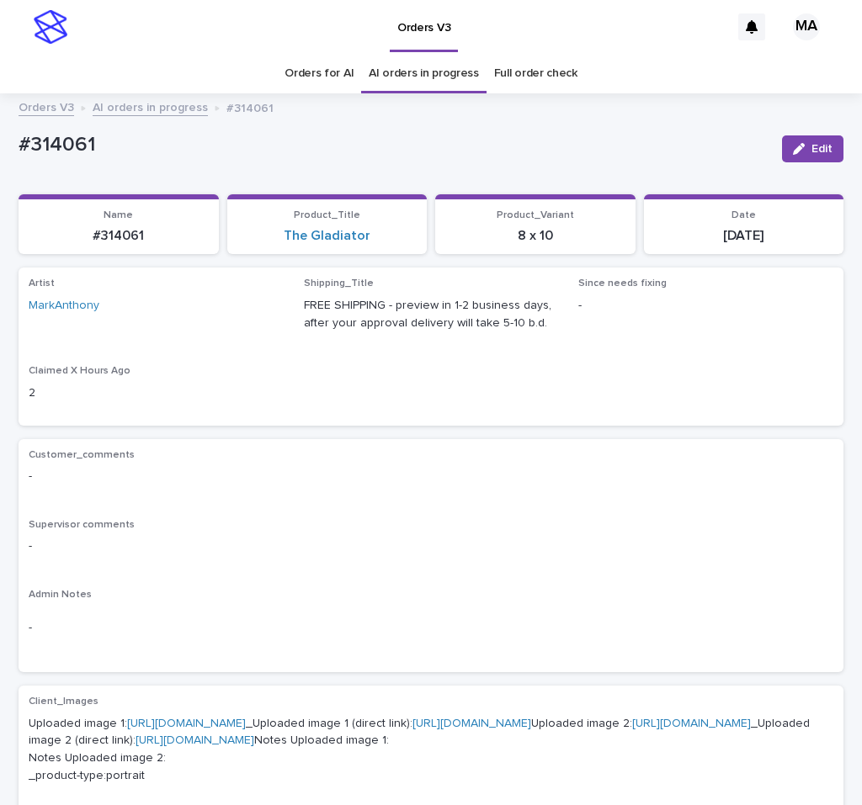
click at [122, 110] on link "AI orders in progress" at bounding box center [150, 106] width 115 height 19
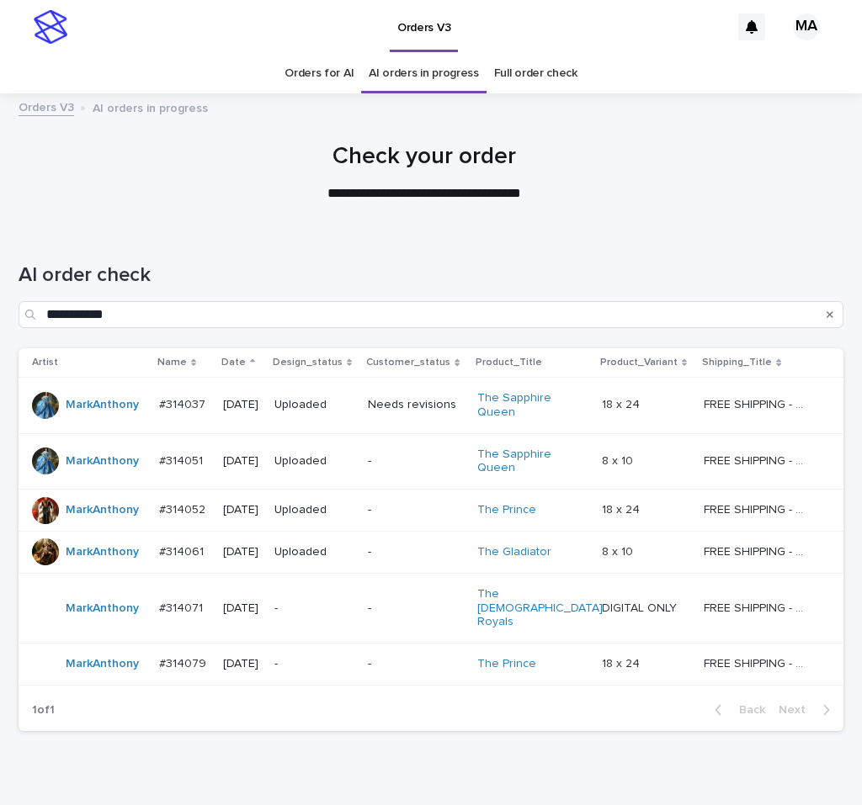
click at [441, 602] on p "-" at bounding box center [416, 609] width 96 height 14
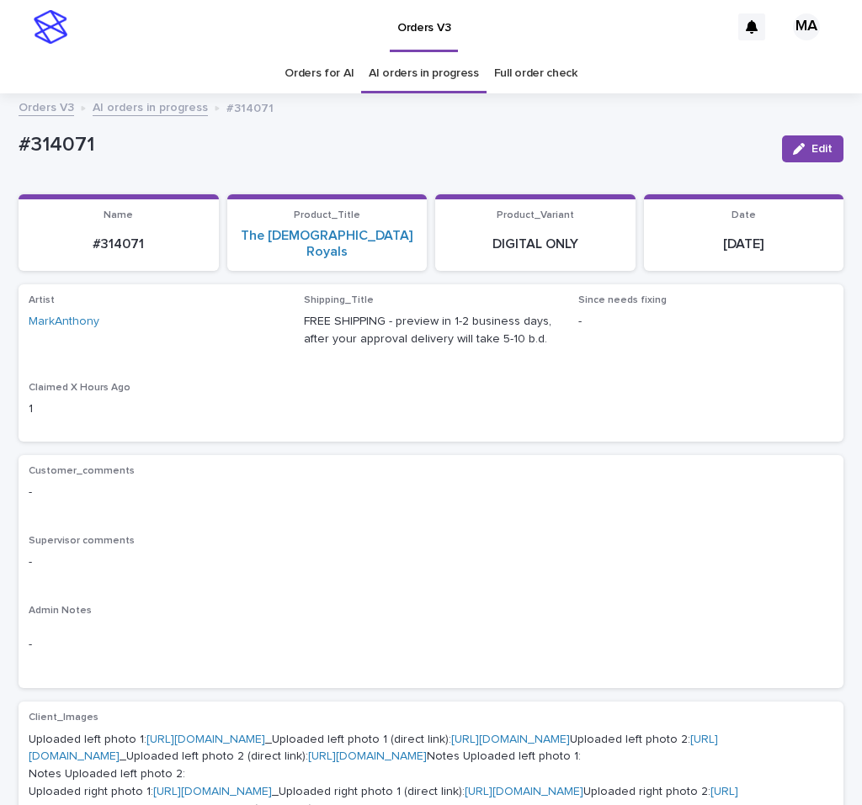
click at [271, 58] on div "Orders for AI AI orders in progress Full order check" at bounding box center [431, 74] width 862 height 40
drag, startPoint x: 31, startPoint y: 153, endPoint x: -6, endPoint y: 151, distance: 37.1
click at [19, 151] on div "#314071" at bounding box center [394, 144] width 750 height 28
copy p "#314071"
click at [797, 151] on div "button" at bounding box center [802, 149] width 19 height 12
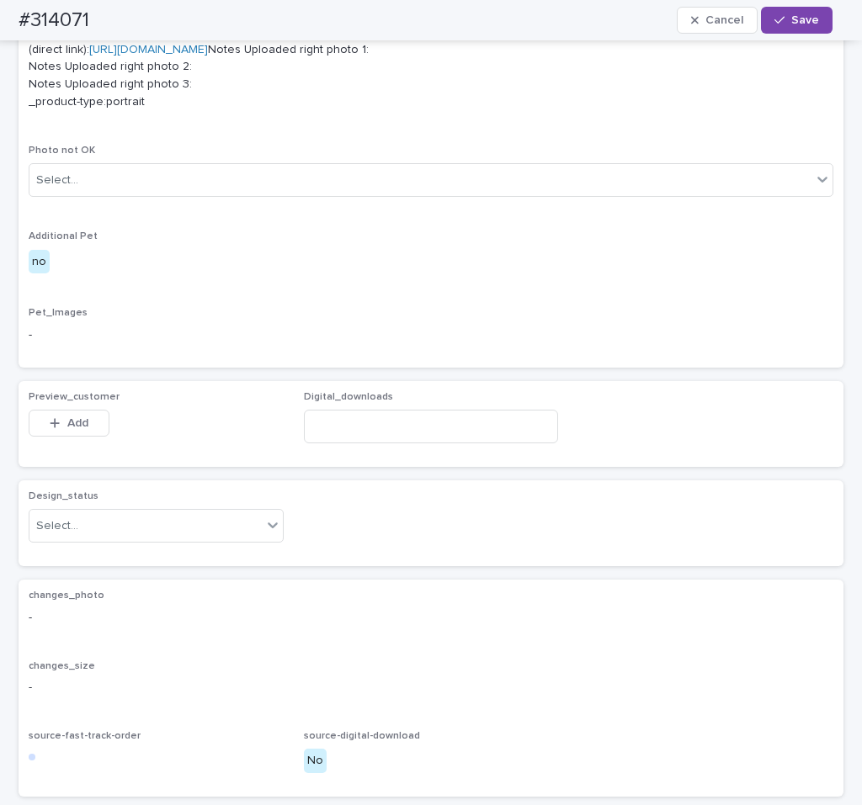
scroll to position [1131, 0]
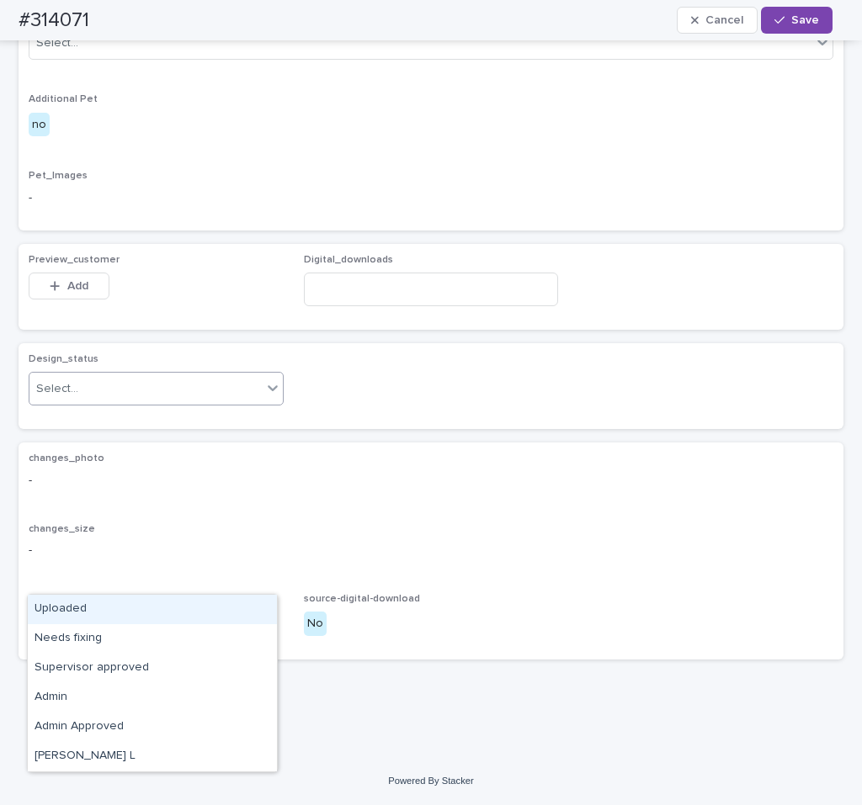
click at [207, 403] on div "Select..." at bounding box center [145, 389] width 232 height 28
click at [140, 602] on div "Uploaded" at bounding box center [152, 609] width 249 height 29
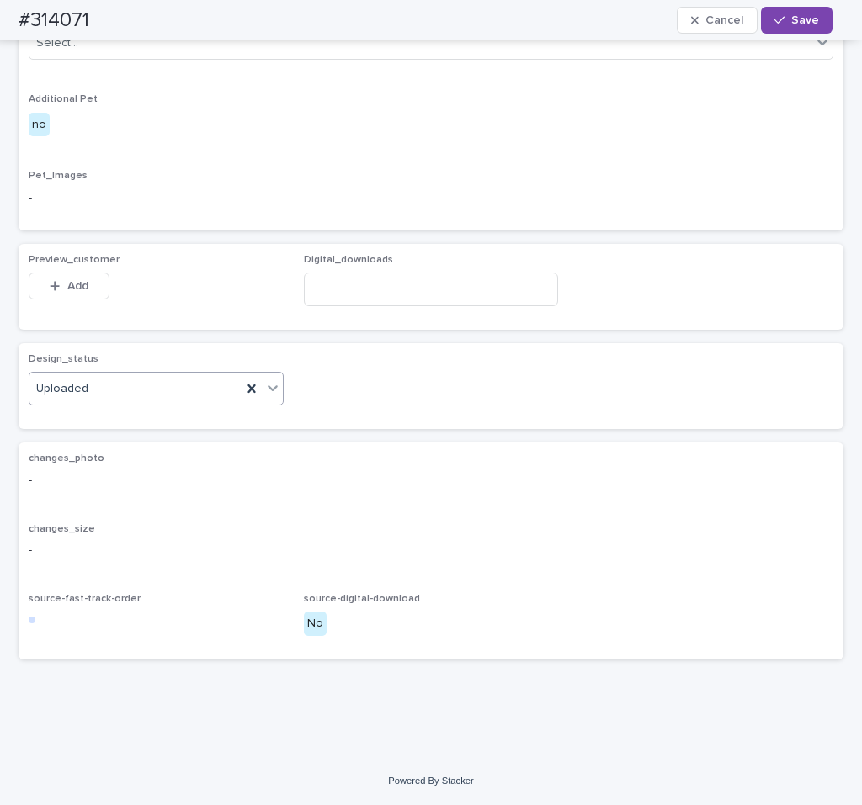
click at [86, 292] on span "Add" at bounding box center [77, 286] width 21 height 12
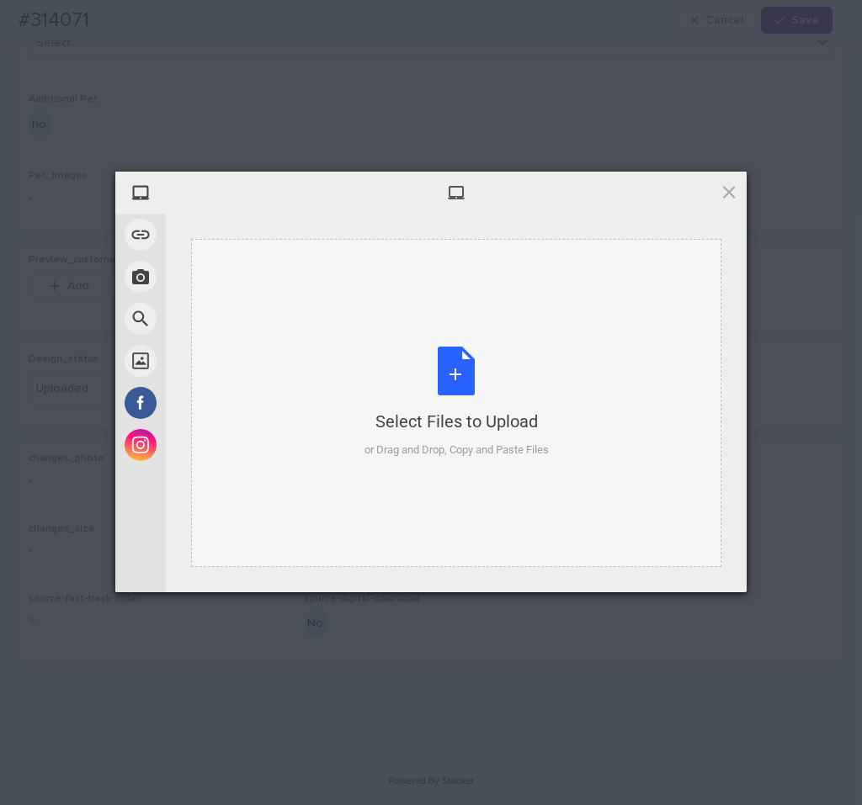
click at [460, 382] on div "Select Files to Upload or Drag and Drop, Copy and Paste Files" at bounding box center [456, 403] width 184 height 112
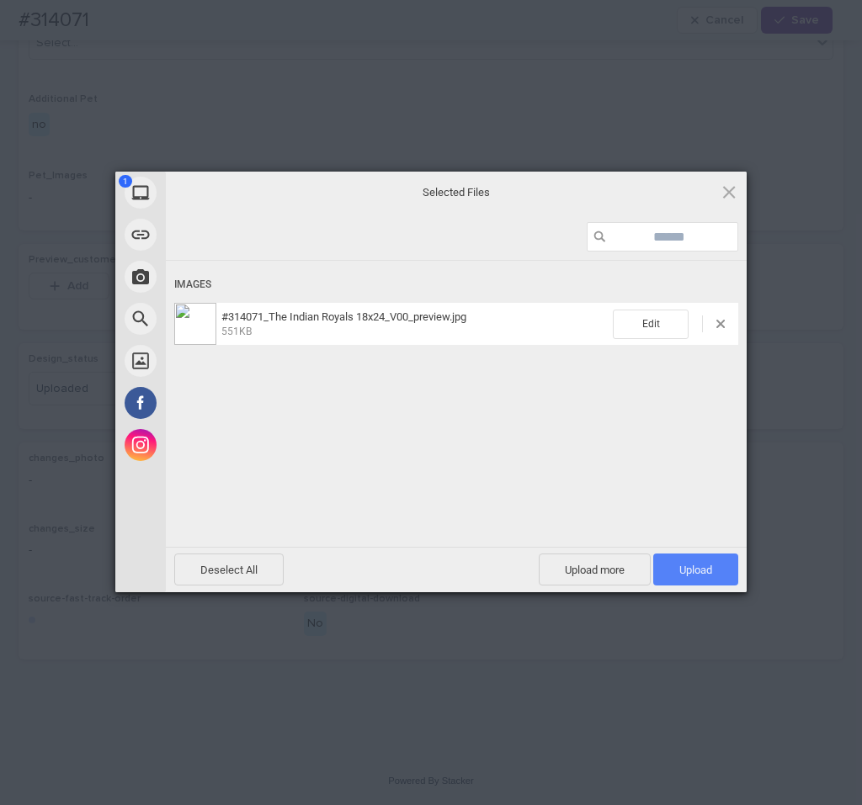
click at [705, 581] on span "Upload 1" at bounding box center [695, 570] width 85 height 32
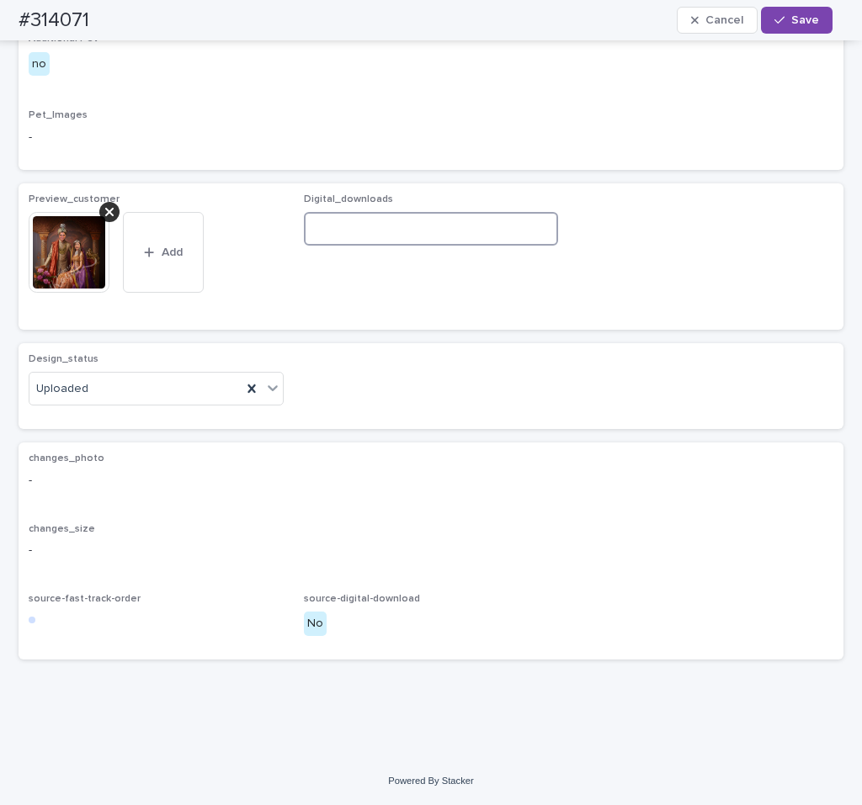
click at [442, 246] on input at bounding box center [431, 229] width 255 height 34
paste input "**********"
type input "**********"
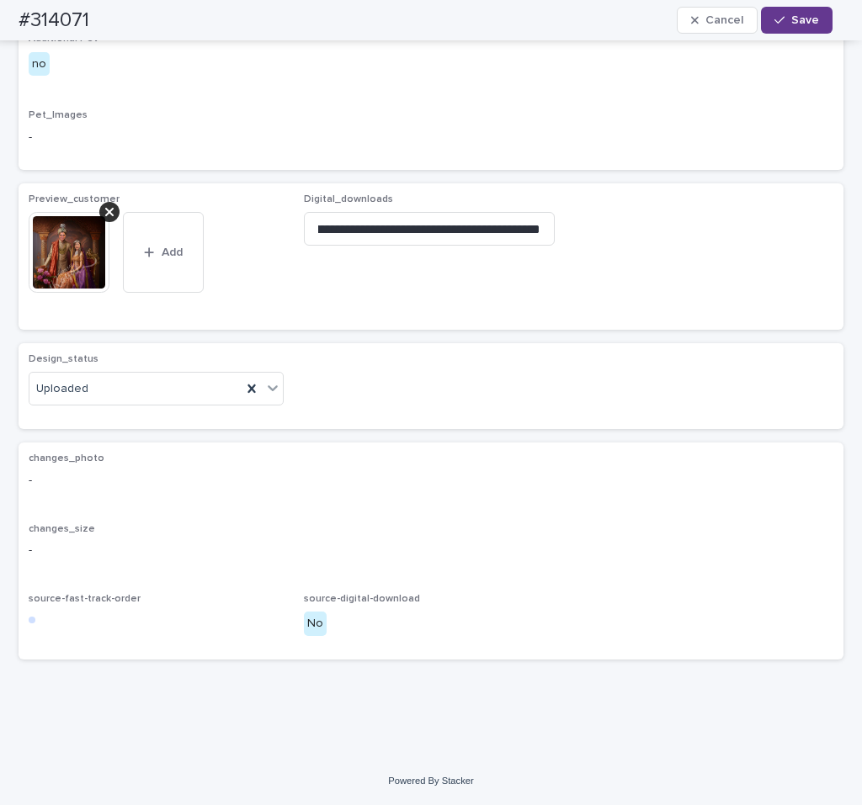
click at [786, 19] on div "button" at bounding box center [782, 20] width 17 height 12
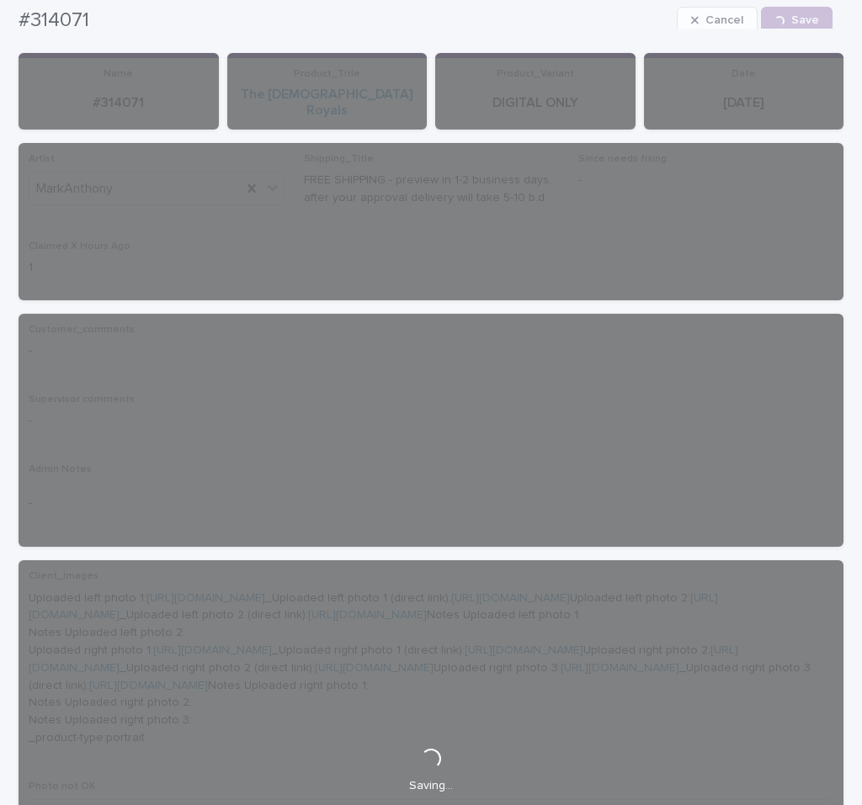
scroll to position [0, 0]
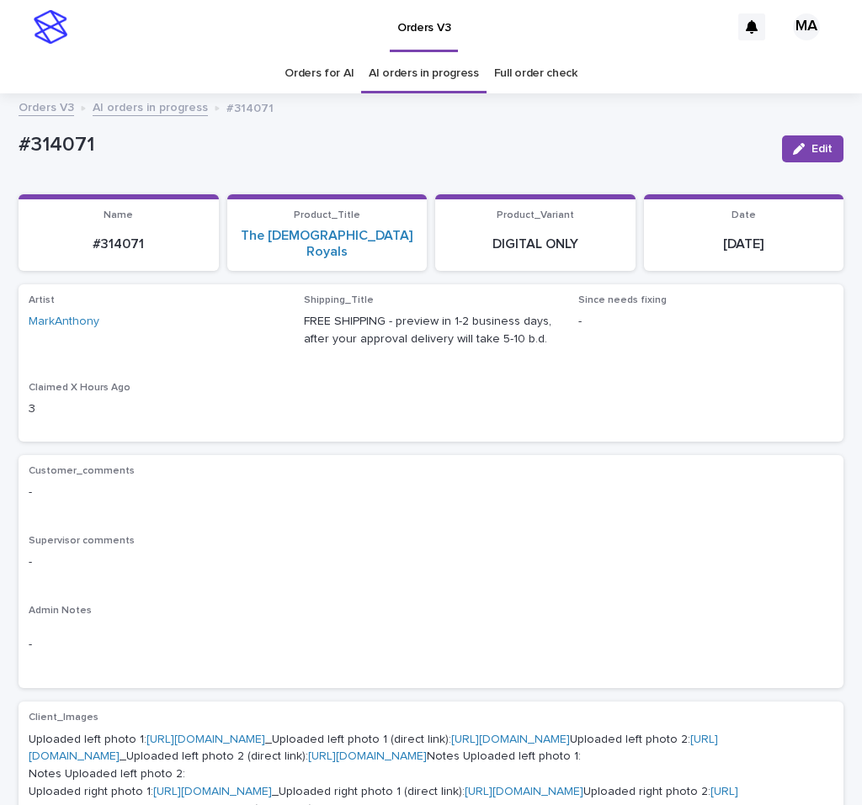
click at [130, 112] on link "AI orders in progress" at bounding box center [150, 106] width 115 height 19
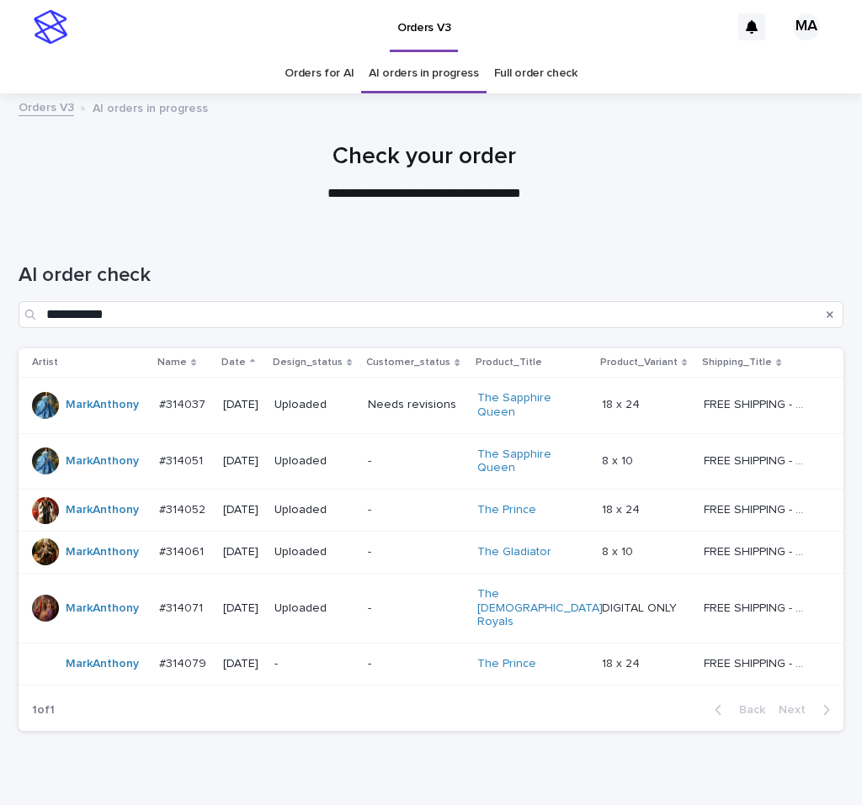
click at [327, 654] on div "-" at bounding box center [314, 663] width 81 height 18
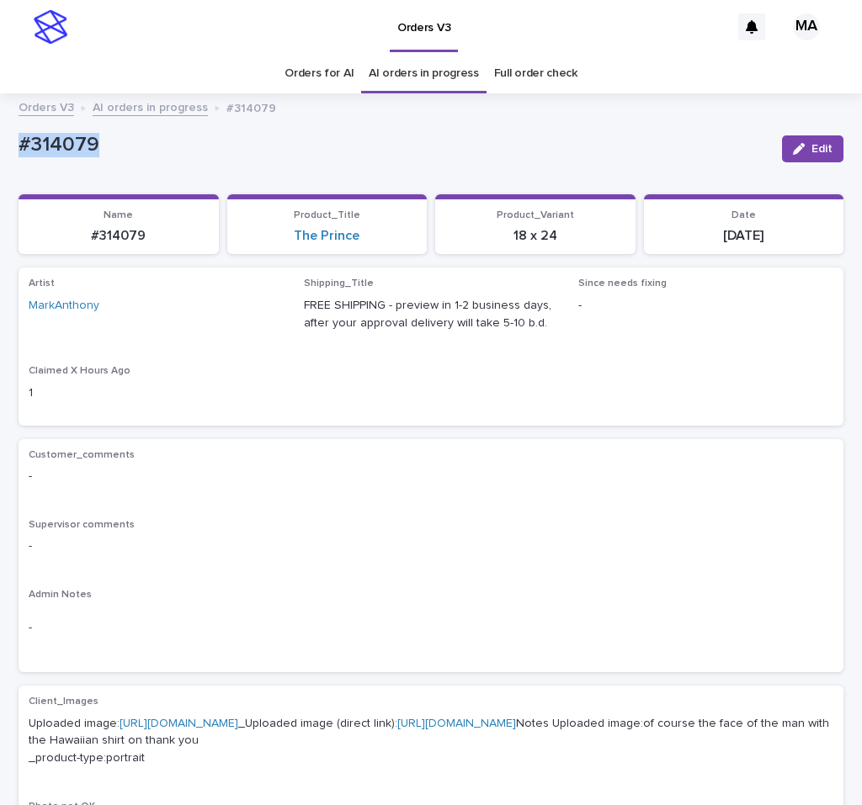
drag, startPoint x: 158, startPoint y: 151, endPoint x: -6, endPoint y: 135, distance: 164.9
click at [19, 135] on div "#314079" at bounding box center [394, 144] width 750 height 28
click at [331, 458] on p "Customer_comments" at bounding box center [431, 455] width 804 height 12
click at [363, 561] on div "Supervisor comments -" at bounding box center [431, 544] width 804 height 50
drag, startPoint x: 127, startPoint y: 141, endPoint x: -6, endPoint y: 161, distance: 134.3
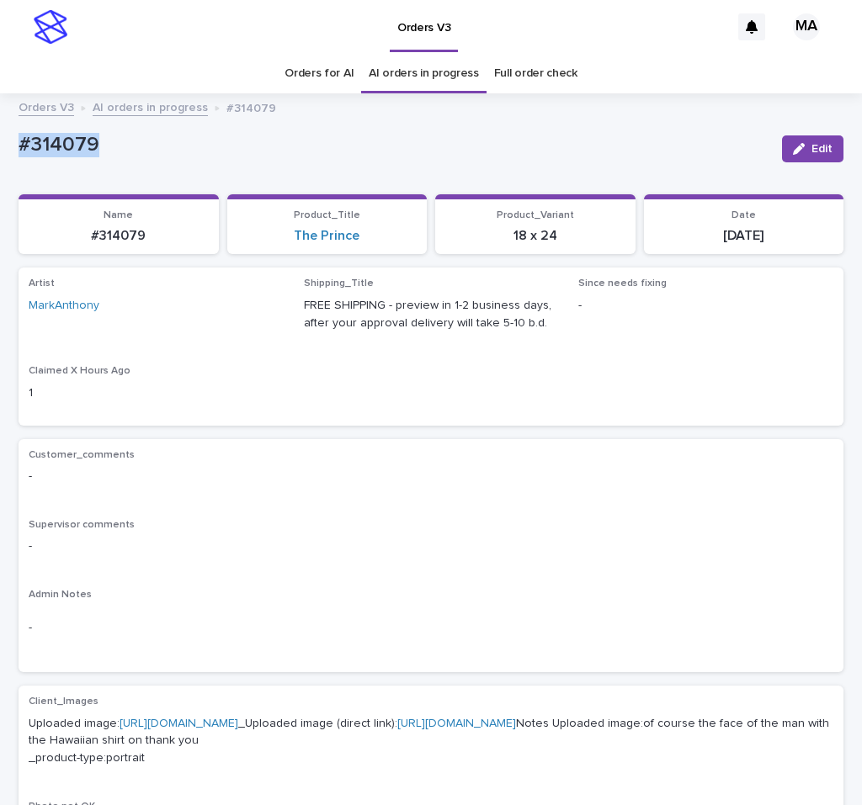
click at [19, 157] on div "#314079" at bounding box center [394, 144] width 750 height 28
click at [811, 153] on span "Edit" at bounding box center [821, 149] width 21 height 12
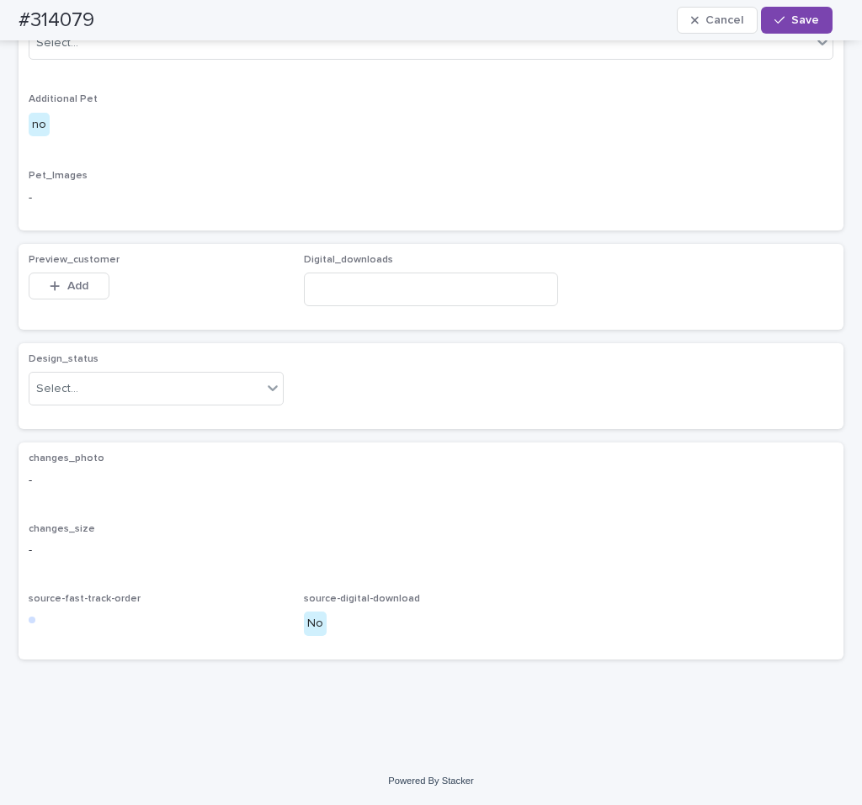
scroll to position [863, 0]
click at [188, 387] on div "Select..." at bounding box center [145, 389] width 232 height 28
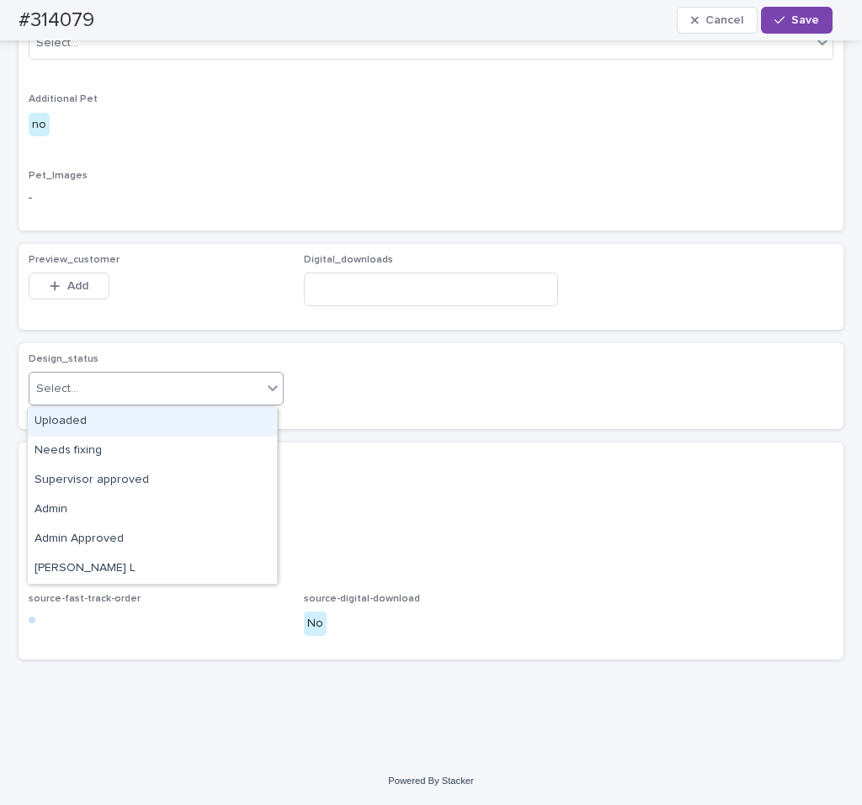
click at [140, 423] on div "Uploaded" at bounding box center [152, 421] width 249 height 29
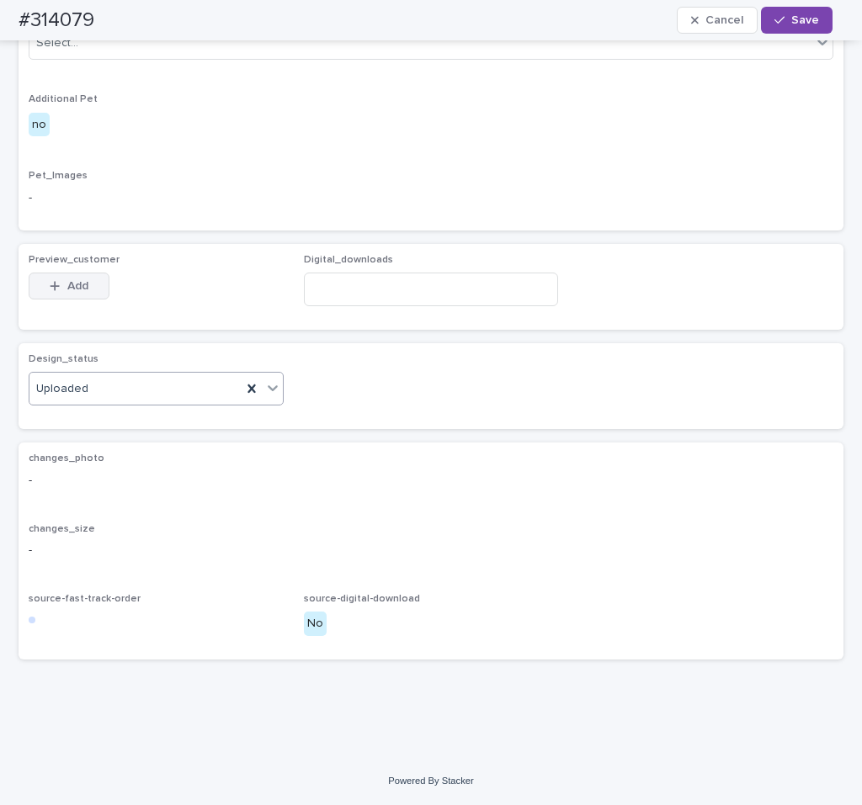
click at [87, 288] on button "Add" at bounding box center [69, 286] width 81 height 27
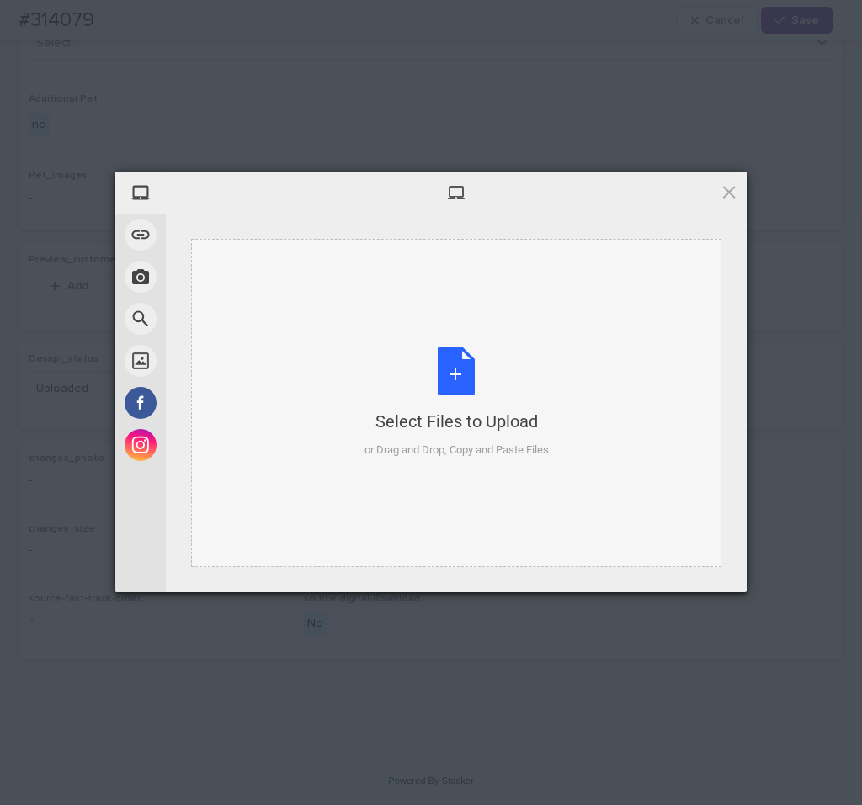
click at [471, 383] on div "Select Files to Upload or Drag and Drop, Copy and Paste Files" at bounding box center [456, 403] width 184 height 112
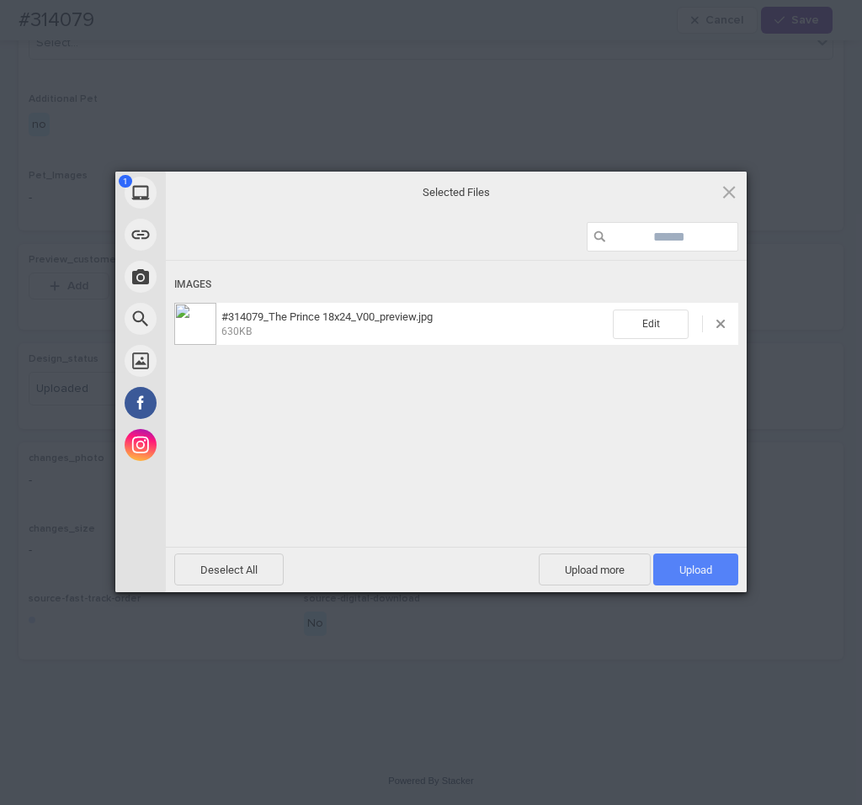
click at [703, 558] on span "Upload 1" at bounding box center [695, 570] width 85 height 32
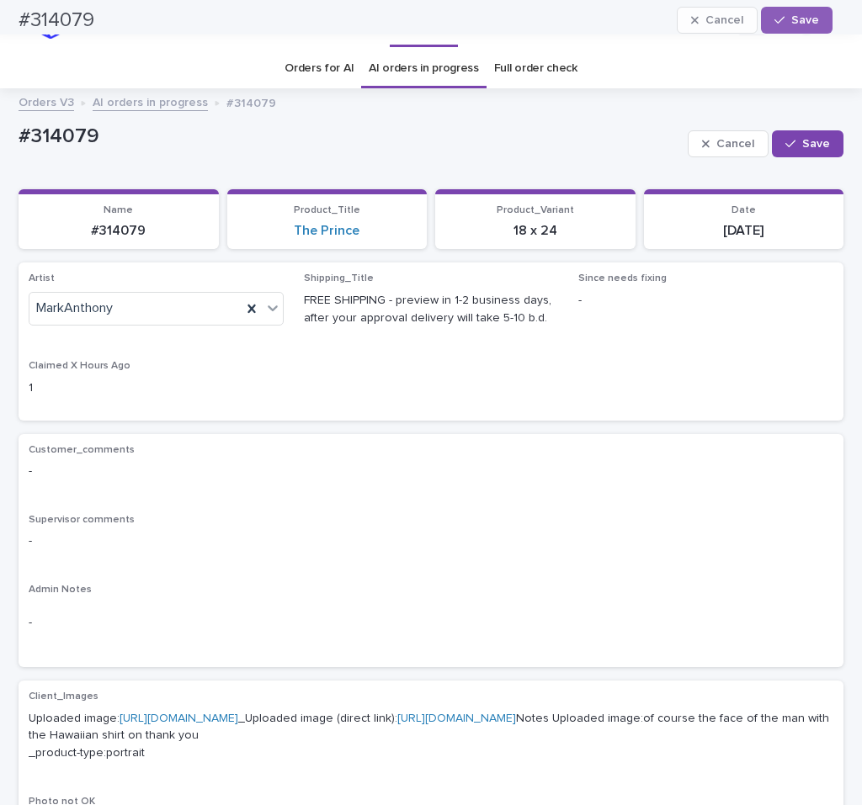
scroll to position [0, 0]
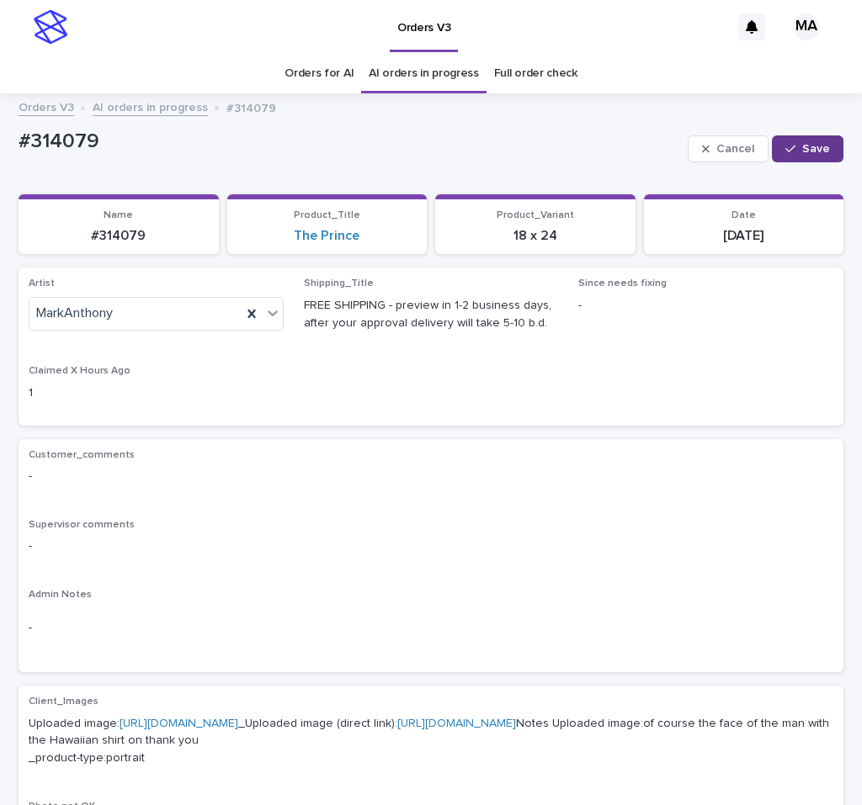
click at [788, 142] on button "Save" at bounding box center [807, 148] width 72 height 27
click at [164, 103] on link "AI orders in progress" at bounding box center [150, 106] width 115 height 19
